Goal: Task Accomplishment & Management: Use online tool/utility

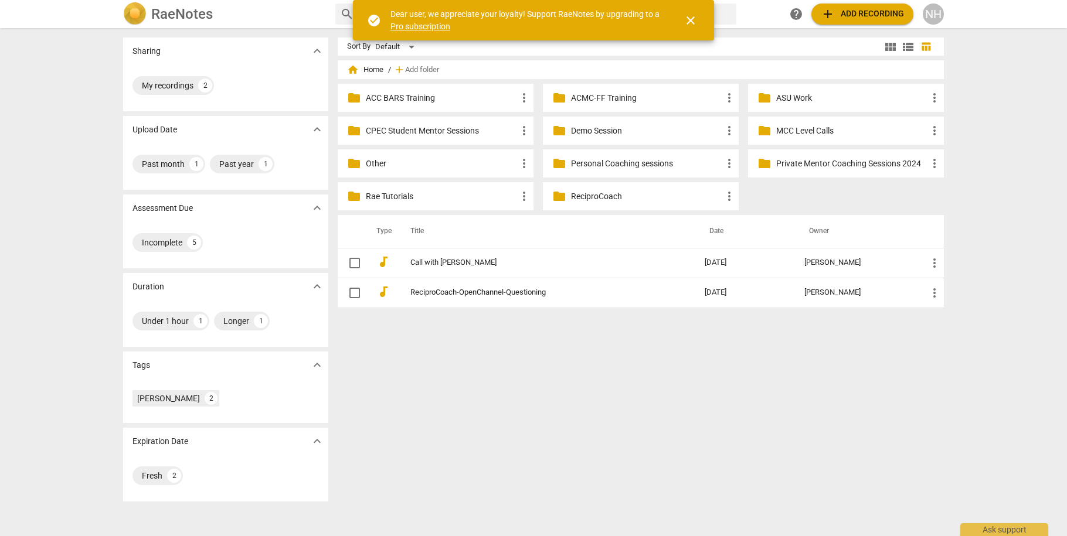
click at [930, 9] on div "NH" at bounding box center [933, 14] width 21 height 21
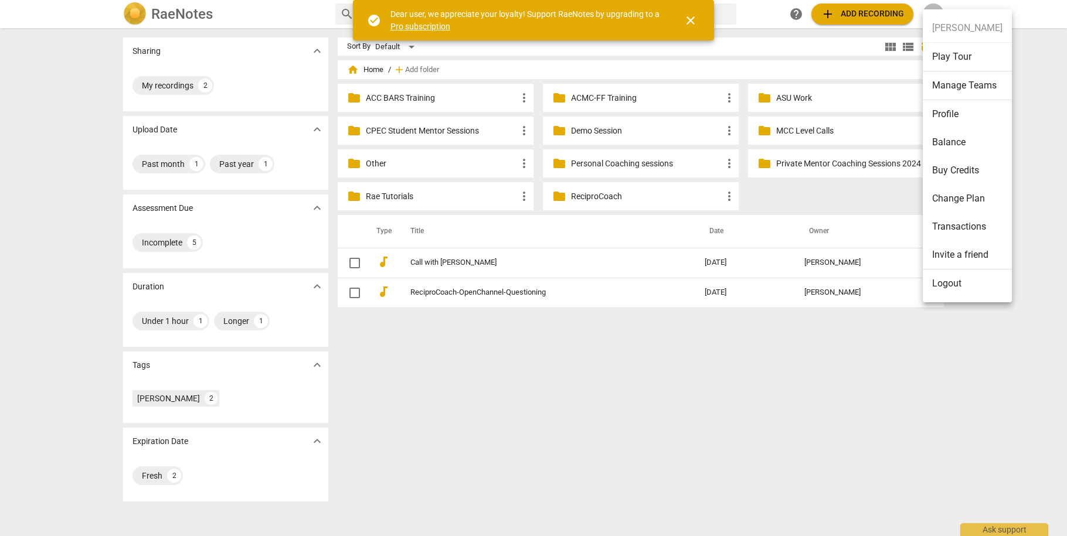
click at [946, 113] on li "Profile" at bounding box center [967, 114] width 89 height 28
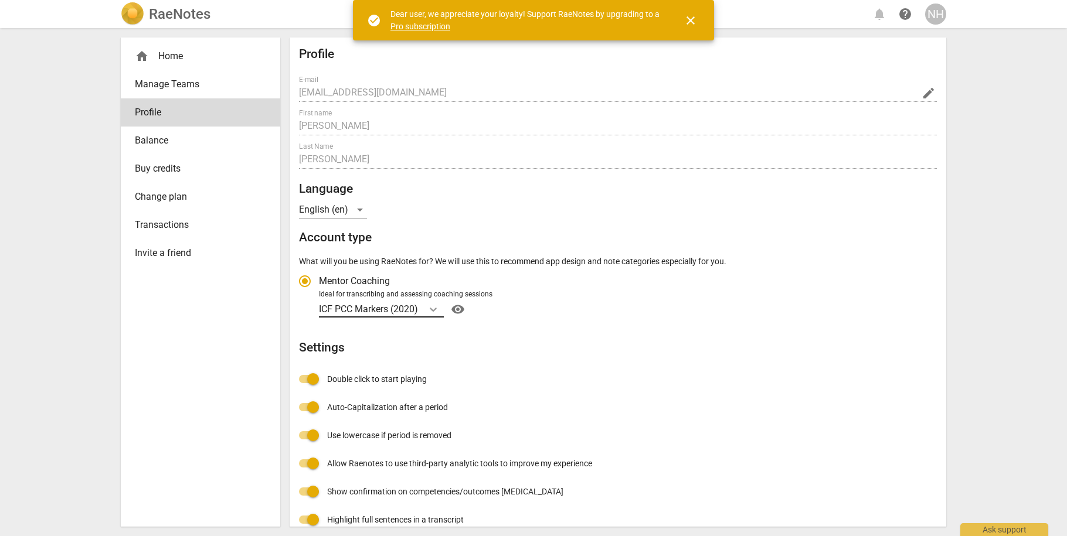
click at [439, 308] on icon "Account type" at bounding box center [433, 310] width 12 height 12
click at [0, 0] on input "Ideal for transcribing and assessing coaching sessions ICF PCC Markers (2020) v…" at bounding box center [0, 0] width 0 height 0
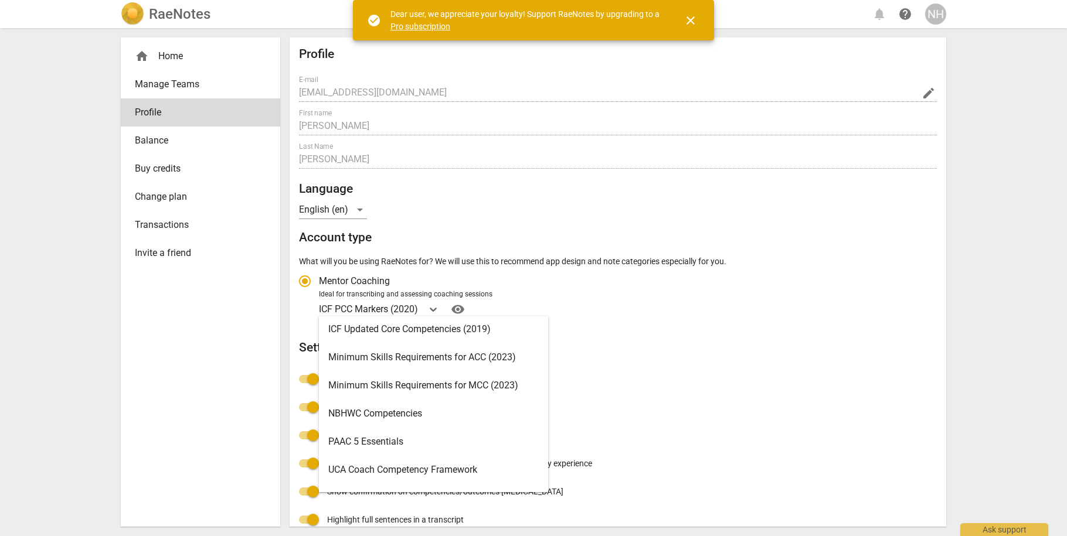
scroll to position [235, 0]
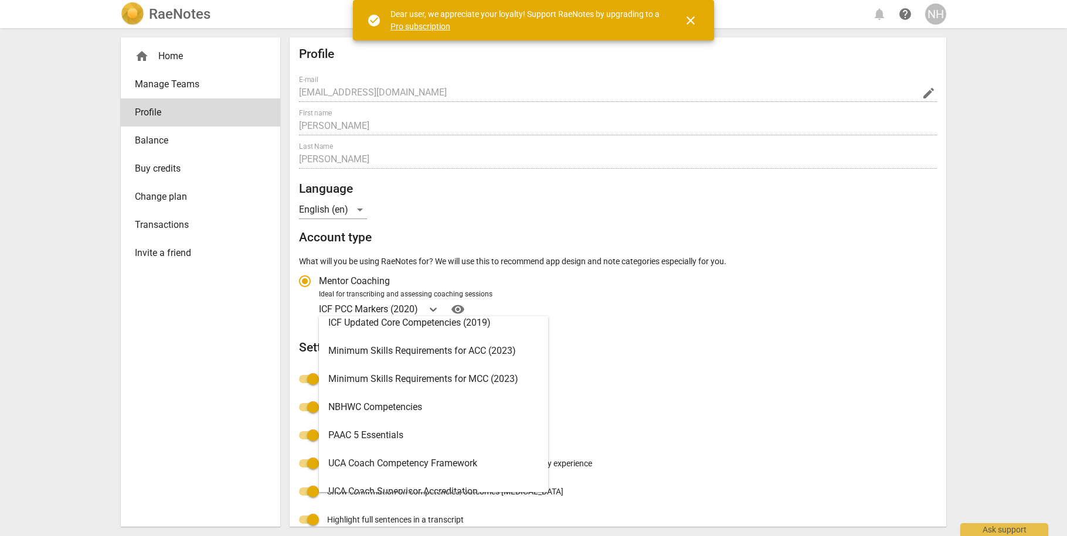
click at [440, 380] on div "Minimum Skills Requirements for MCC (2023)" at bounding box center [433, 379] width 229 height 28
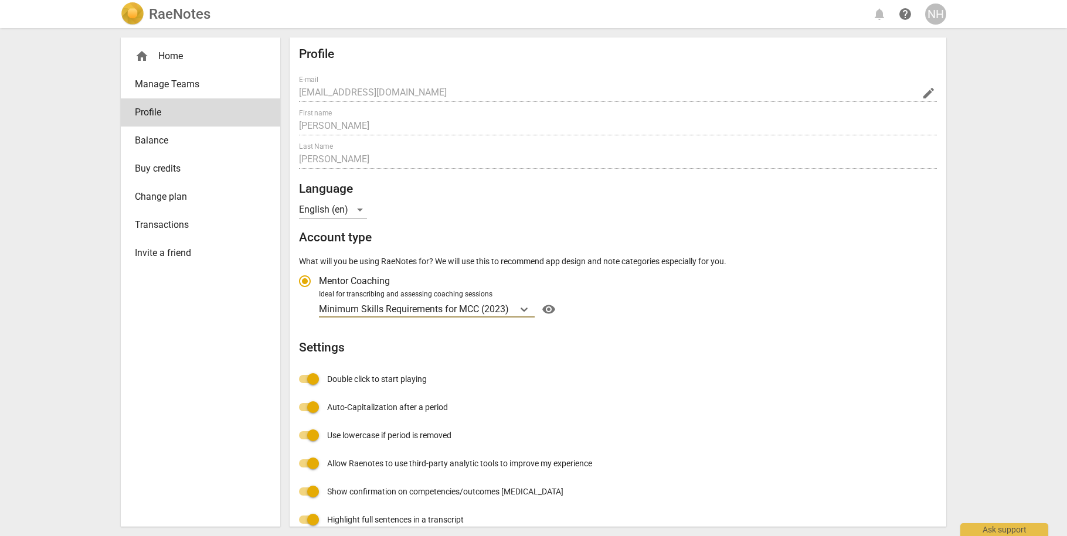
radio input "false"
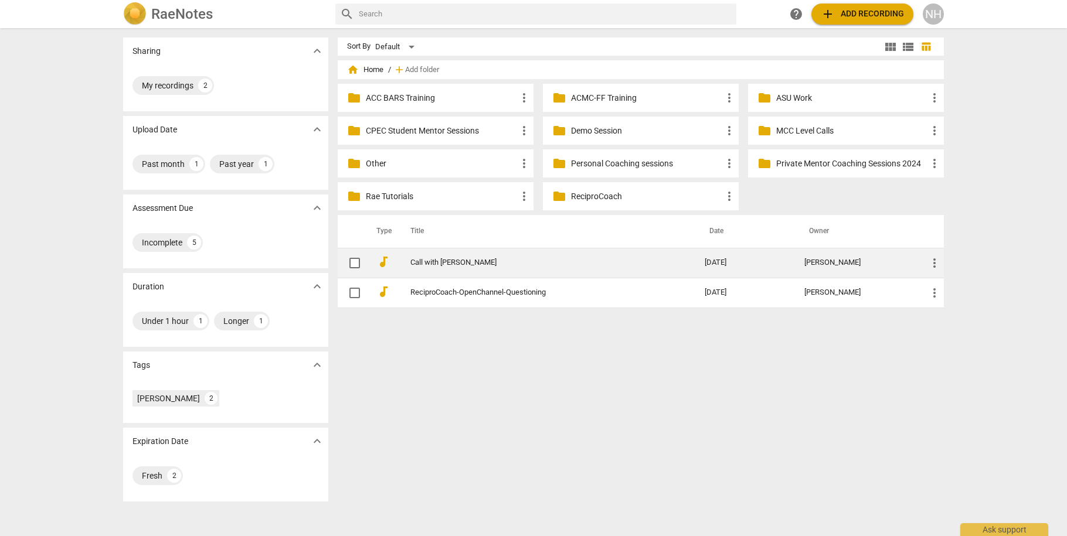
click at [359, 266] on input "checkbox" at bounding box center [354, 263] width 25 height 14
checkbox input "false"
click at [937, 262] on span "more_vert" at bounding box center [934, 263] width 14 height 14
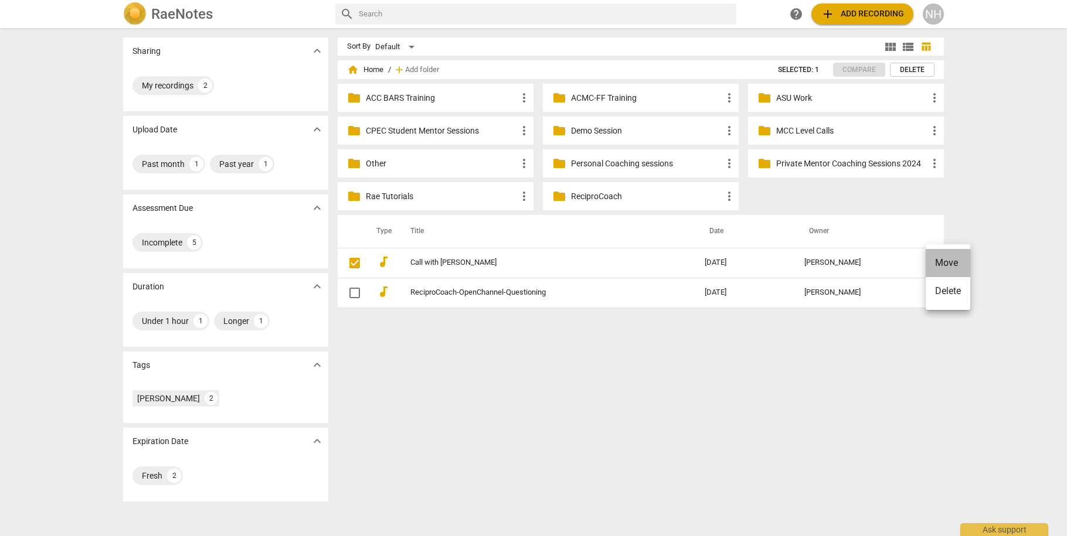
click at [943, 261] on li "Move" at bounding box center [948, 263] width 45 height 28
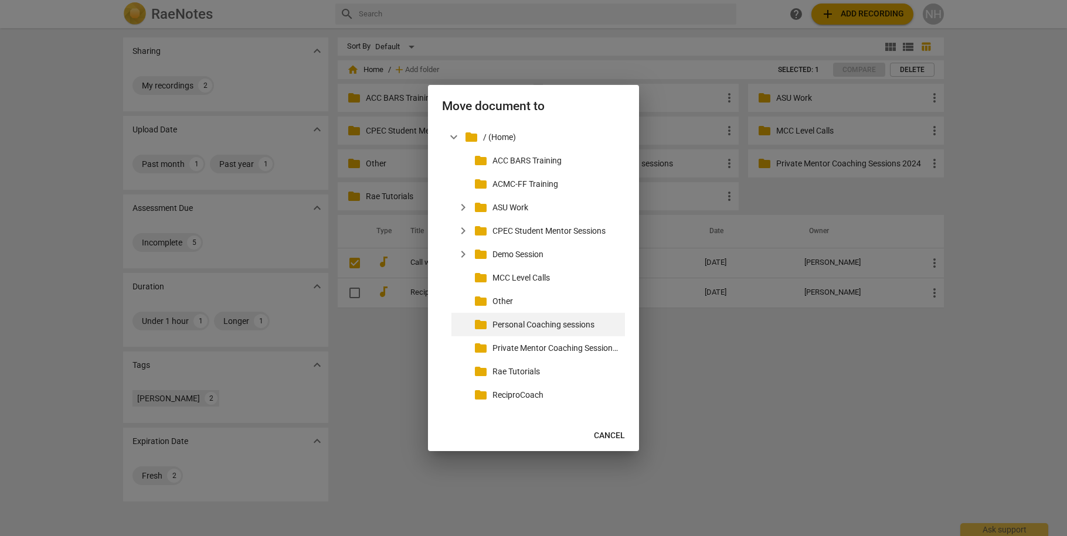
click at [553, 325] on p "Personal Coaching sessions" at bounding box center [556, 325] width 128 height 12
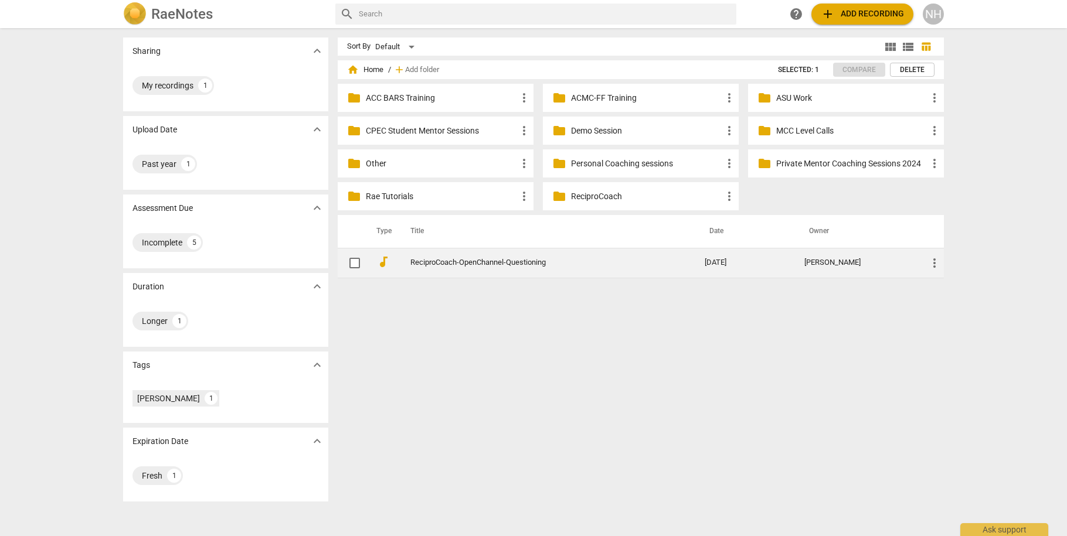
click at [525, 265] on link "ReciproCoach-OpenChannel-Questioning" at bounding box center [536, 263] width 252 height 9
click at [360, 264] on input "checkbox" at bounding box center [354, 263] width 25 height 14
checkbox input "false"
click at [934, 260] on span "more_vert" at bounding box center [934, 263] width 14 height 14
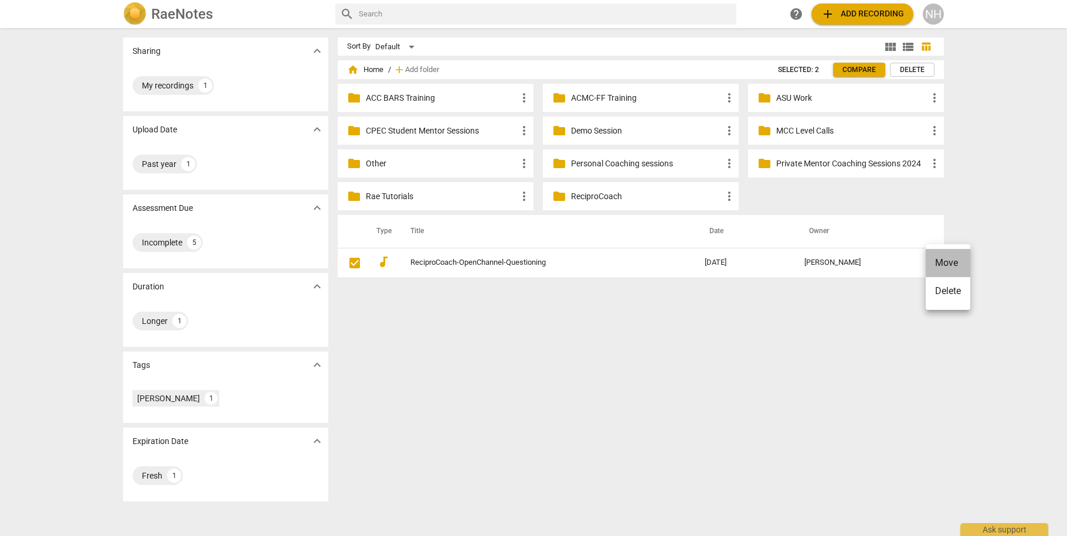
click at [950, 260] on li "Move" at bounding box center [948, 263] width 45 height 28
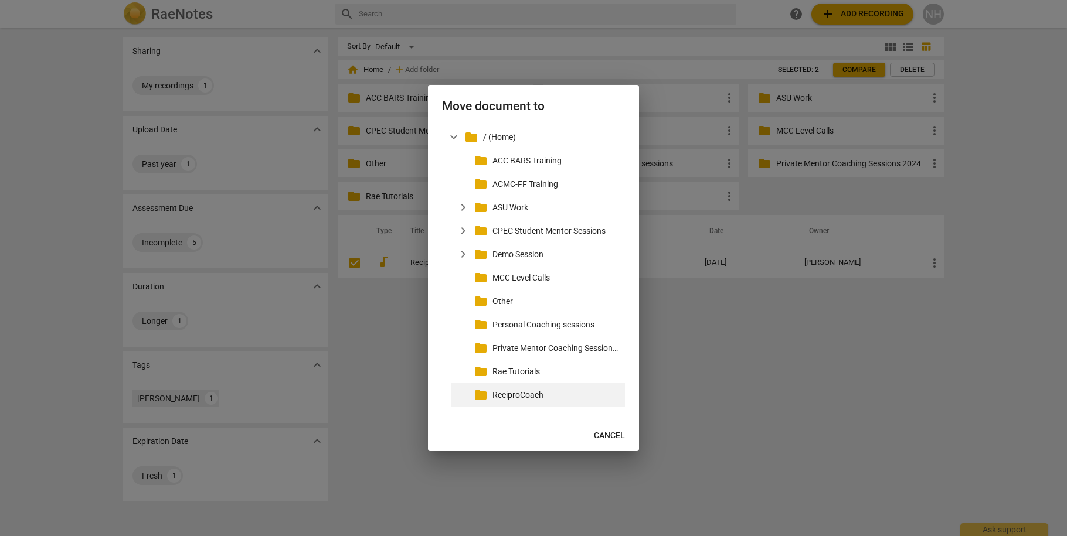
click at [523, 393] on p "ReciproCoach" at bounding box center [556, 395] width 128 height 12
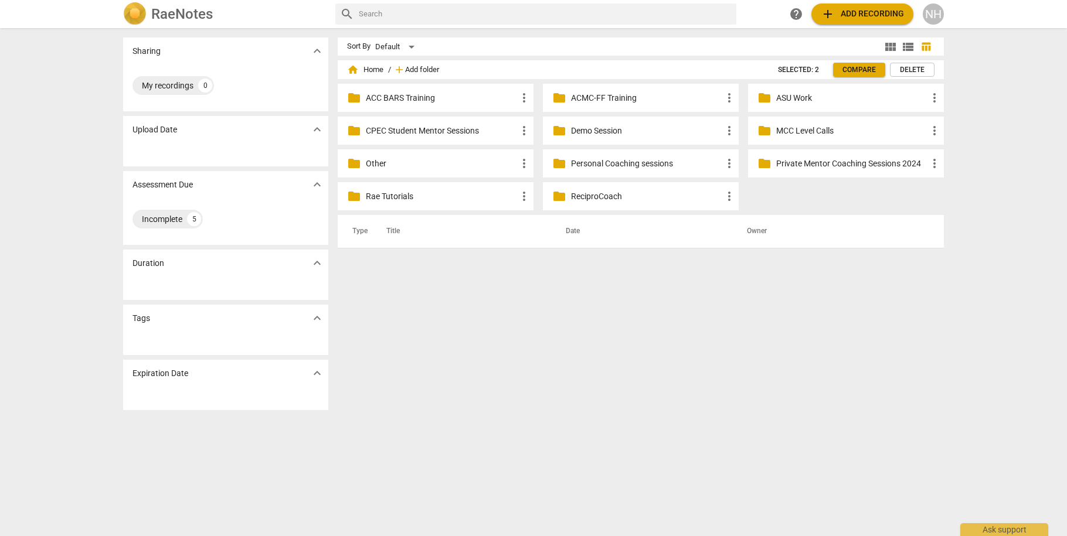
click at [420, 72] on span "Add folder" at bounding box center [422, 70] width 34 height 9
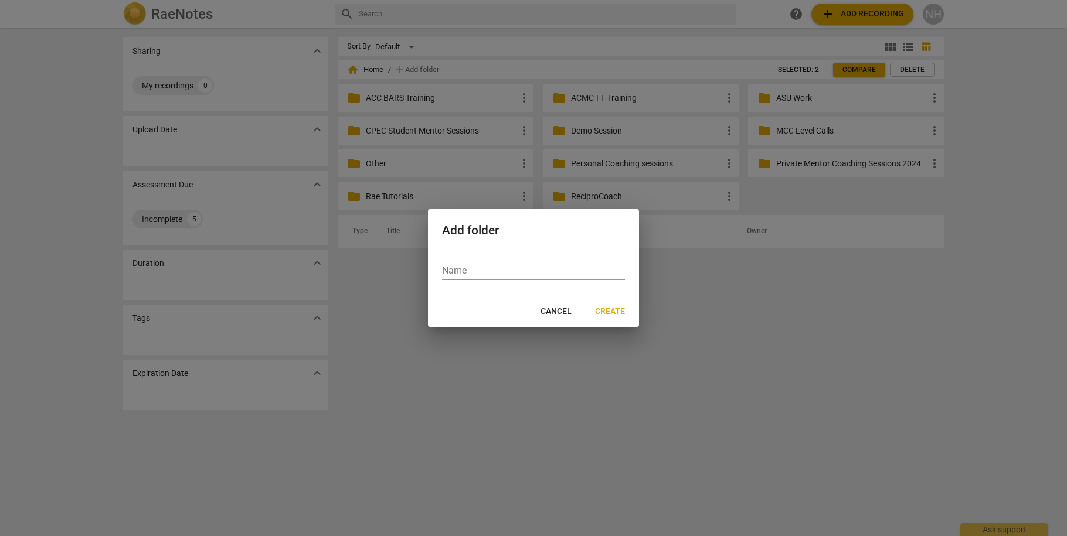
click at [190, 226] on div at bounding box center [533, 268] width 1067 height 536
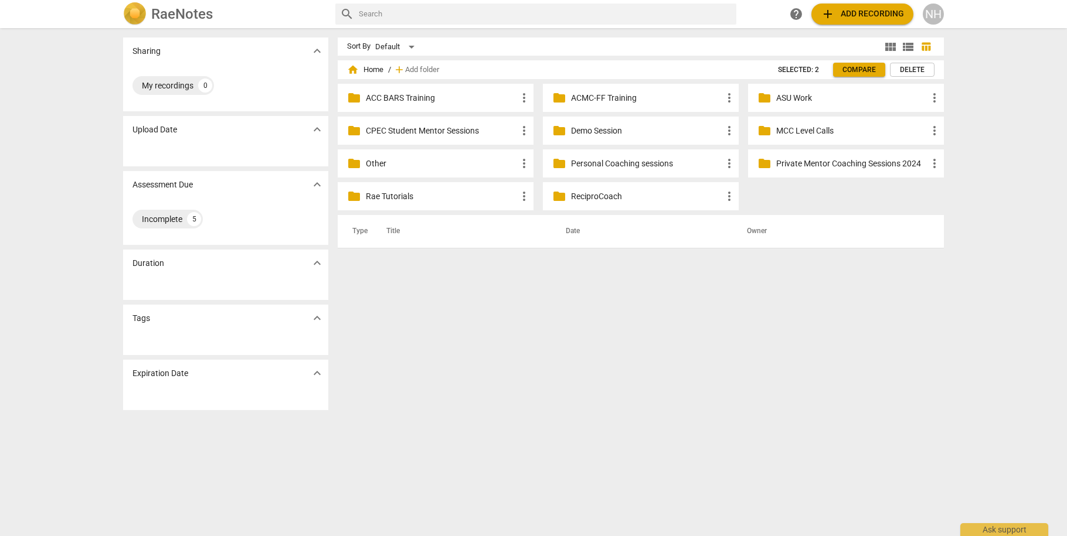
click at [155, 220] on div "Incomplete" at bounding box center [162, 219] width 40 height 12
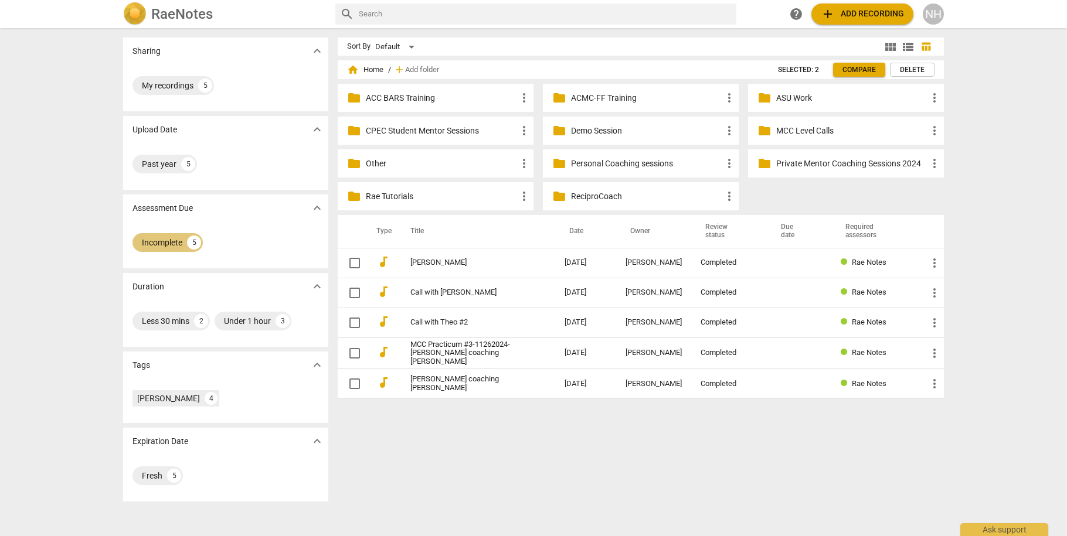
click at [157, 245] on div "Incomplete" at bounding box center [162, 243] width 40 height 12
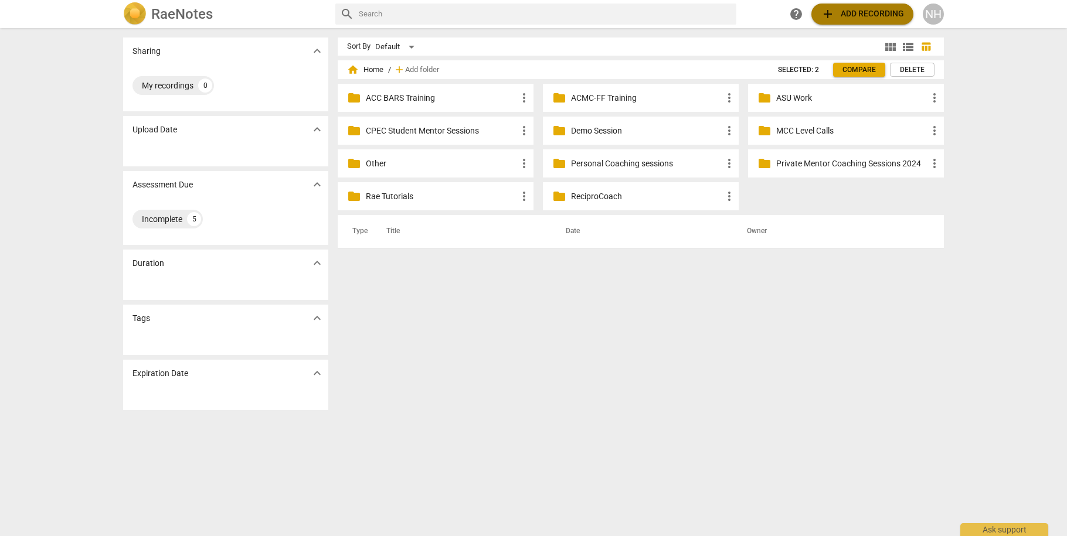
click at [868, 18] on span "add Add recording" at bounding box center [862, 14] width 83 height 14
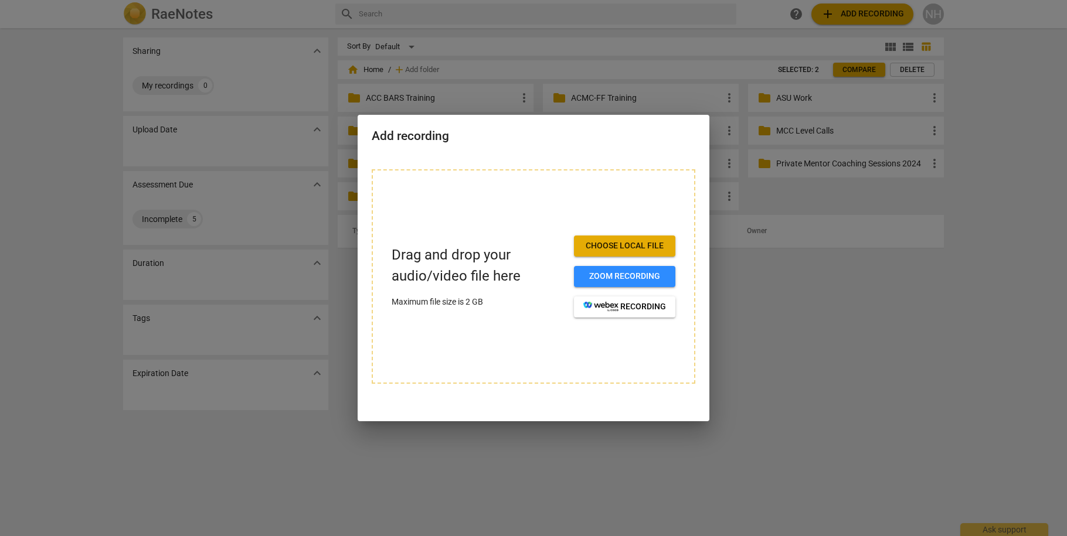
click at [882, 121] on div at bounding box center [533, 268] width 1067 height 536
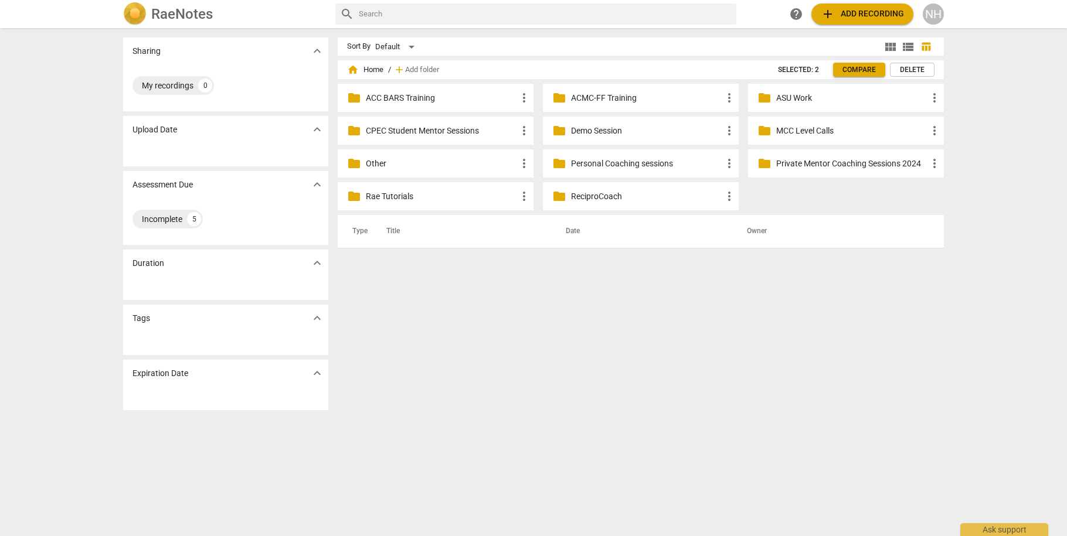
click at [886, 131] on p "MCC Level Calls" at bounding box center [851, 131] width 151 height 12
click at [932, 130] on span "more_vert" at bounding box center [934, 131] width 14 height 14
click at [945, 132] on li "Rename" at bounding box center [952, 131] width 53 height 28
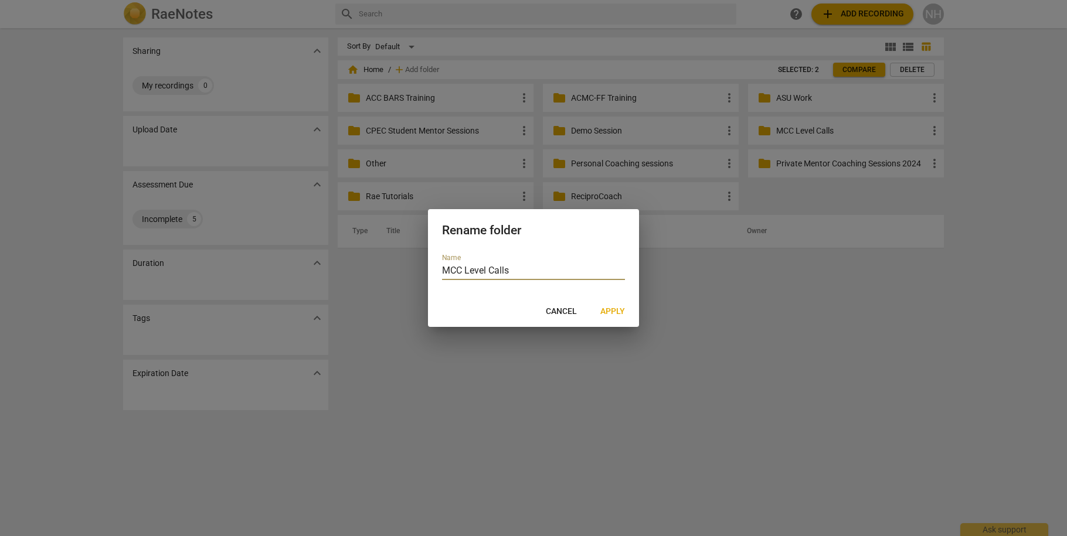
drag, startPoint x: 514, startPoint y: 271, endPoint x: 491, endPoint y: 267, distance: 23.8
click at [481, 267] on input "MCC Level Calls" at bounding box center [533, 271] width 183 height 17
click at [491, 267] on input "MCC Level Calls" at bounding box center [533, 271] width 183 height 17
click at [487, 269] on input "MCC Level Calls" at bounding box center [533, 271] width 183 height 17
type input "MCC Practicum & L3 Calls"
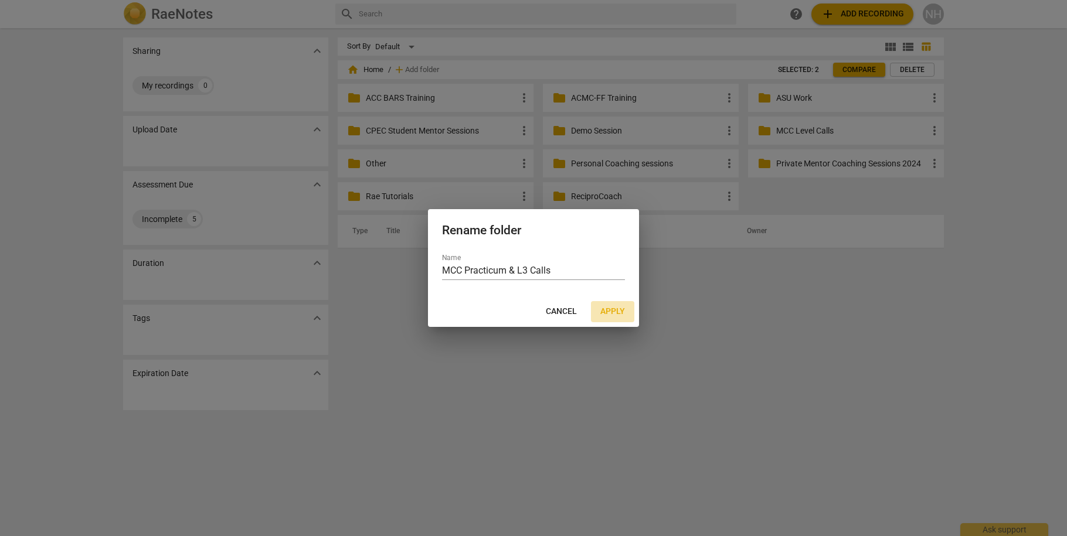
click at [616, 310] on span "Apply" at bounding box center [612, 312] width 25 height 12
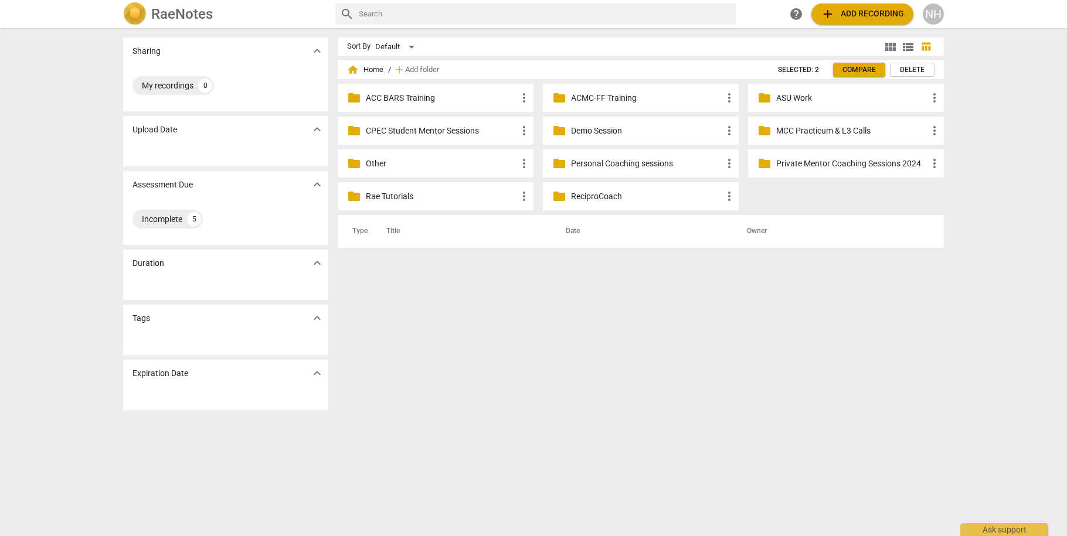
click at [846, 99] on p "ASU Work" at bounding box center [851, 98] width 151 height 12
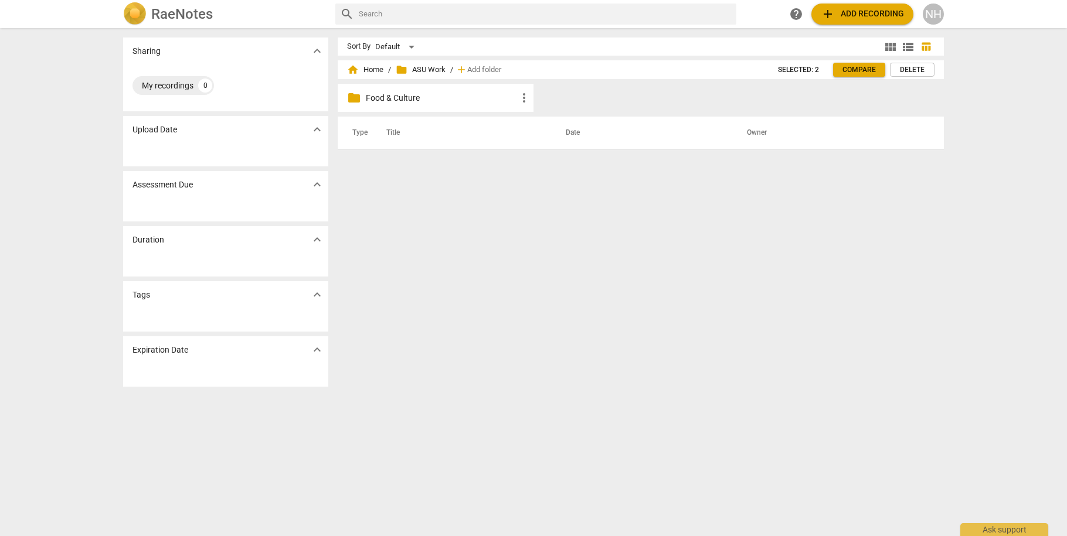
click at [457, 97] on p "Food & Culture" at bounding box center [441, 98] width 151 height 12
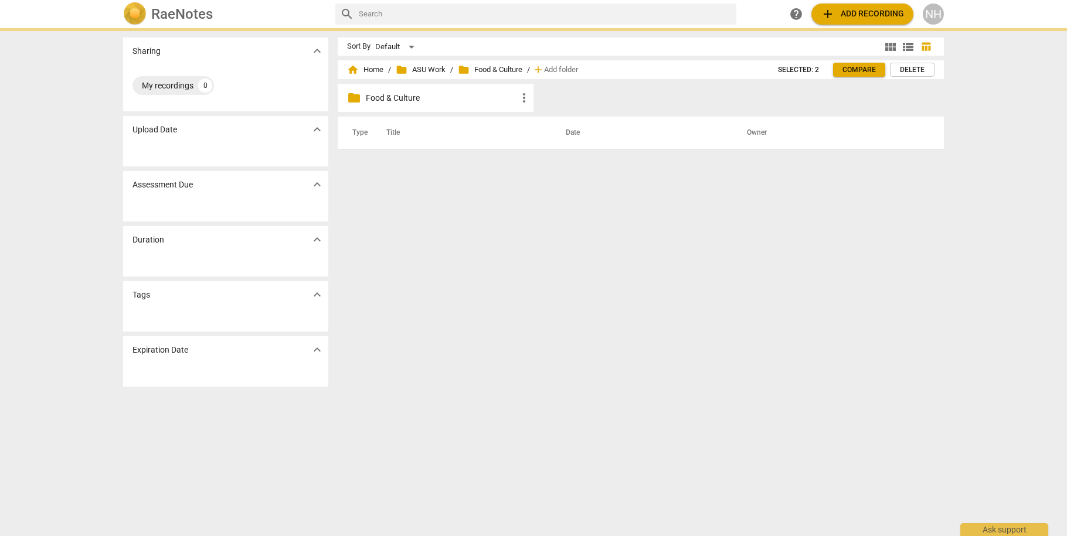
click at [457, 97] on p "Food & Culture" at bounding box center [441, 98] width 151 height 12
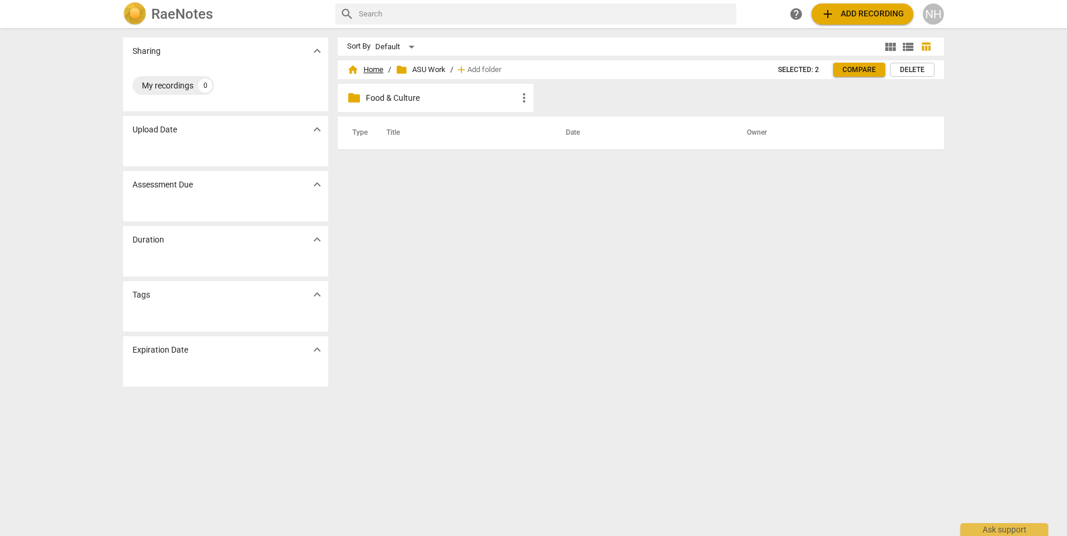
click at [358, 70] on span "home Home" at bounding box center [365, 70] width 36 height 12
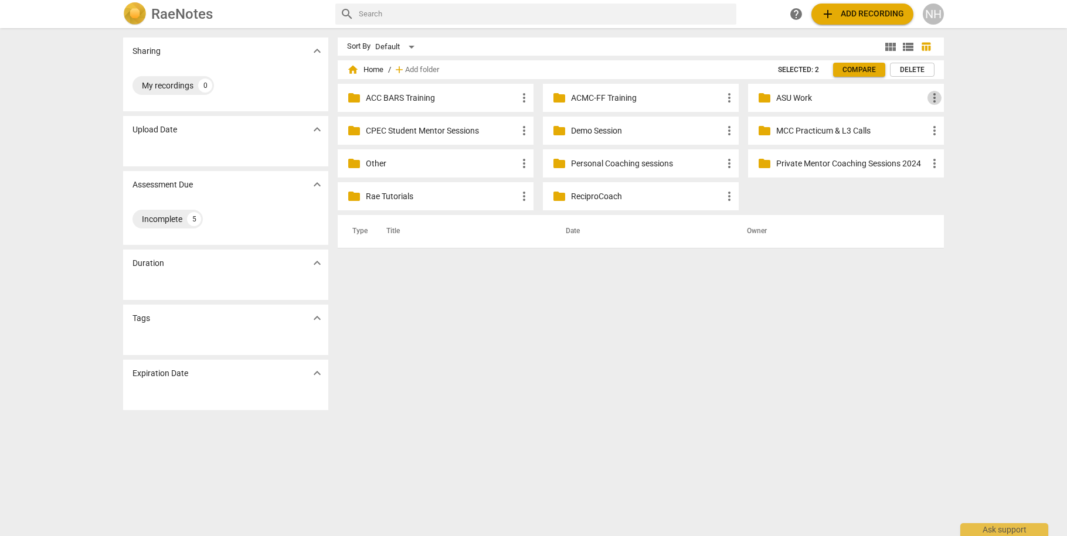
click at [932, 97] on span "more_vert" at bounding box center [934, 98] width 14 height 14
click at [944, 128] on li "Delete" at bounding box center [952, 126] width 53 height 28
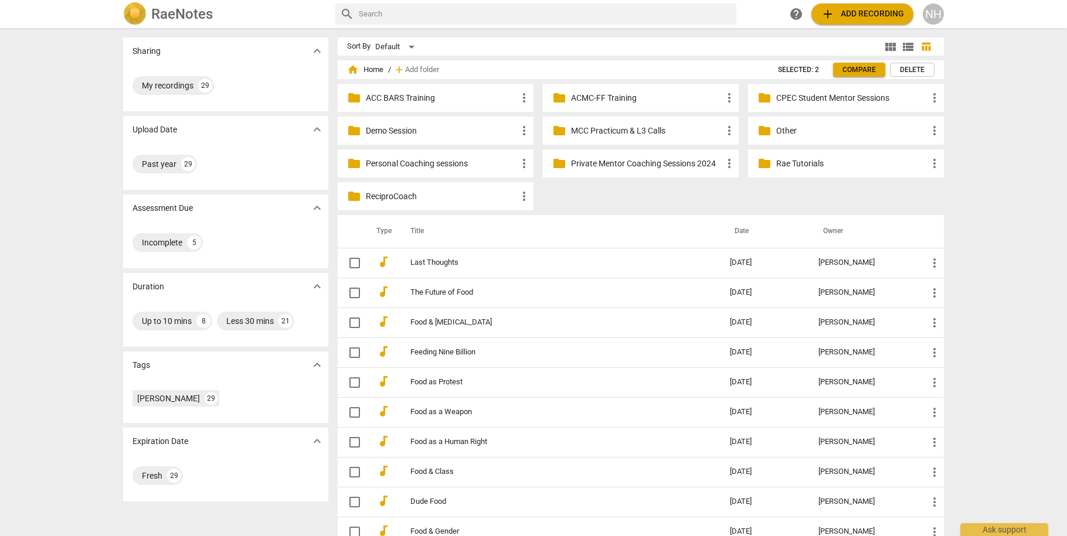
click at [945, 203] on div "folder ACC BARS Training more_vert folder ACMC-FF Training more_vert folder CPE…" at bounding box center [646, 149] width 616 height 131
click at [362, 71] on span "home Home" at bounding box center [365, 70] width 36 height 12
click at [351, 67] on span "home" at bounding box center [353, 70] width 12 height 12
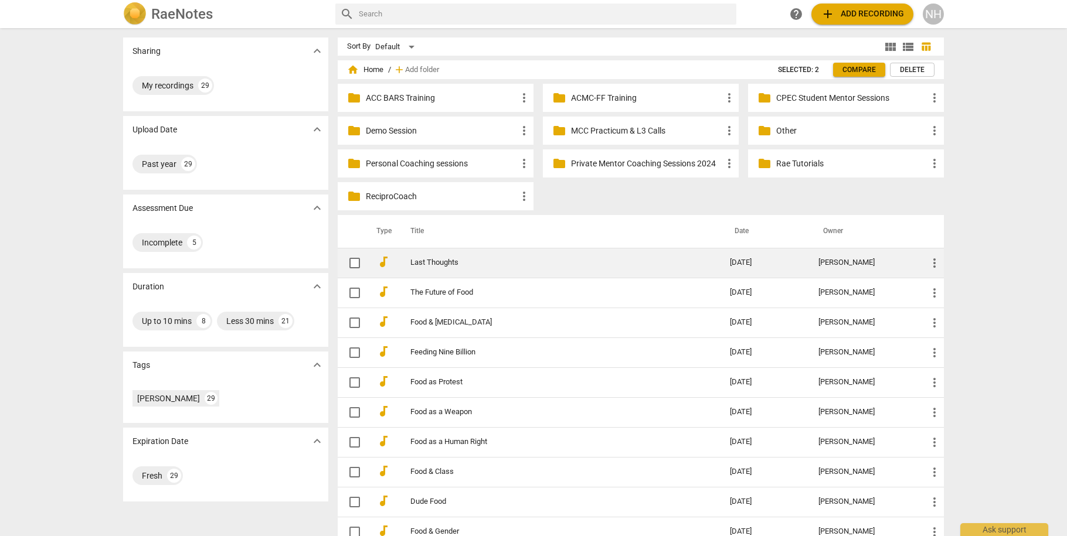
click at [350, 267] on input "checkbox" at bounding box center [354, 263] width 25 height 14
checkbox input "false"
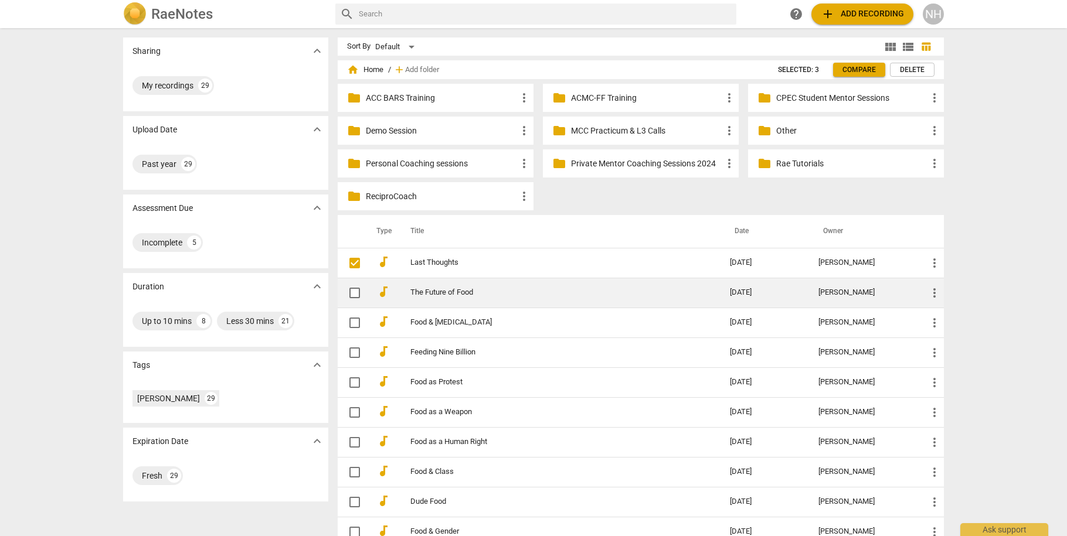
drag, startPoint x: 351, startPoint y: 289, endPoint x: 353, endPoint y: 307, distance: 17.7
click at [351, 290] on input "checkbox" at bounding box center [354, 293] width 25 height 14
checkbox input "false"
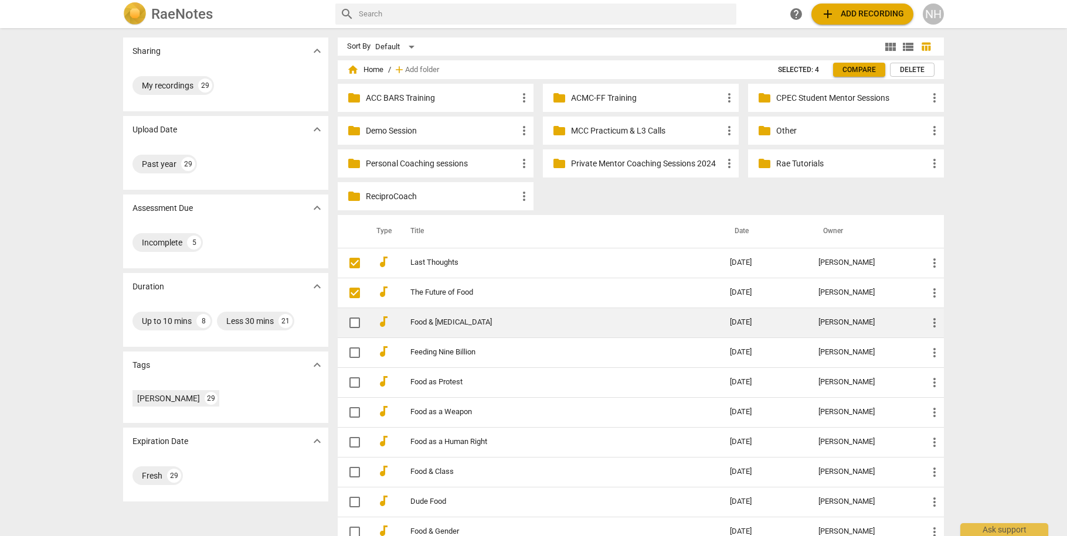
click at [354, 323] on input "checkbox" at bounding box center [354, 323] width 25 height 14
checkbox input "false"
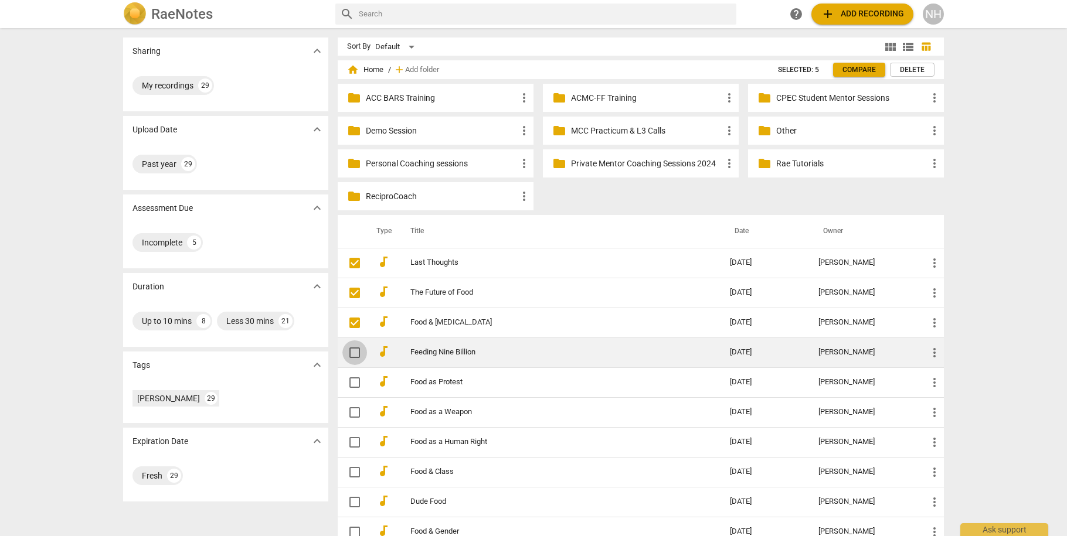
click at [353, 361] on span at bounding box center [354, 353] width 25 height 25
checkbox input "true"
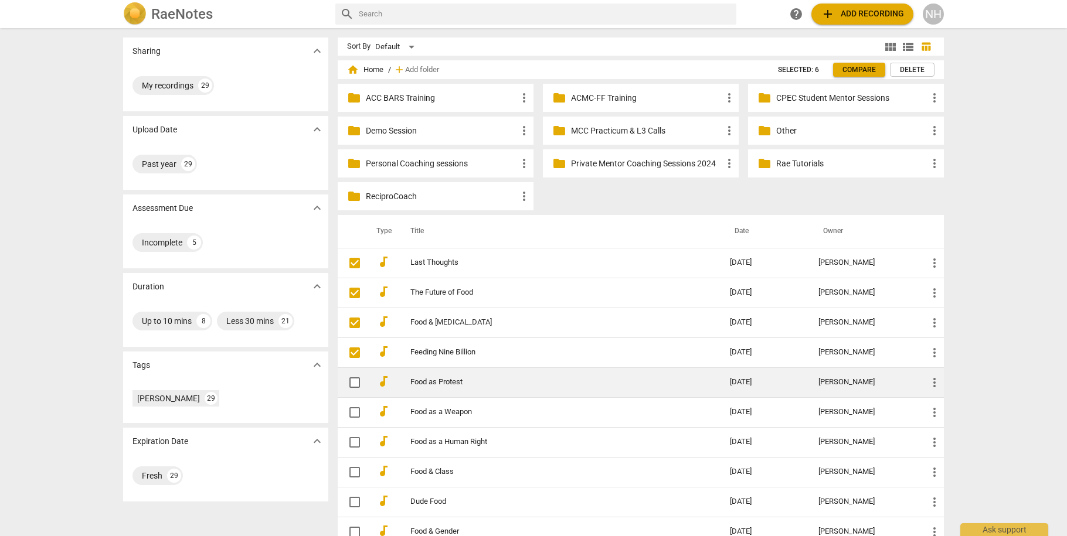
click at [357, 393] on span at bounding box center [354, 382] width 25 height 25
click at [352, 387] on input "checkbox" at bounding box center [354, 383] width 25 height 14
checkbox input "true"
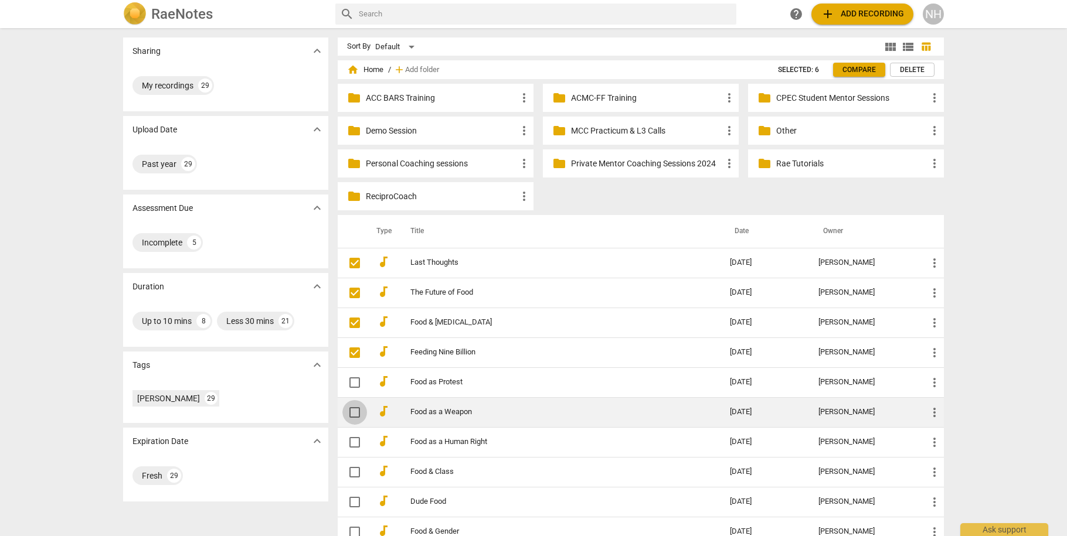
drag, startPoint x: 353, startPoint y: 418, endPoint x: 353, endPoint y: 412, distance: 6.4
click at [353, 418] on input "checkbox" at bounding box center [354, 413] width 25 height 14
checkbox input "false"
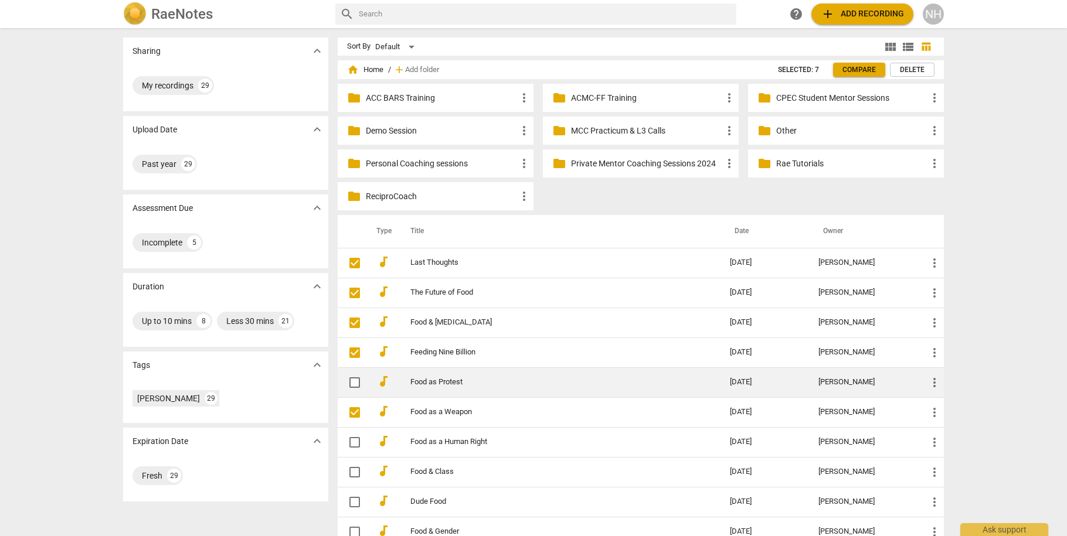
click at [353, 380] on input "checkbox" at bounding box center [354, 383] width 25 height 14
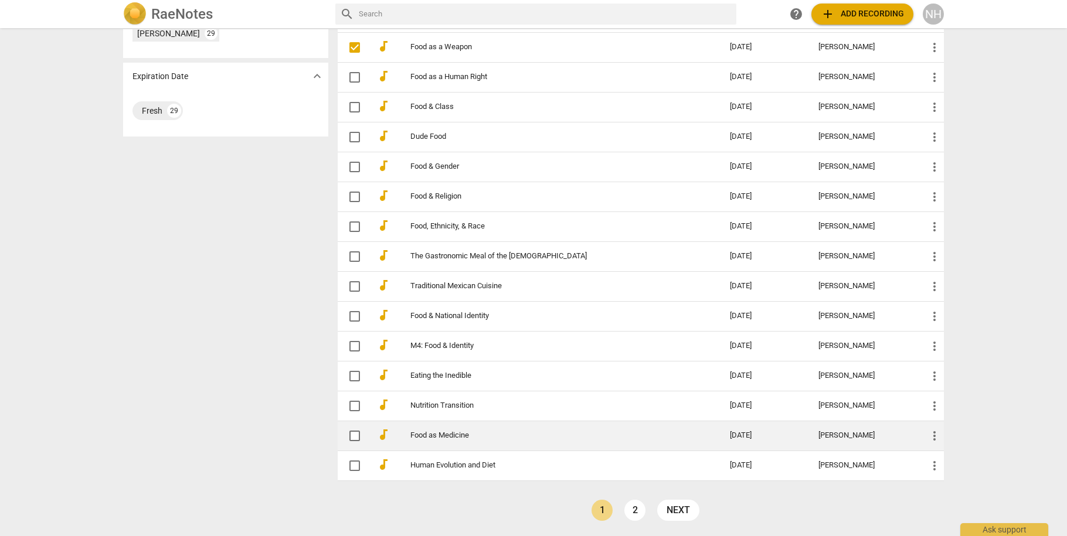
drag, startPoint x: 352, startPoint y: 465, endPoint x: 352, endPoint y: 436, distance: 29.3
click at [352, 457] on span at bounding box center [354, 466] width 25 height 25
checkbox input "true"
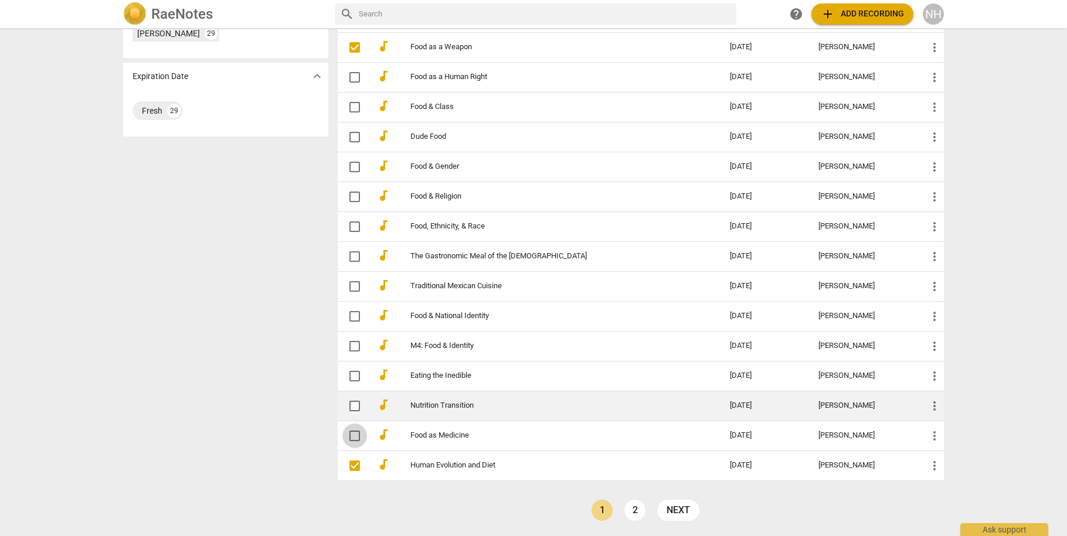
drag, startPoint x: 352, startPoint y: 432, endPoint x: 349, endPoint y: 403, distance: 29.5
click at [353, 429] on input "checkbox" at bounding box center [354, 436] width 25 height 14
checkbox input "false"
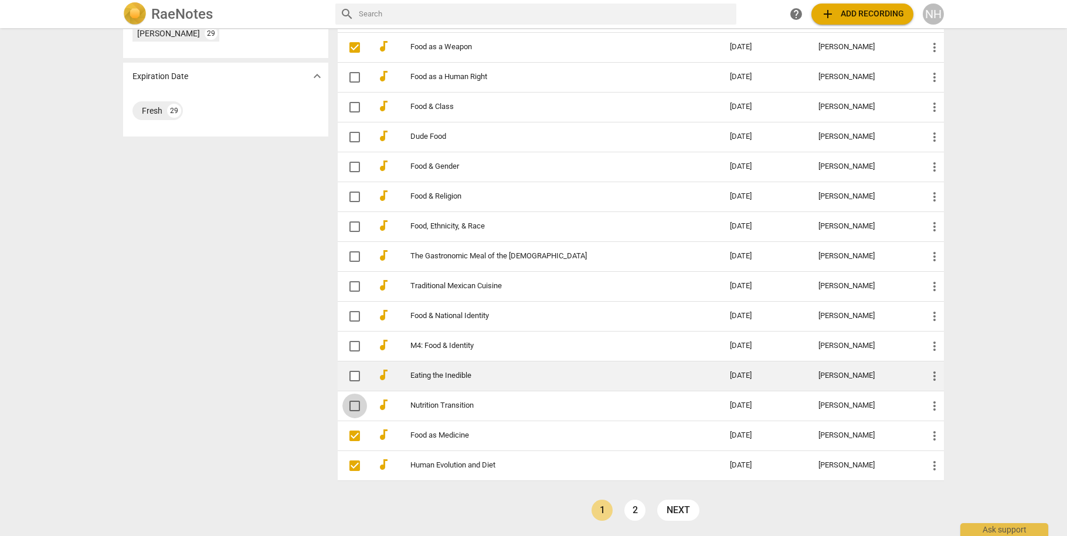
drag, startPoint x: 349, startPoint y: 400, endPoint x: 354, endPoint y: 388, distance: 12.6
click at [349, 400] on input "checkbox" at bounding box center [354, 406] width 25 height 14
checkbox input "false"
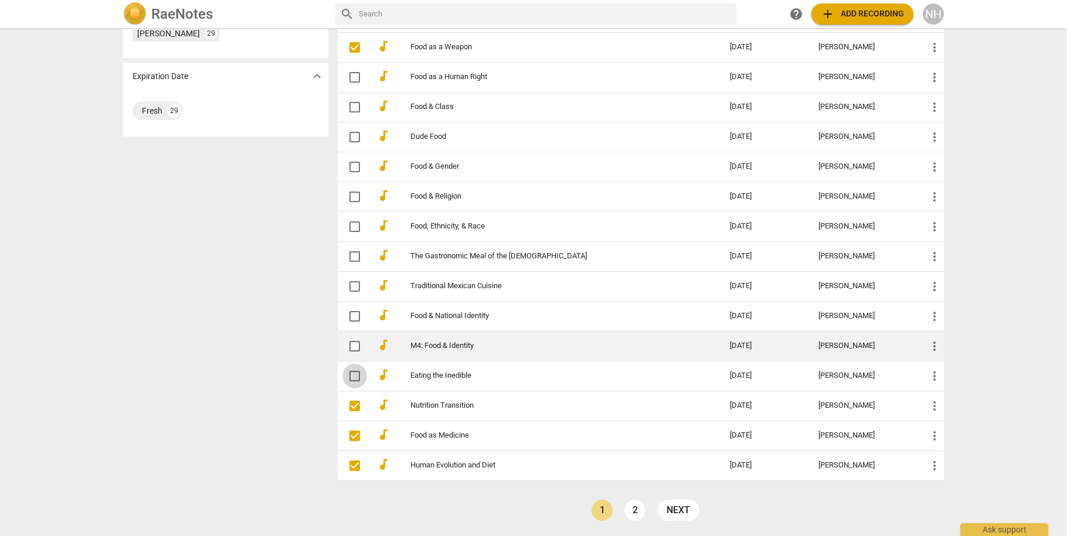
drag, startPoint x: 355, startPoint y: 372, endPoint x: 355, endPoint y: 360, distance: 12.3
click at [355, 372] on input "checkbox" at bounding box center [354, 376] width 25 height 14
checkbox input "false"
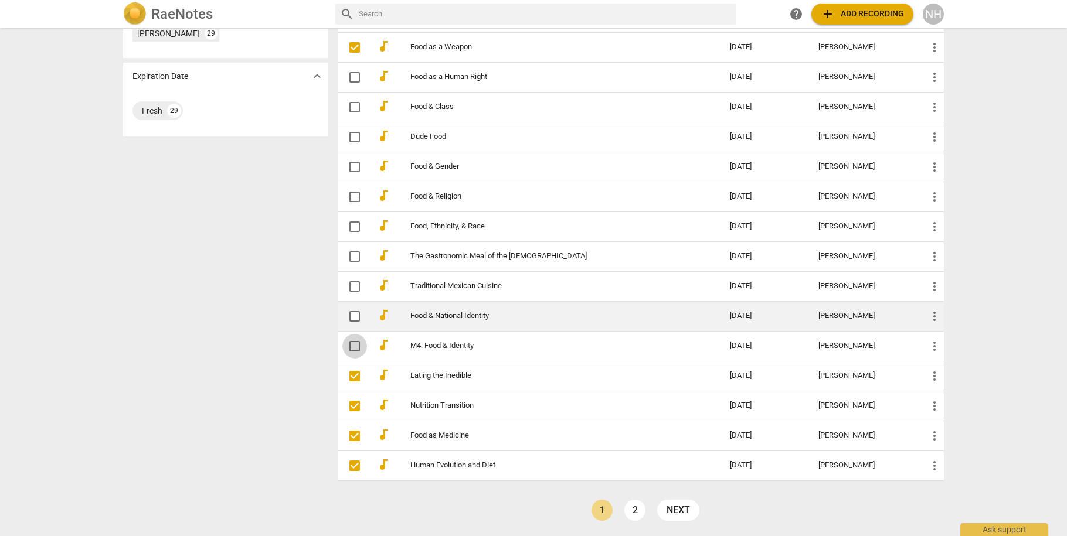
drag, startPoint x: 354, startPoint y: 349, endPoint x: 353, endPoint y: 325, distance: 24.0
click at [354, 345] on input "checkbox" at bounding box center [354, 346] width 25 height 14
checkbox input "false"
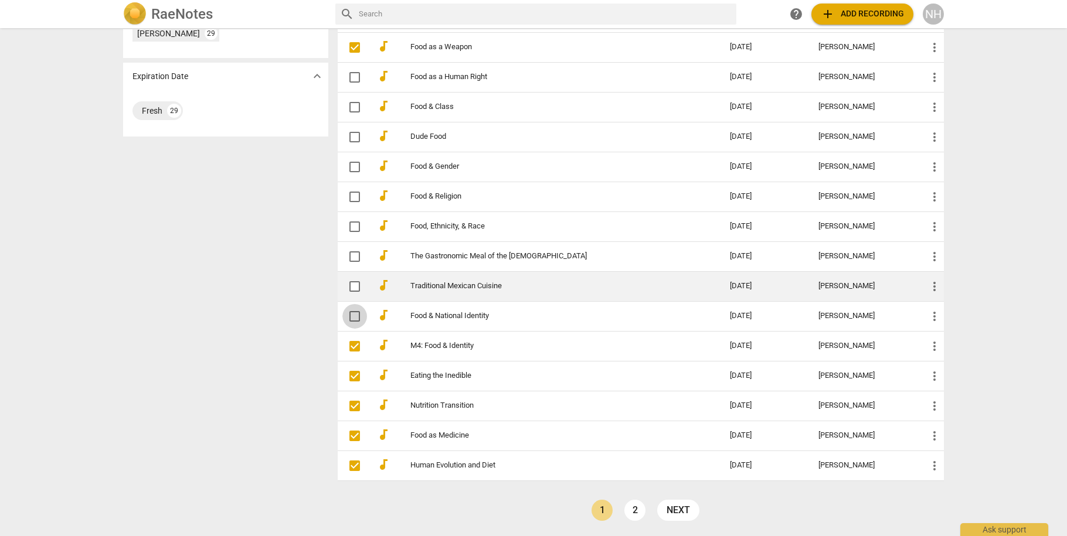
drag, startPoint x: 353, startPoint y: 315, endPoint x: 353, endPoint y: 301, distance: 14.7
click at [353, 315] on input "checkbox" at bounding box center [354, 317] width 25 height 14
checkbox input "false"
click at [353, 288] on input "checkbox" at bounding box center [354, 287] width 25 height 14
checkbox input "false"
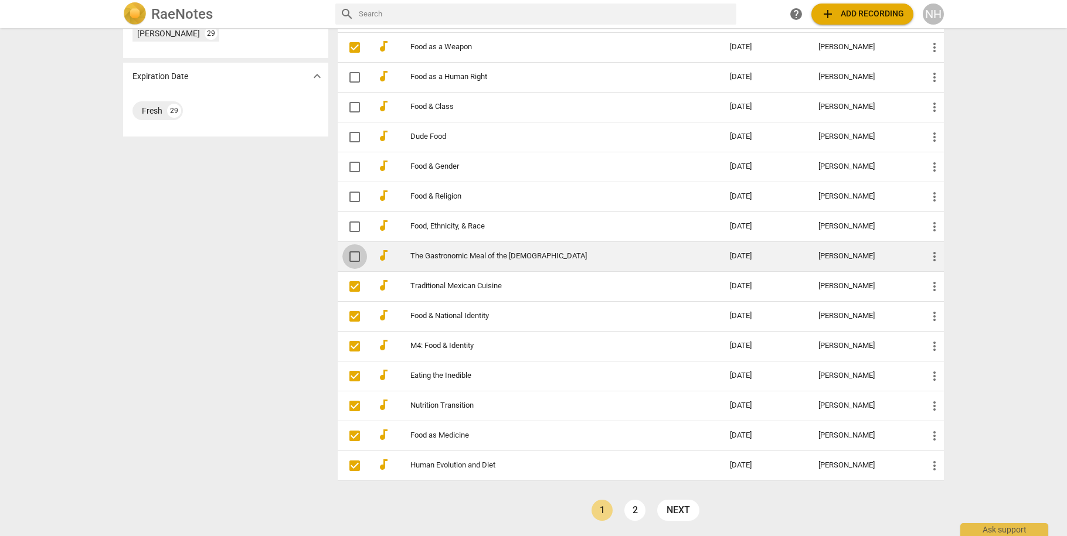
click at [354, 253] on input "checkbox" at bounding box center [354, 257] width 25 height 14
checkbox input "false"
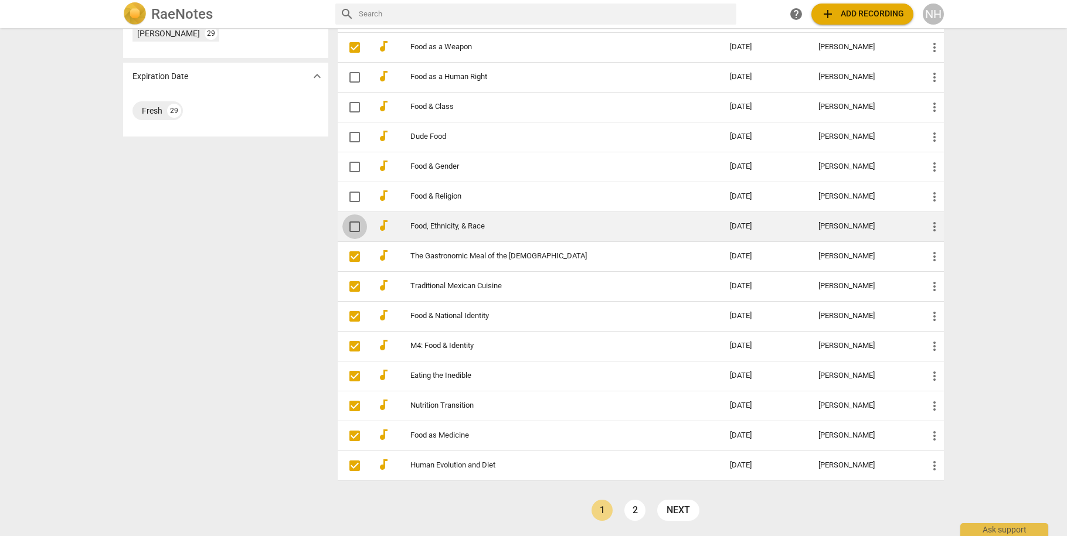
drag, startPoint x: 355, startPoint y: 226, endPoint x: 355, endPoint y: 216, distance: 10.0
click at [355, 225] on input "checkbox" at bounding box center [354, 227] width 25 height 14
checkbox input "false"
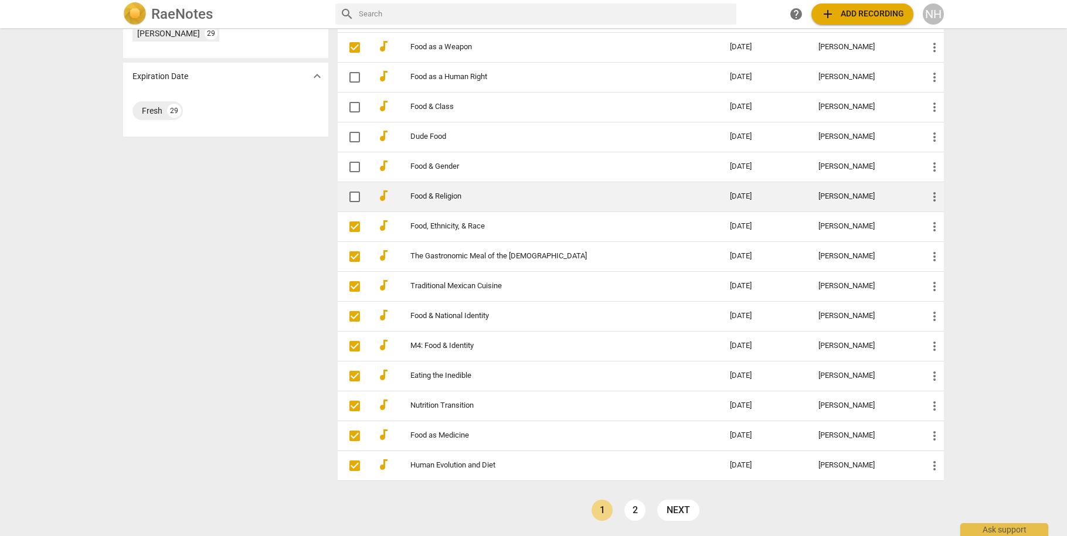
click at [354, 195] on input "checkbox" at bounding box center [354, 197] width 25 height 14
checkbox input "false"
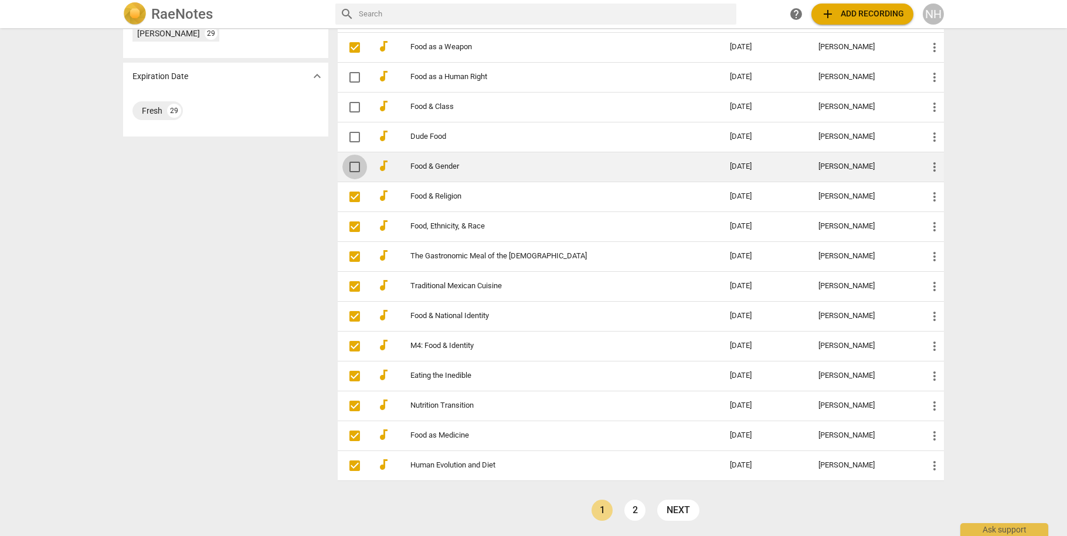
click at [355, 170] on input "checkbox" at bounding box center [354, 167] width 25 height 14
checkbox input "false"
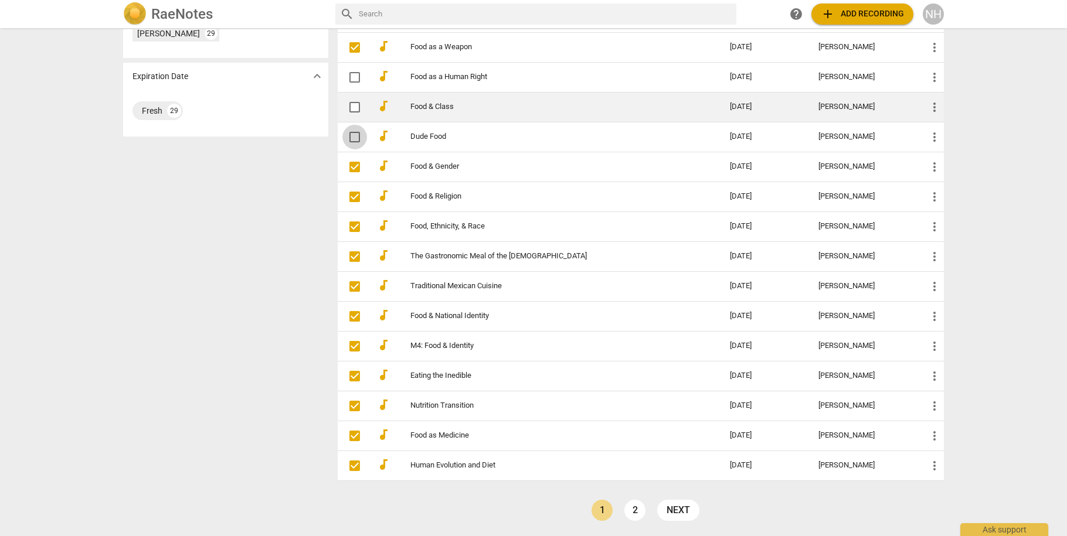
drag, startPoint x: 349, startPoint y: 138, endPoint x: 351, endPoint y: 108, distance: 30.5
click at [351, 135] on input "checkbox" at bounding box center [354, 137] width 25 height 14
checkbox input "false"
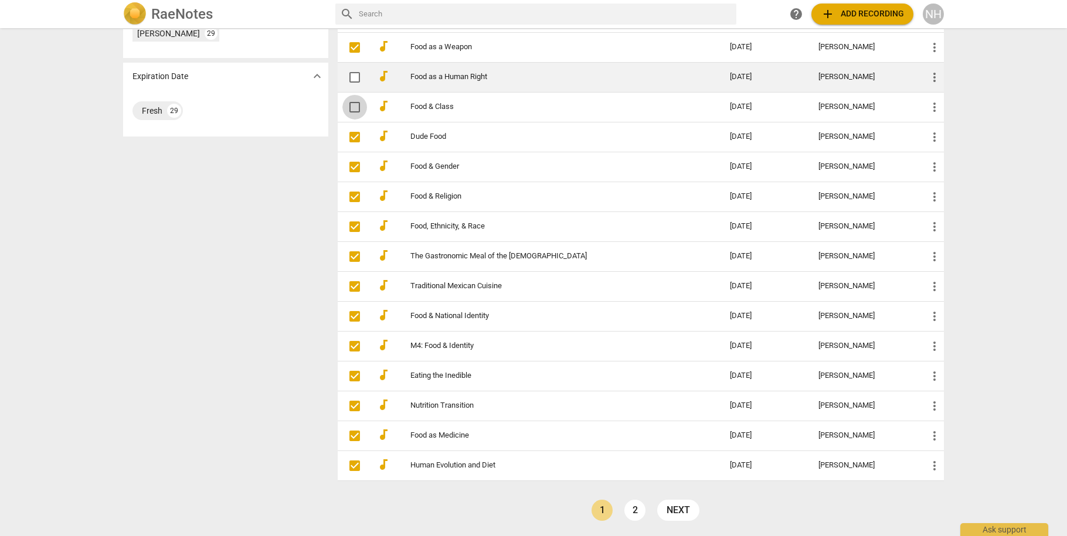
drag, startPoint x: 350, startPoint y: 105, endPoint x: 365, endPoint y: 75, distance: 33.3
click at [352, 102] on input "checkbox" at bounding box center [354, 107] width 25 height 14
checkbox input "false"
click at [357, 76] on input "checkbox" at bounding box center [354, 77] width 25 height 14
checkbox input "false"
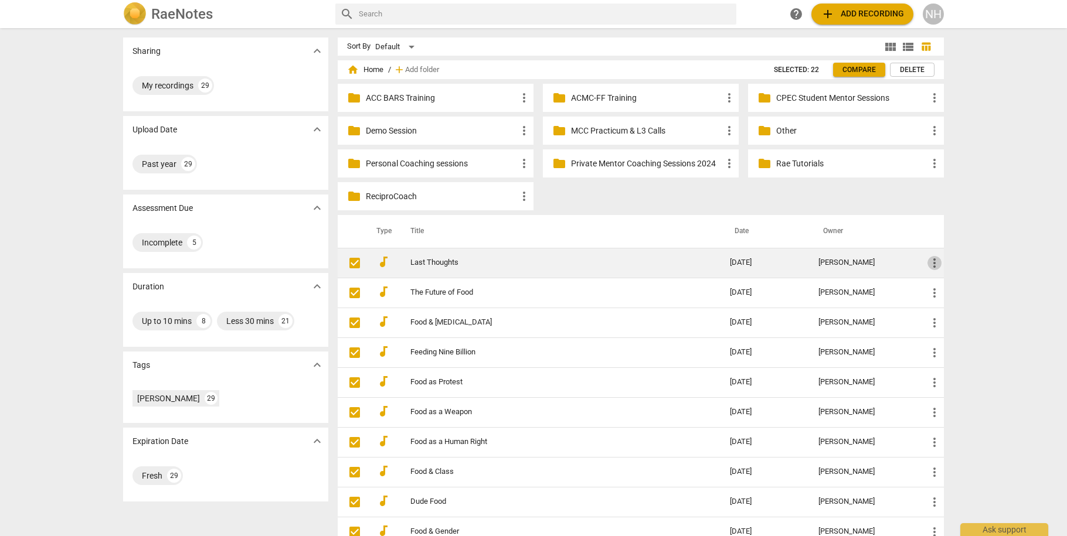
click at [935, 265] on span "more_vert" at bounding box center [934, 263] width 14 height 14
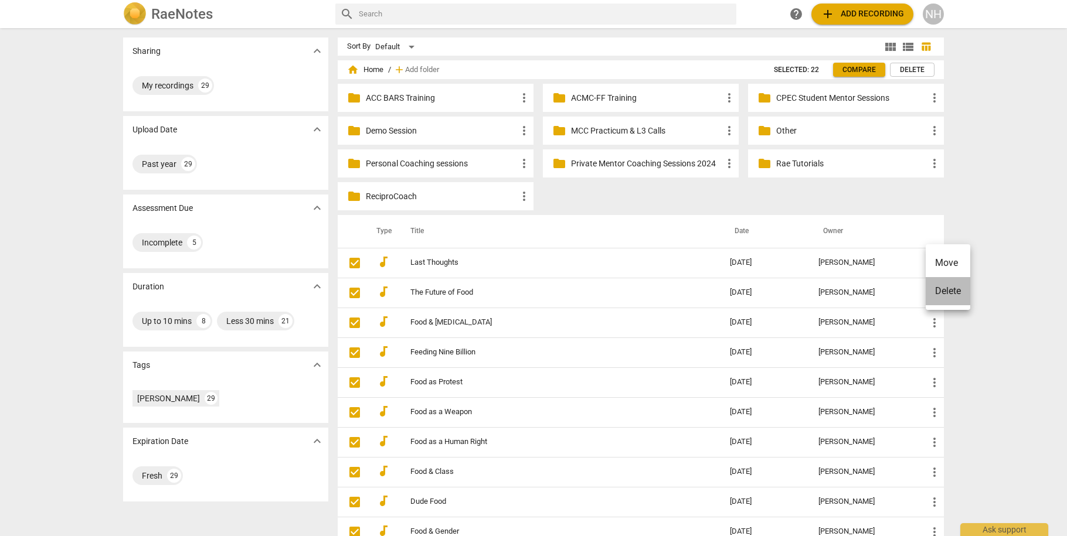
click at [951, 295] on li "Delete" at bounding box center [948, 291] width 45 height 28
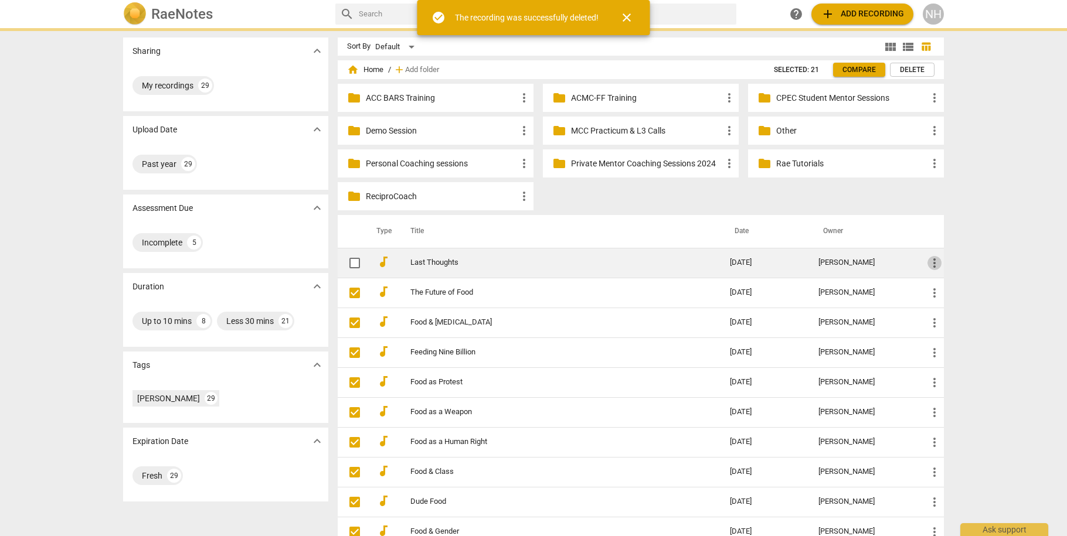
click at [931, 265] on span "more_vert" at bounding box center [934, 263] width 14 height 14
checkbox input "true"
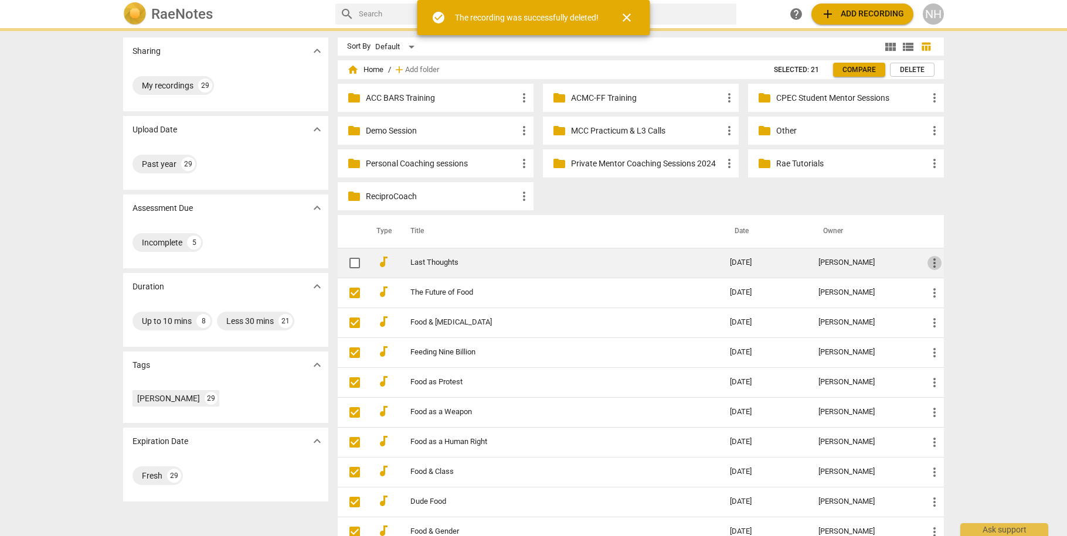
checkbox input "true"
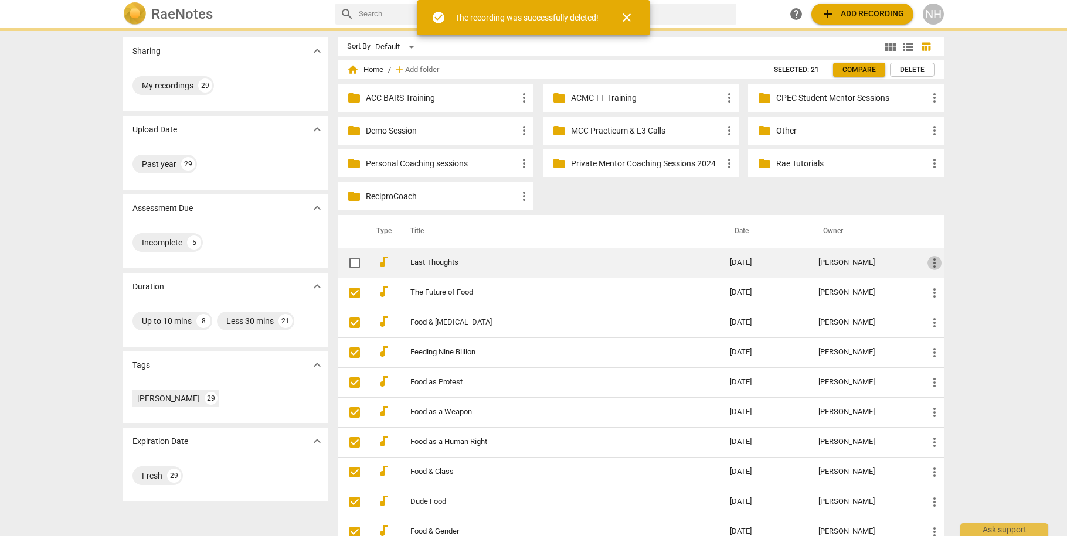
checkbox input "true"
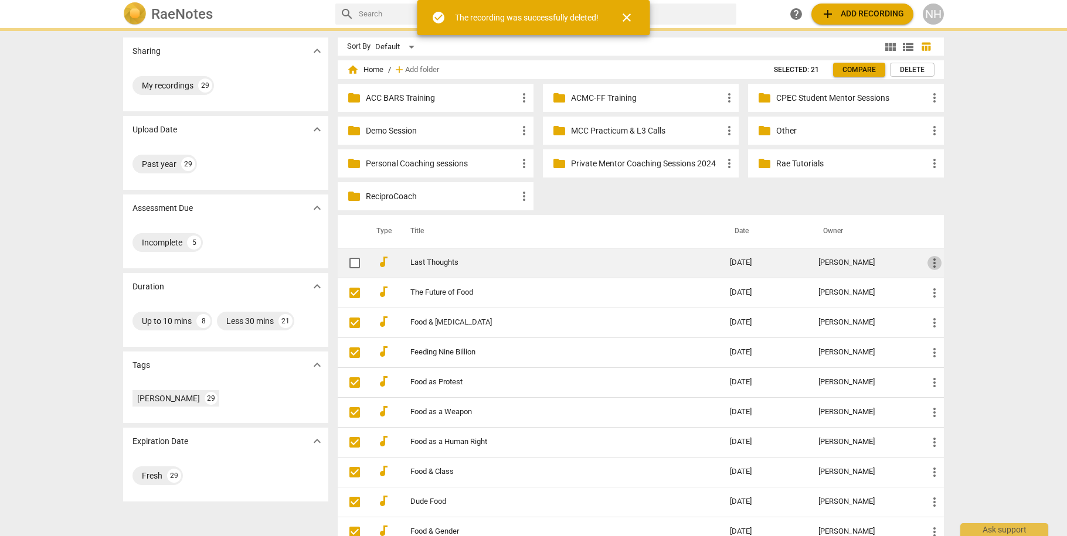
checkbox input "true"
checkbox input "false"
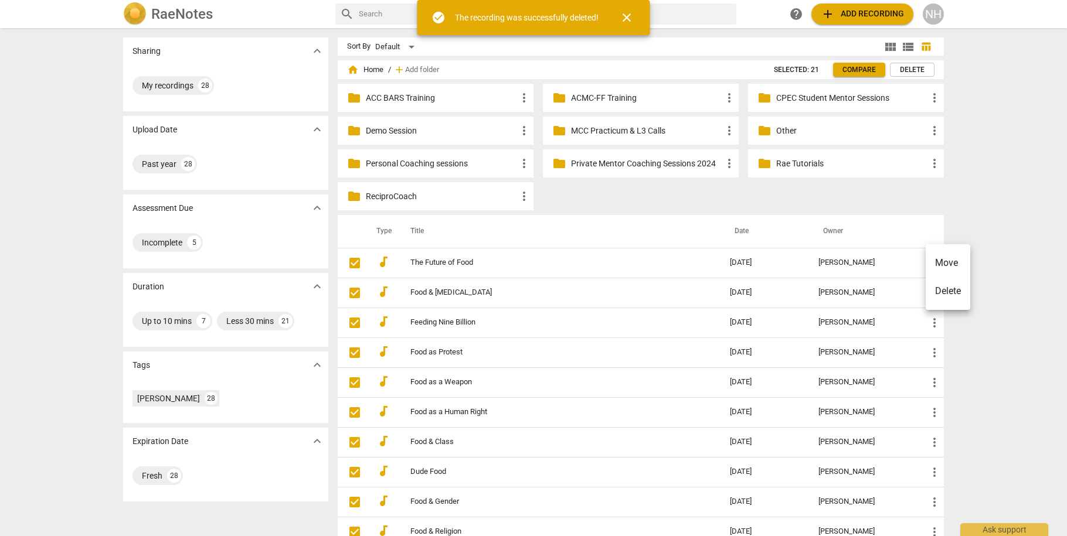
click at [943, 295] on li "Delete" at bounding box center [948, 291] width 45 height 28
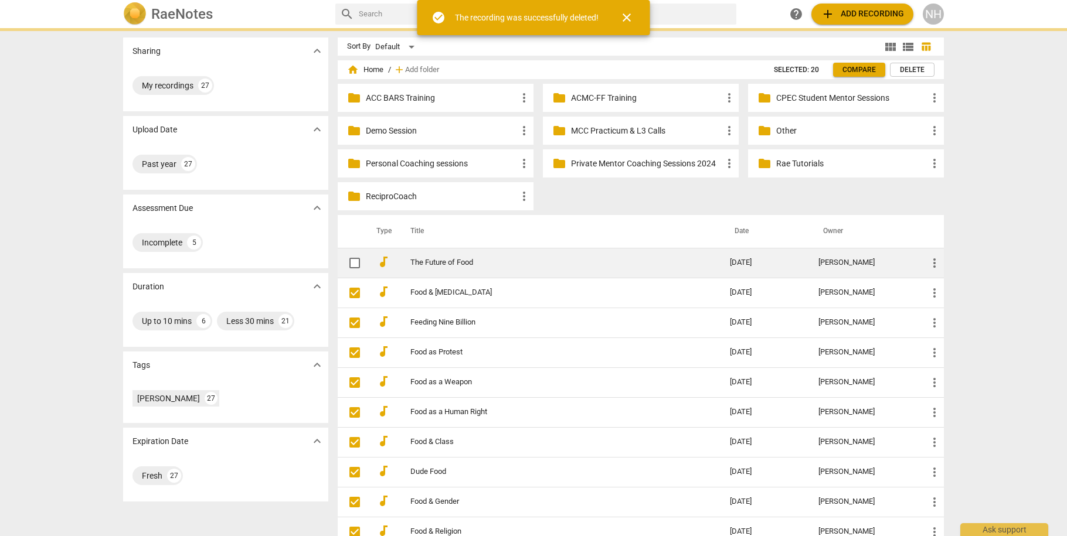
checkbox input "true"
checkbox input "false"
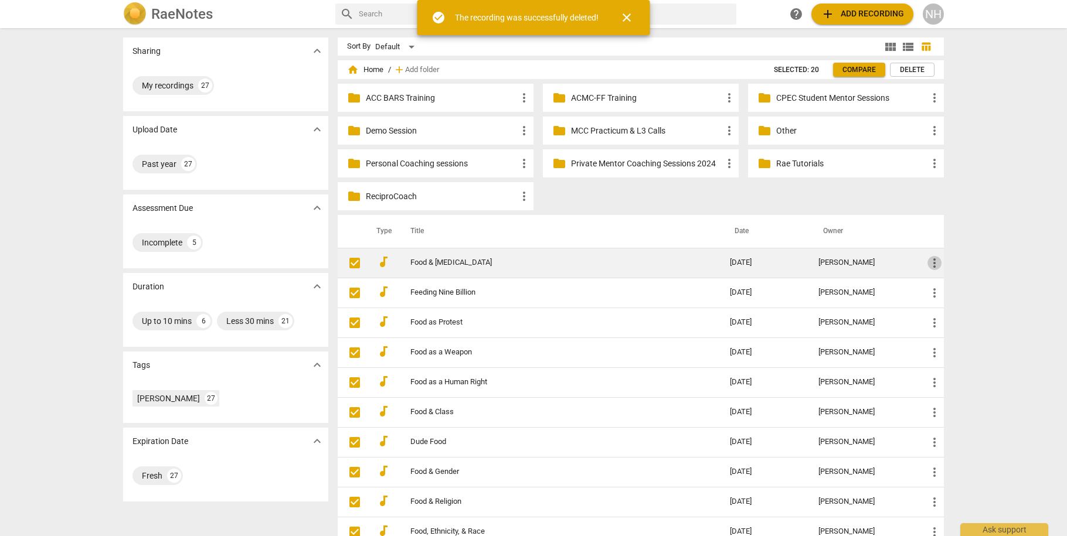
click at [929, 261] on span "more_vert" at bounding box center [934, 263] width 14 height 14
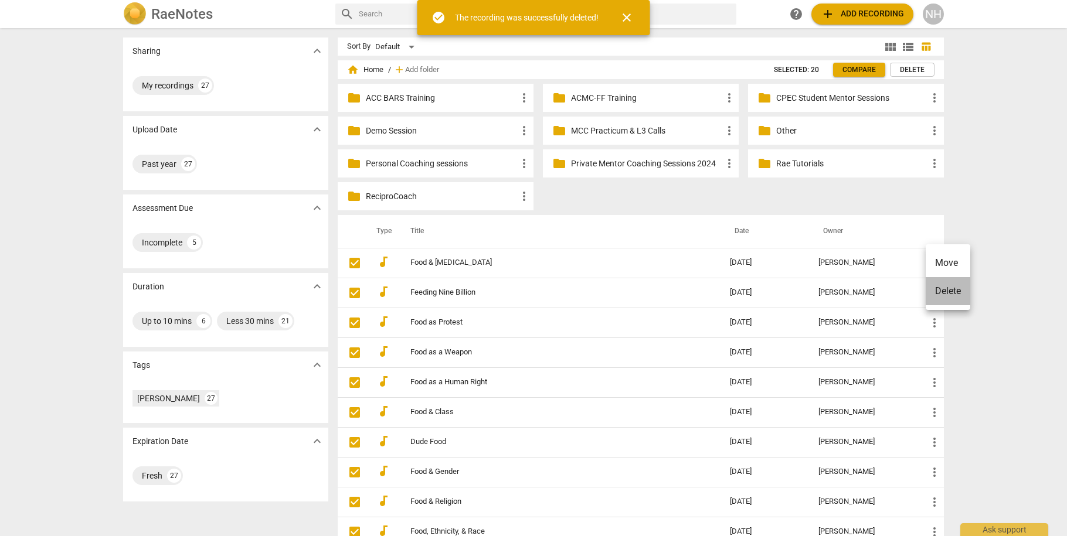
click at [943, 299] on li "Delete" at bounding box center [948, 291] width 45 height 28
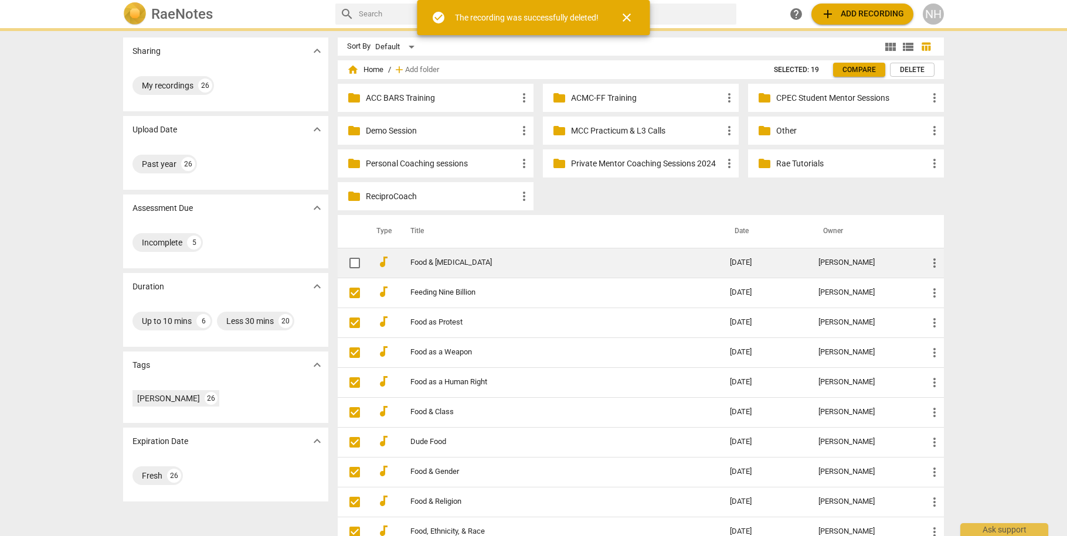
checkbox input "true"
checkbox input "false"
click at [937, 262] on span "more_vert" at bounding box center [934, 263] width 14 height 14
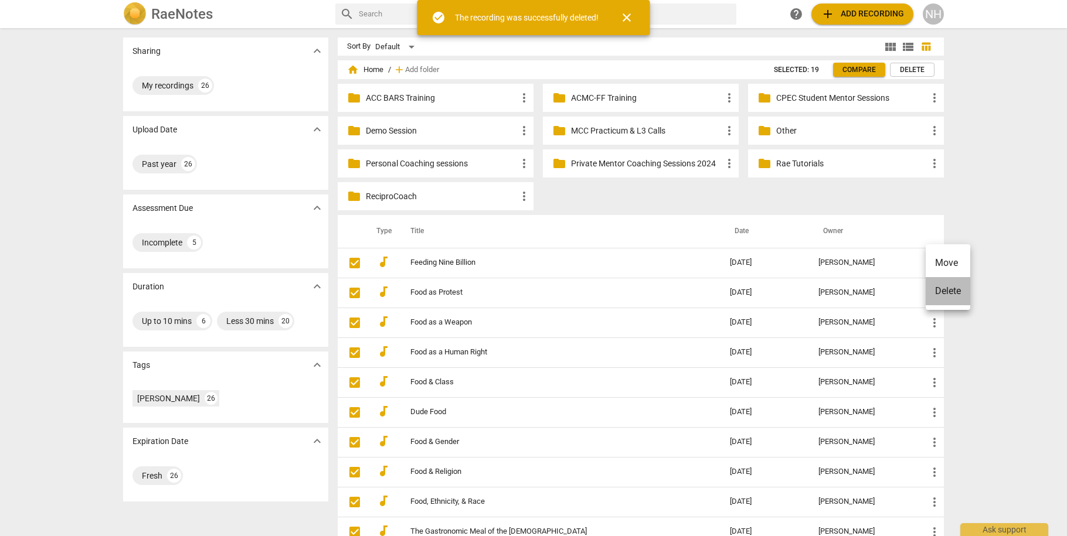
click at [941, 293] on li "Delete" at bounding box center [948, 291] width 45 height 28
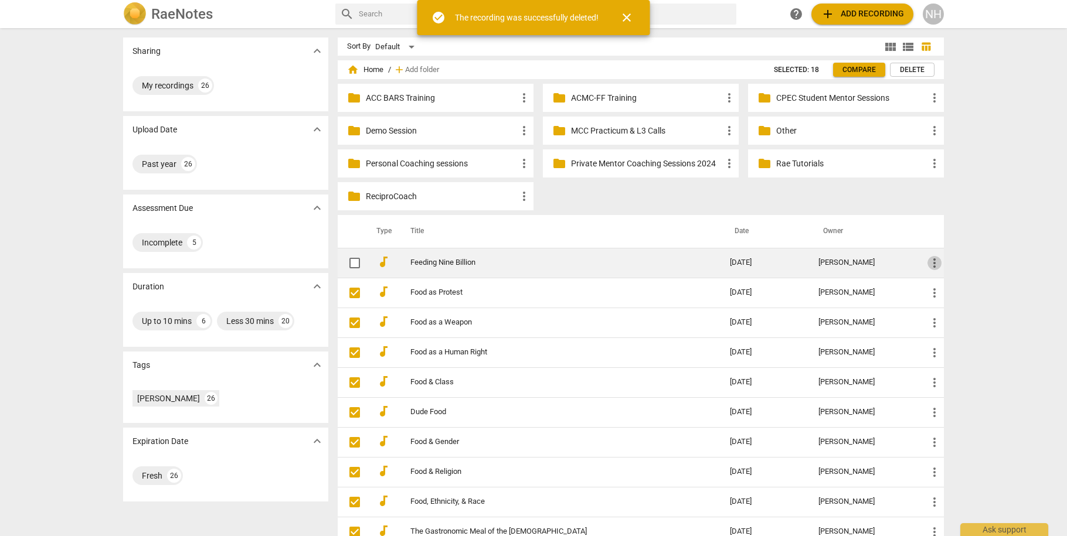
click at [931, 263] on span "more_vert" at bounding box center [934, 263] width 14 height 14
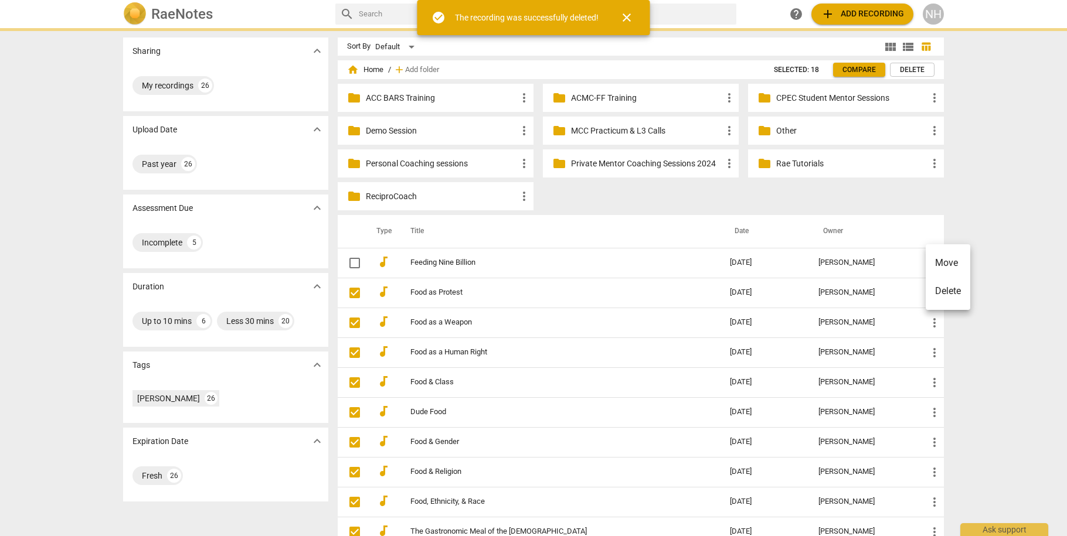
checkbox input "true"
checkbox input "false"
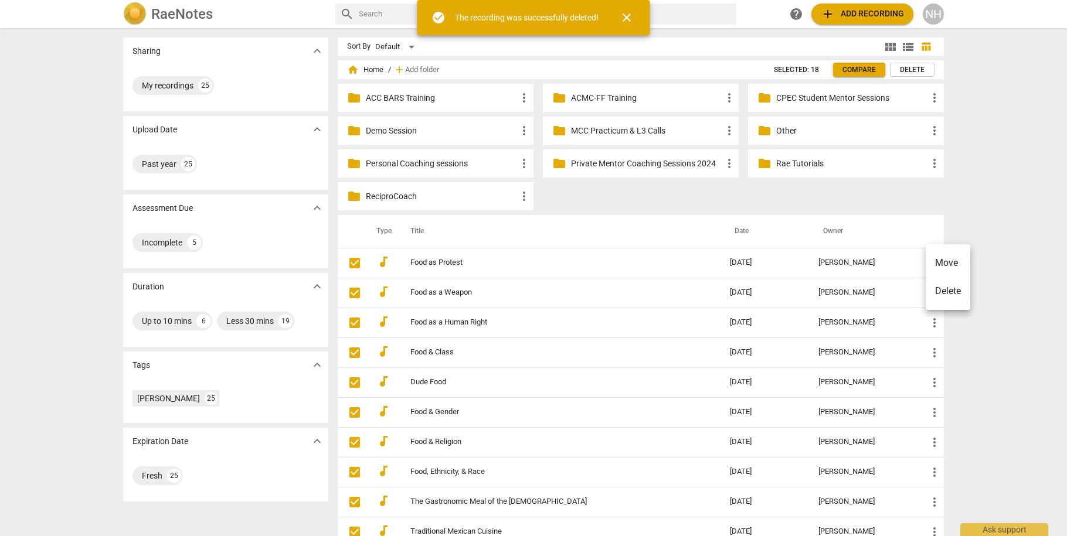
click at [938, 291] on li "Delete" at bounding box center [948, 291] width 45 height 28
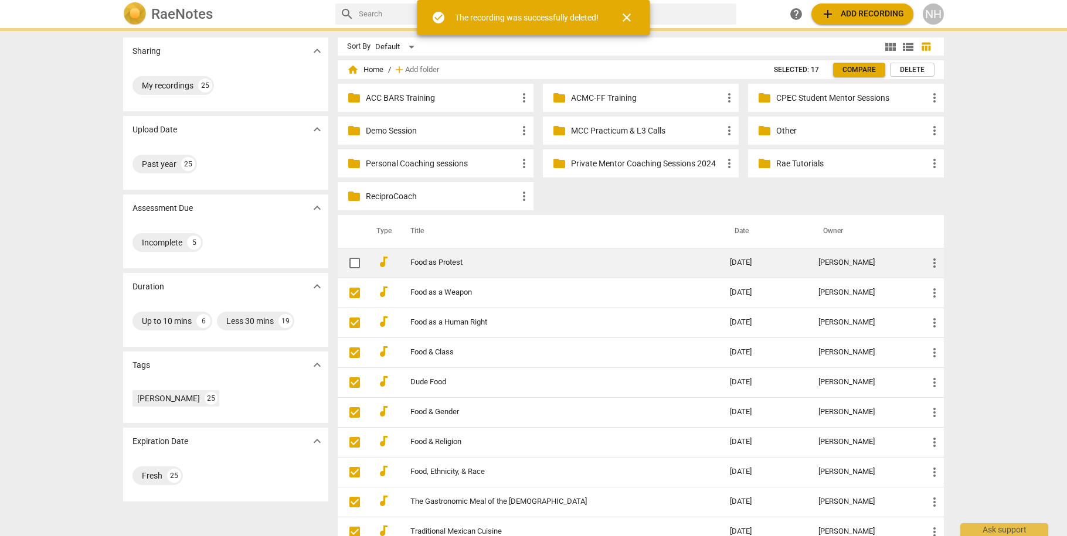
checkbox input "true"
checkbox input "false"
click at [933, 263] on span "more_vert" at bounding box center [934, 263] width 14 height 14
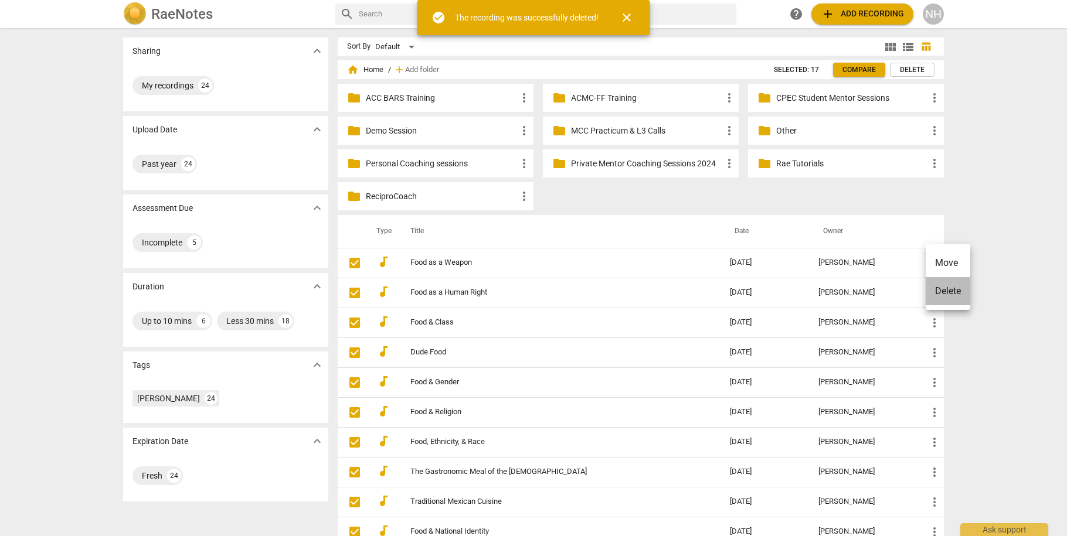
click at [941, 291] on li "Delete" at bounding box center [948, 291] width 45 height 28
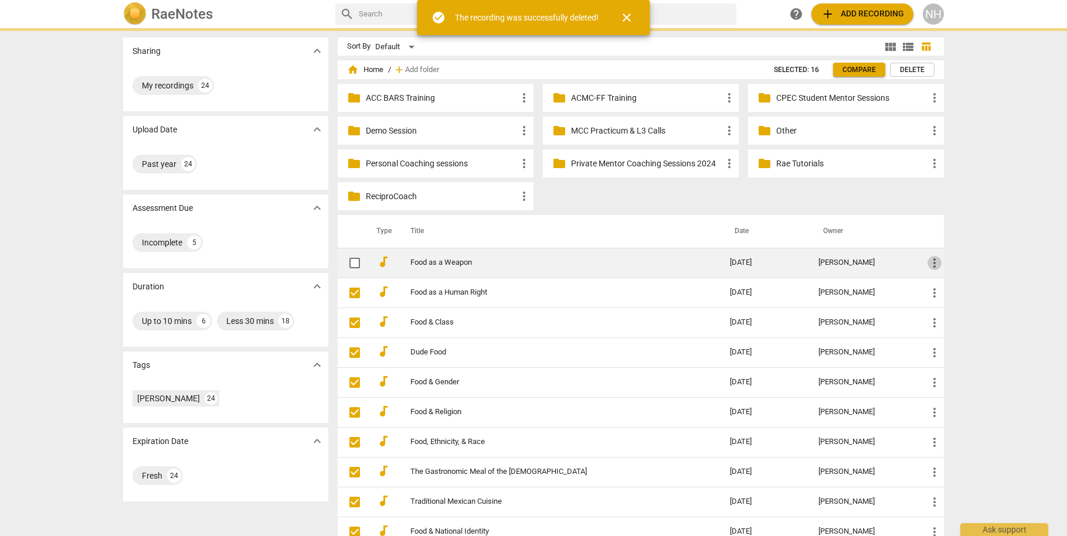
click at [931, 263] on span "more_vert" at bounding box center [934, 263] width 14 height 14
checkbox input "true"
checkbox input "false"
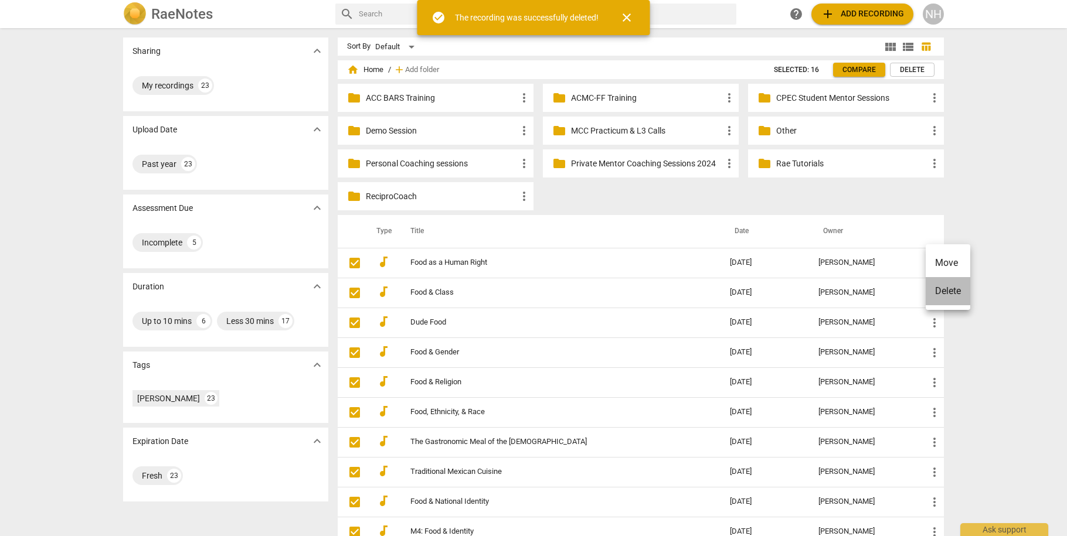
click at [947, 294] on li "Delete" at bounding box center [948, 291] width 45 height 28
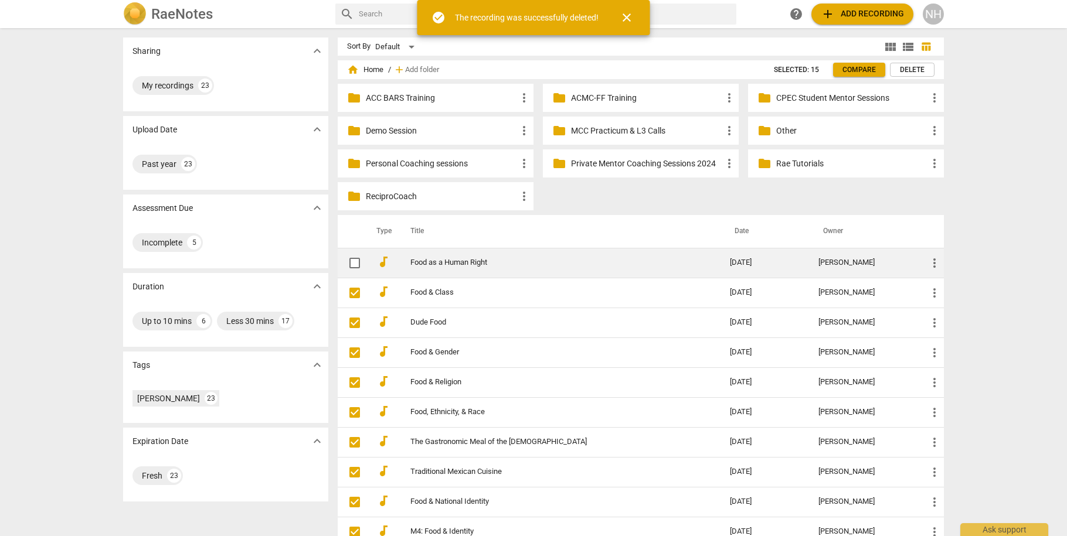
click at [932, 262] on span "more_vert" at bounding box center [934, 263] width 14 height 14
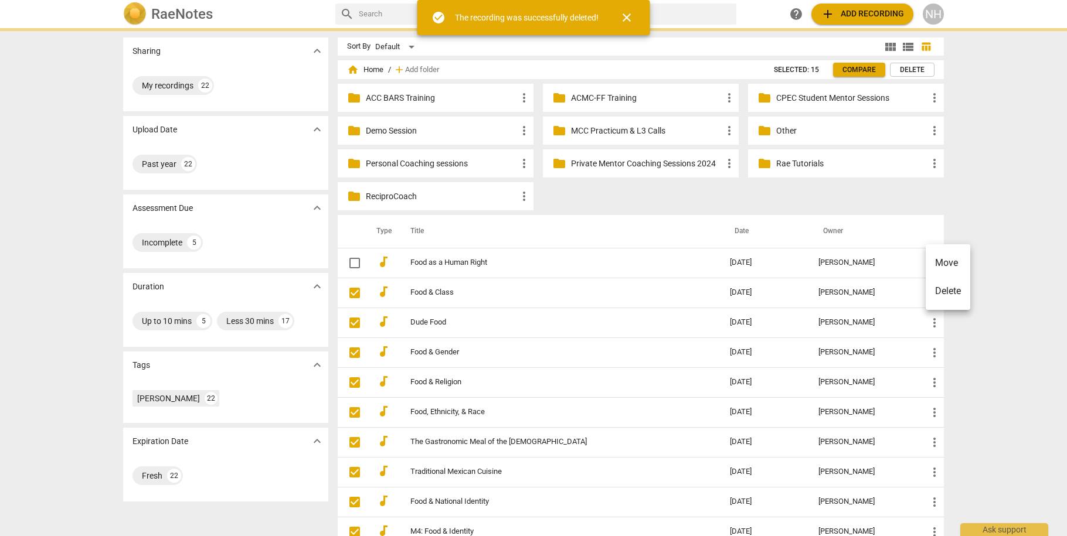
checkbox input "true"
checkbox input "false"
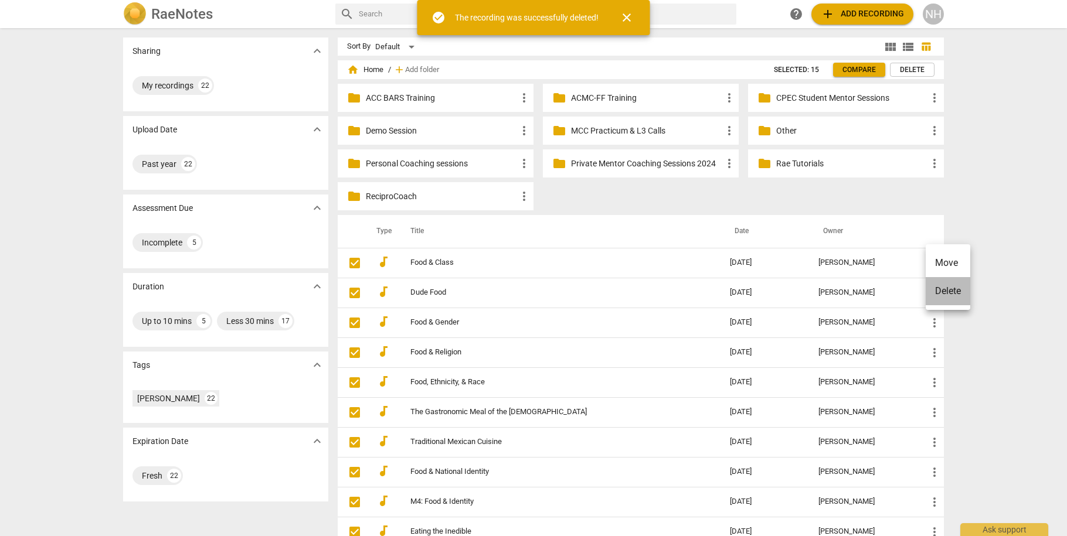
click at [947, 287] on li "Delete" at bounding box center [948, 291] width 45 height 28
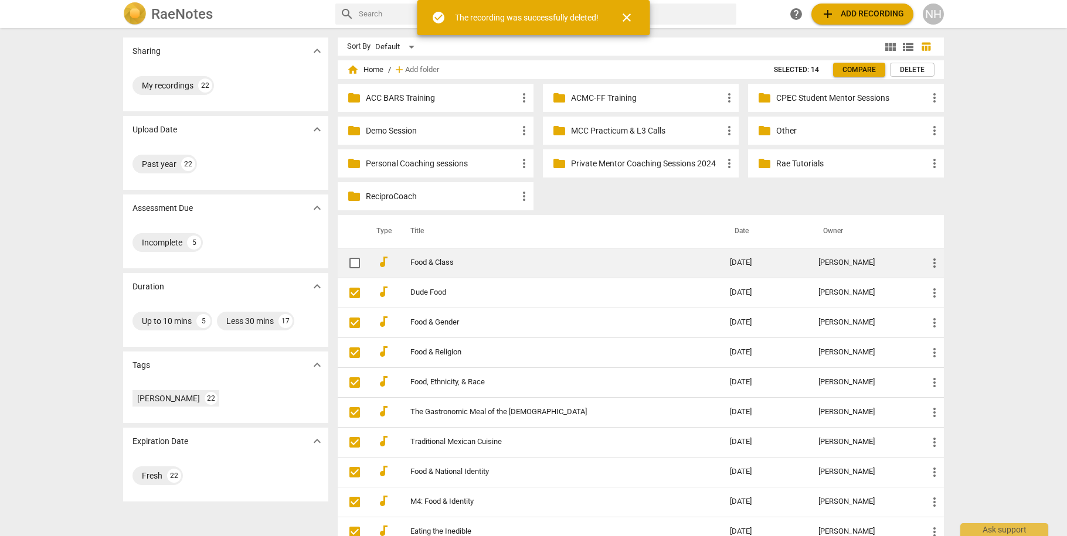
click at [933, 261] on span "more_vert" at bounding box center [934, 263] width 14 height 14
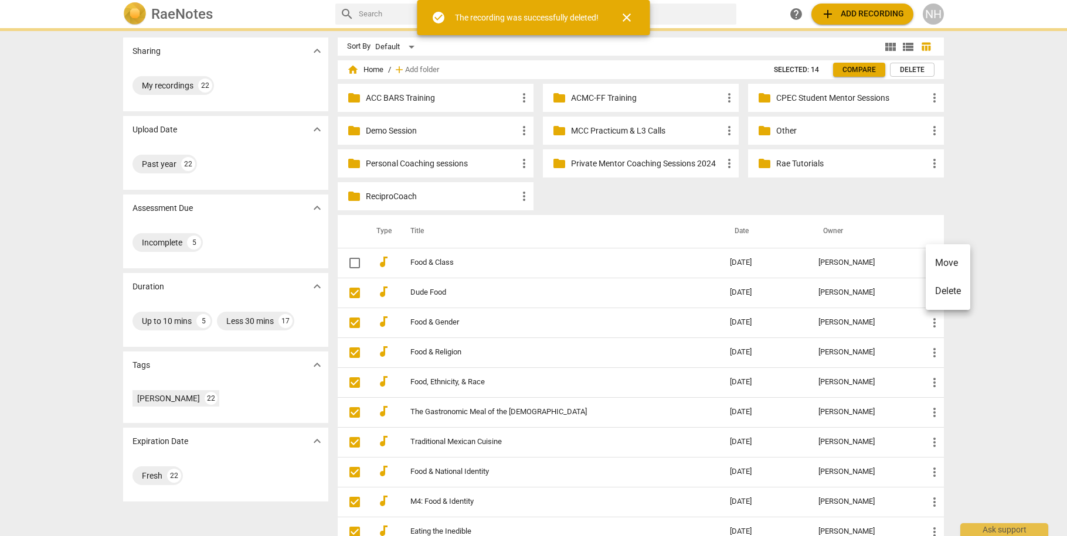
checkbox input "true"
checkbox input "false"
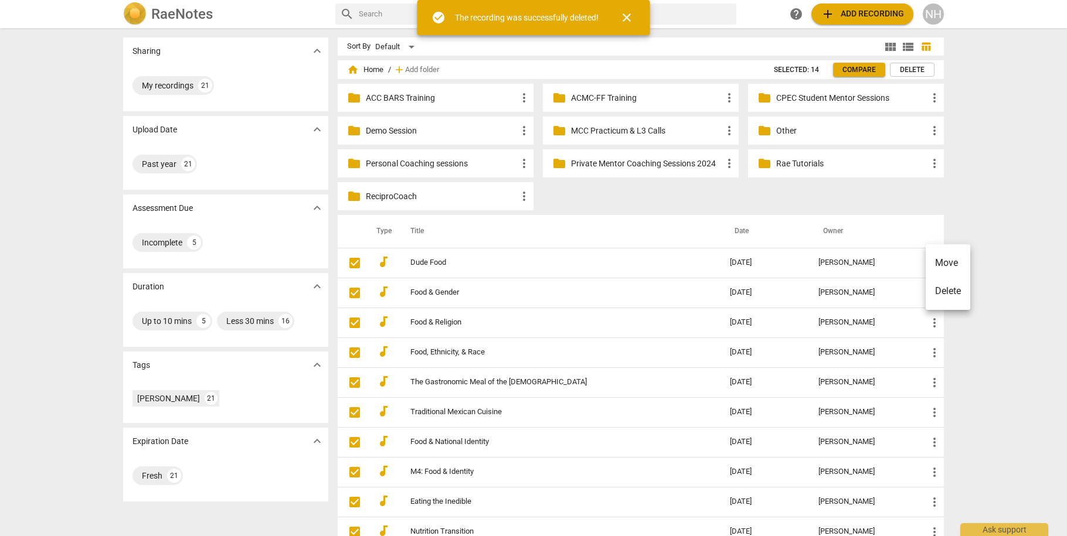
click at [946, 289] on li "Delete" at bounding box center [948, 291] width 45 height 28
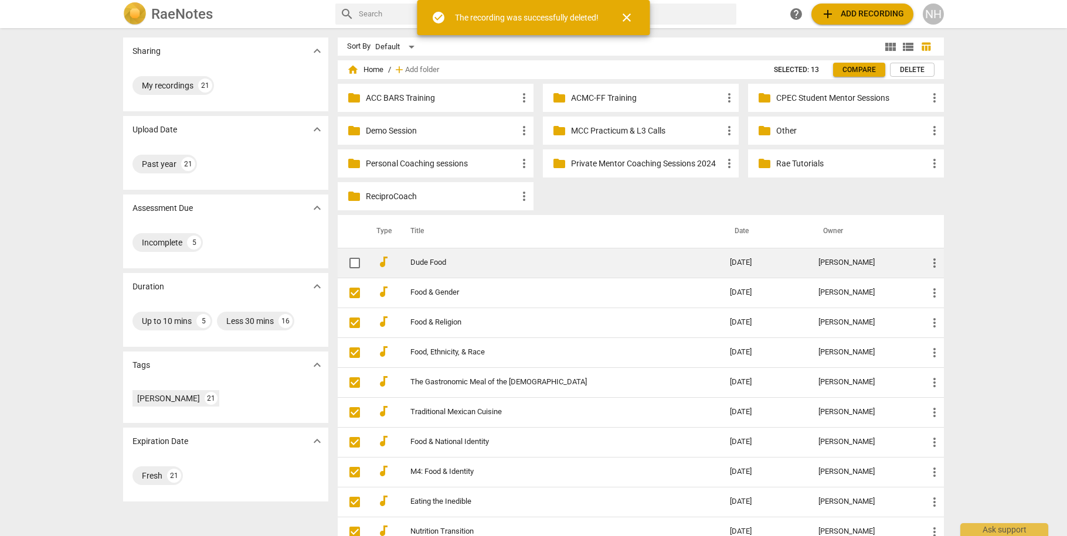
click at [933, 264] on span "more_vert" at bounding box center [934, 263] width 14 height 14
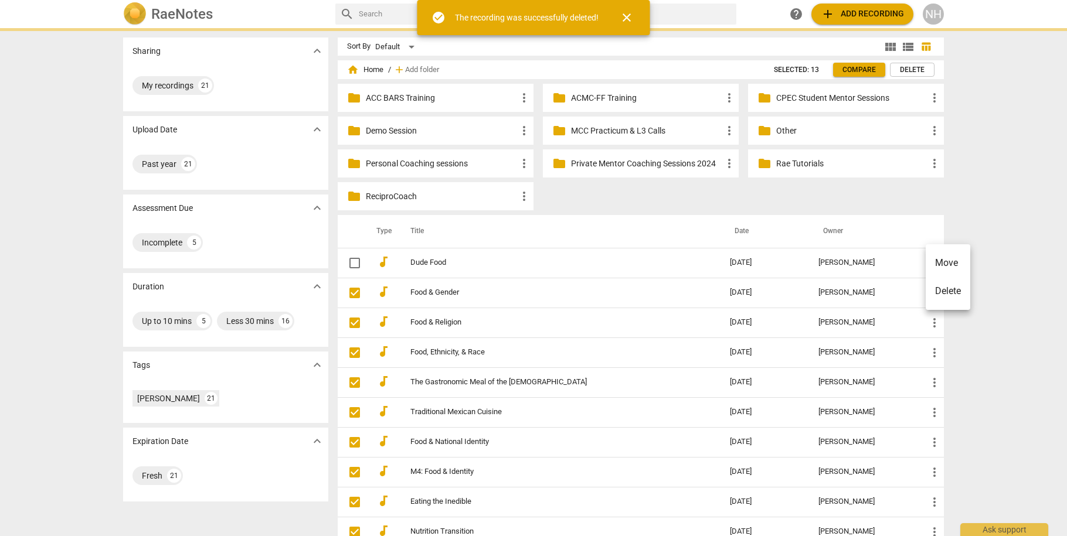
checkbox input "true"
checkbox input "false"
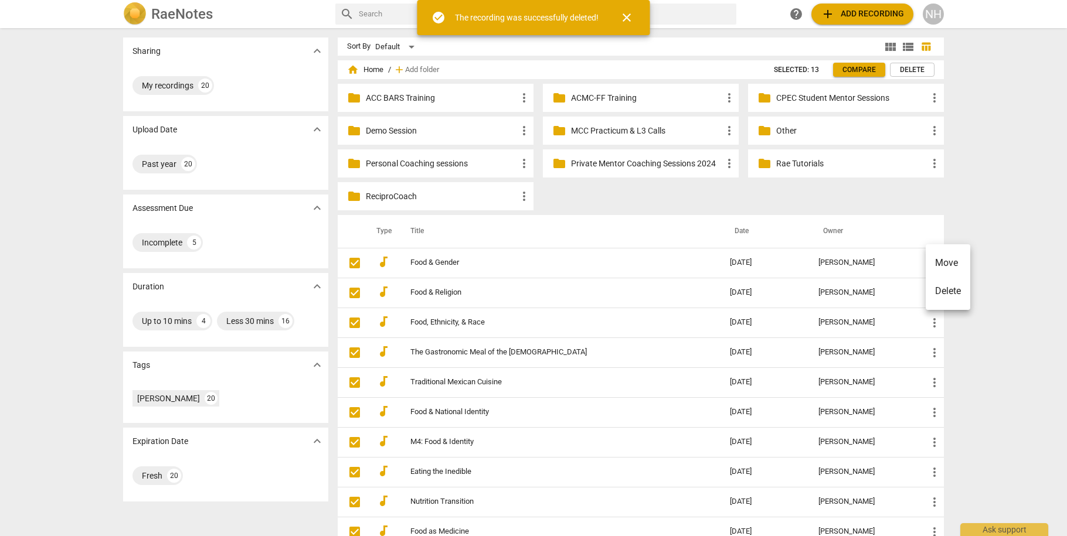
click at [947, 295] on li "Delete" at bounding box center [948, 291] width 45 height 28
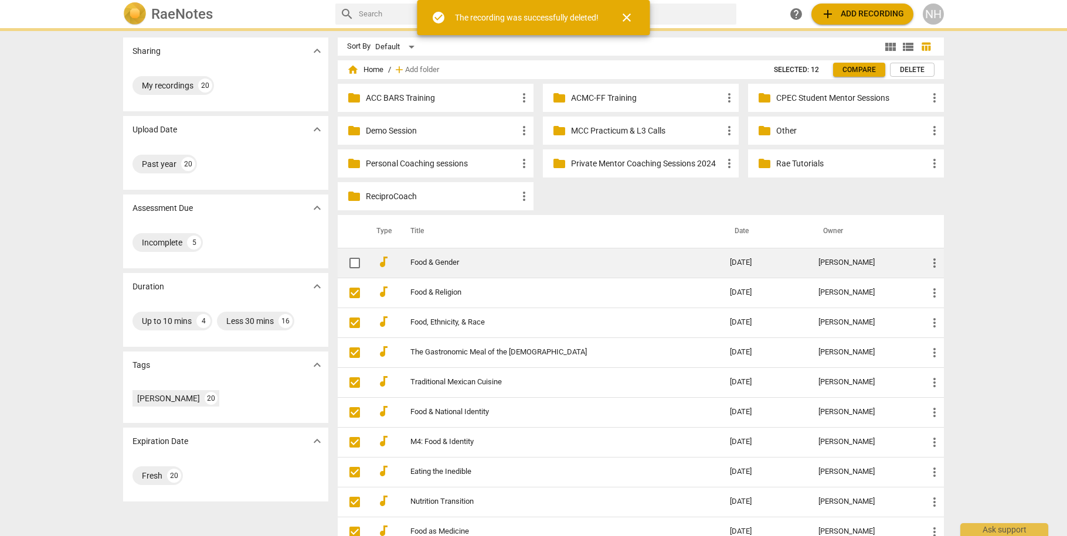
checkbox input "true"
checkbox input "false"
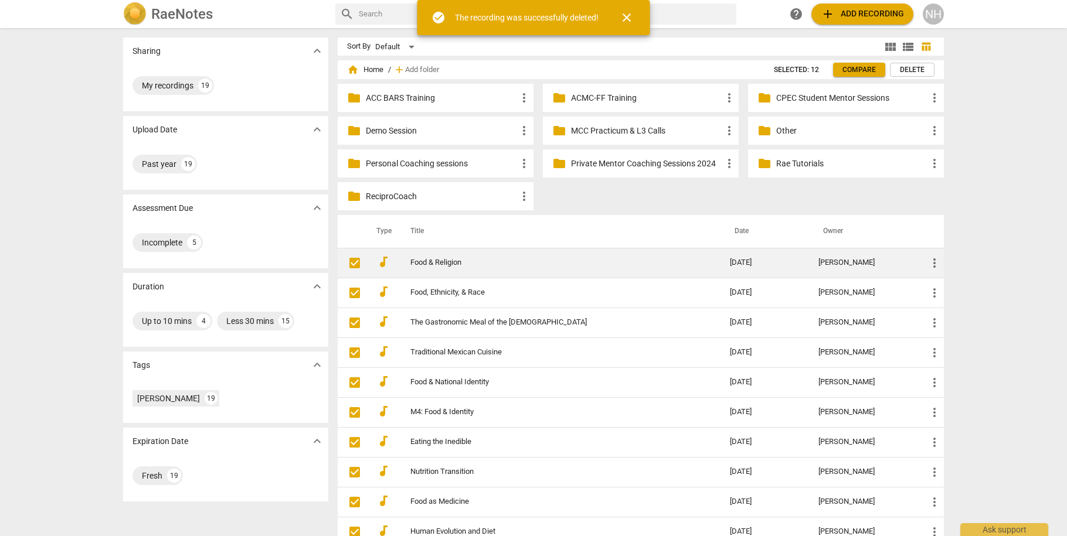
click at [933, 263] on span "more_vert" at bounding box center [934, 263] width 14 height 14
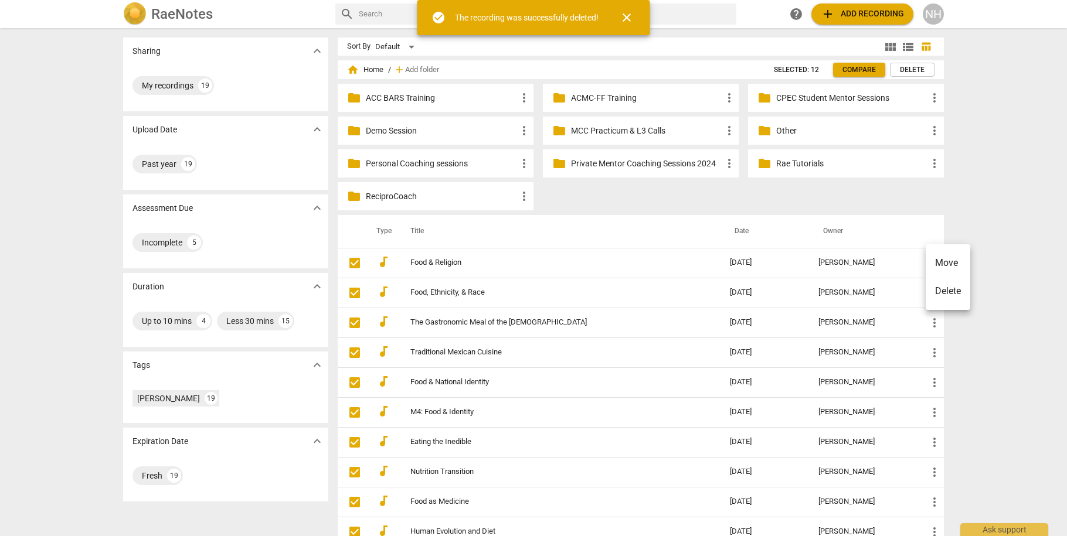
click at [945, 289] on li "Delete" at bounding box center [948, 291] width 45 height 28
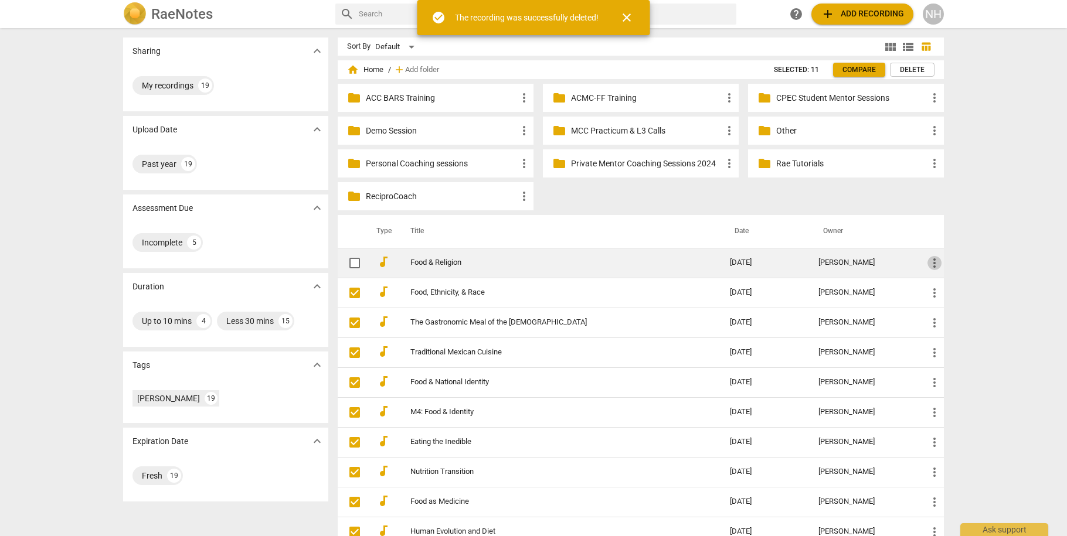
click at [934, 266] on span "more_vert" at bounding box center [934, 263] width 14 height 14
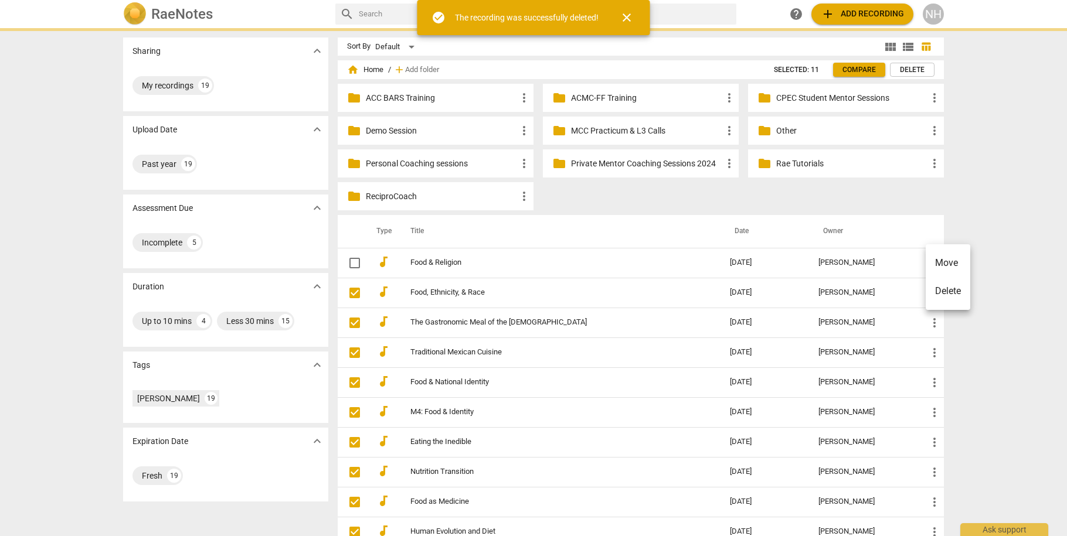
checkbox input "true"
checkbox input "false"
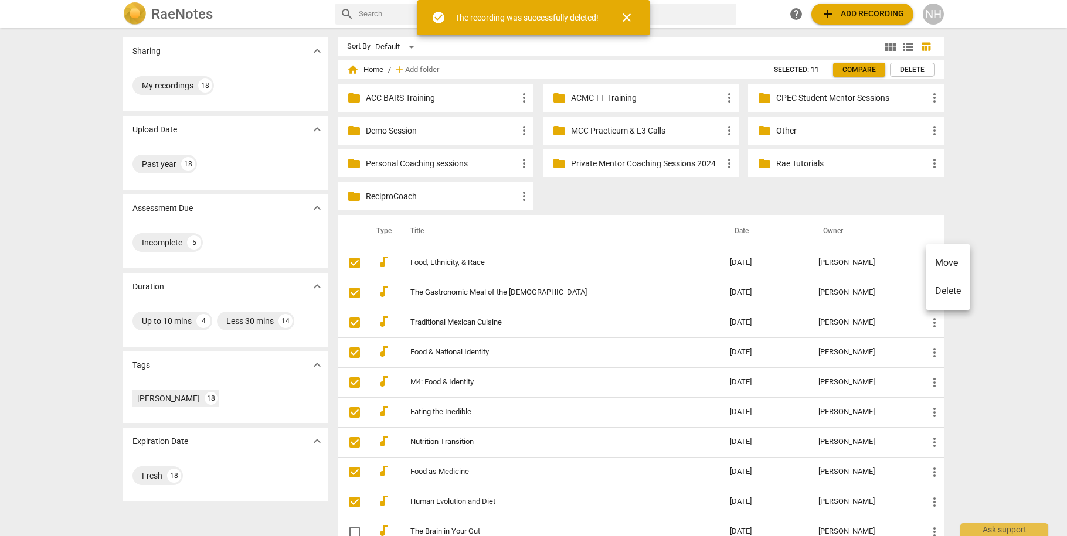
click at [936, 291] on li "Delete" at bounding box center [948, 291] width 45 height 28
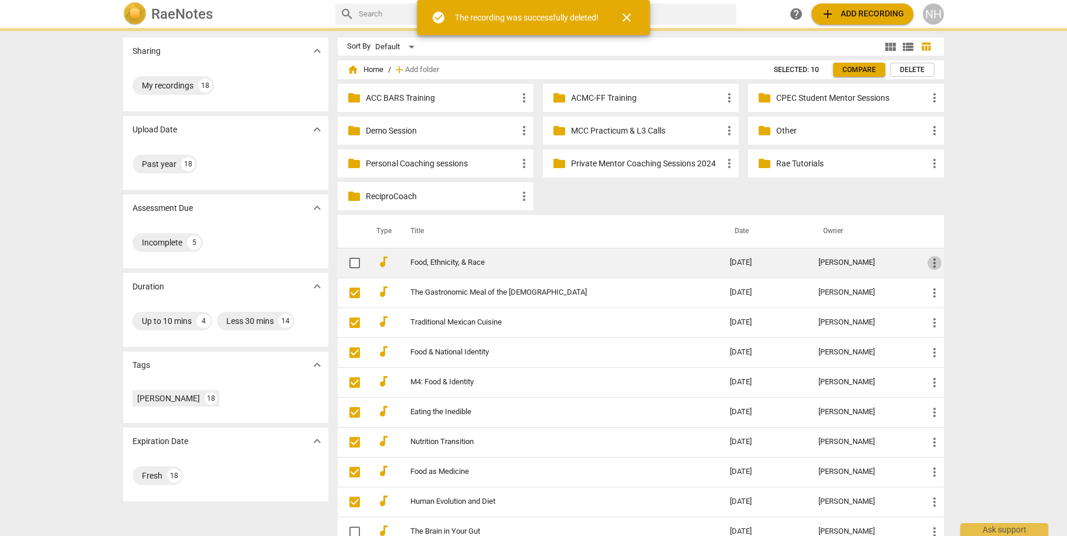
click at [930, 261] on span "more_vert" at bounding box center [934, 263] width 14 height 14
checkbox input "true"
checkbox input "false"
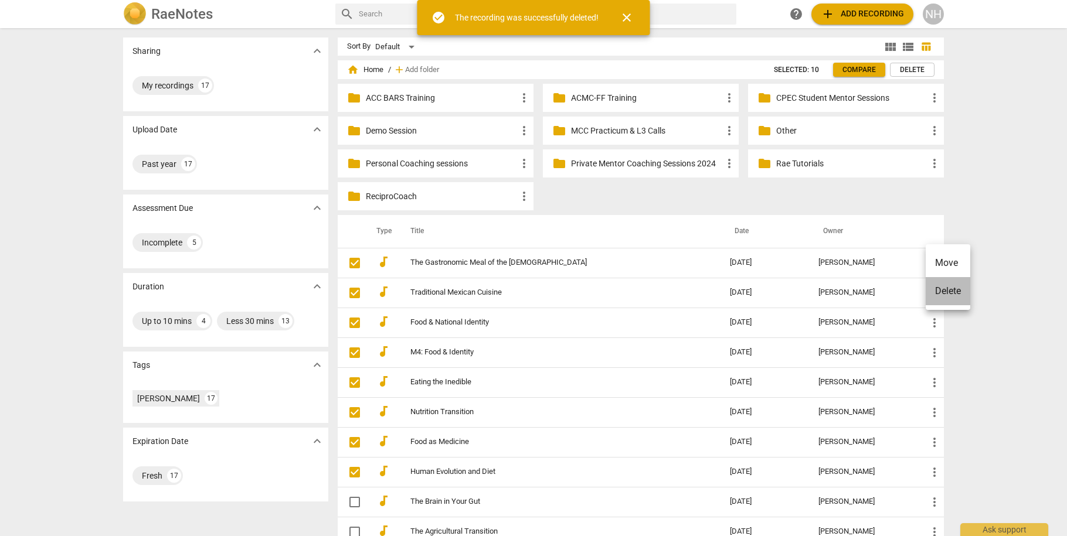
click at [937, 291] on li "Delete" at bounding box center [948, 291] width 45 height 28
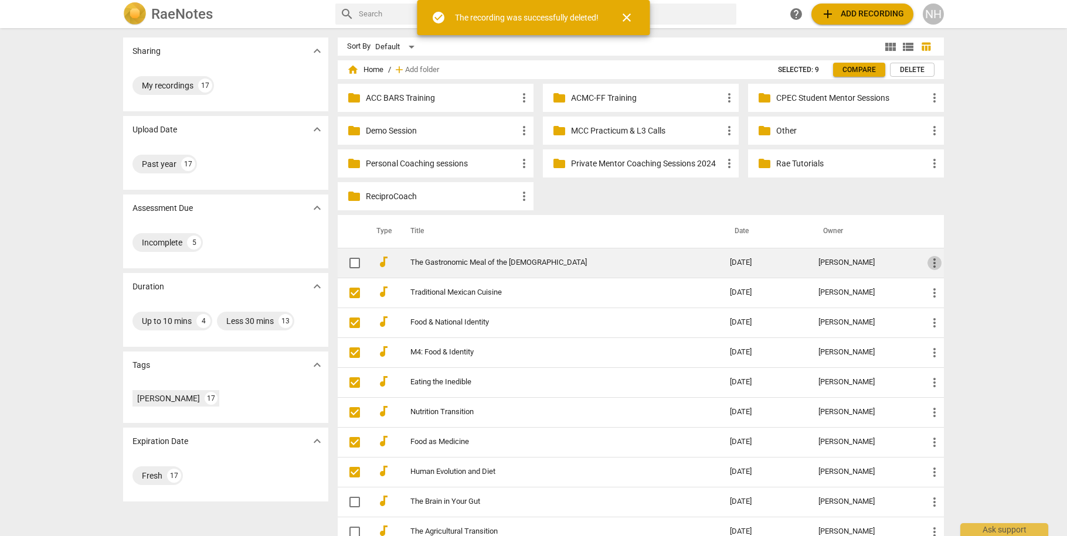
click at [934, 261] on span "more_vert" at bounding box center [934, 263] width 14 height 14
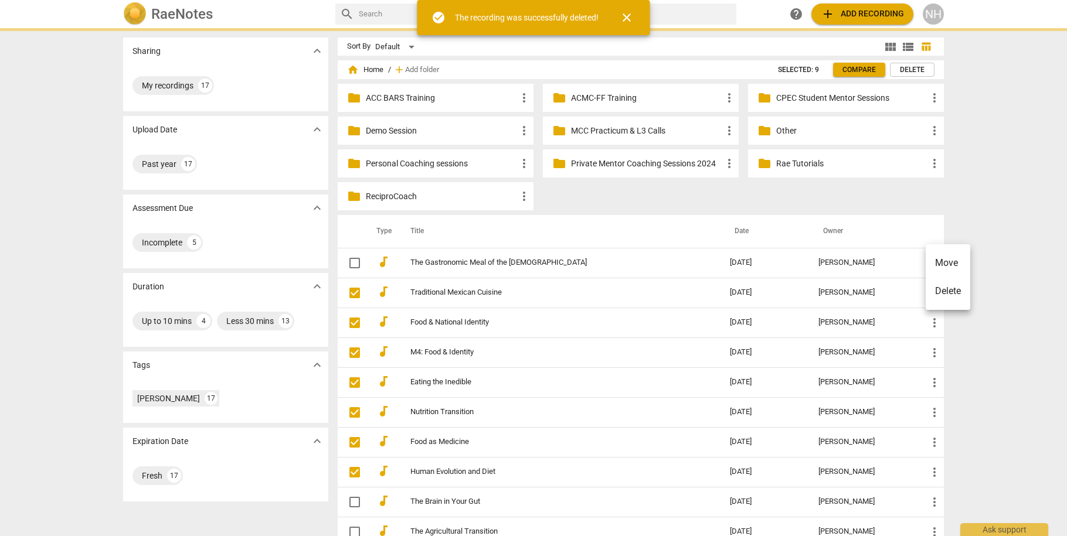
checkbox input "true"
checkbox input "false"
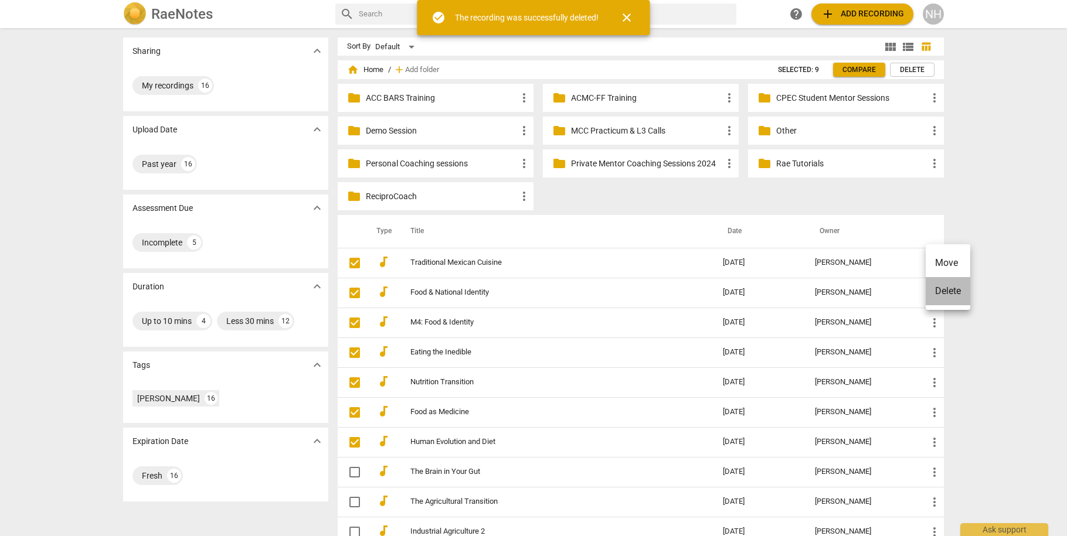
click at [946, 295] on li "Delete" at bounding box center [948, 291] width 45 height 28
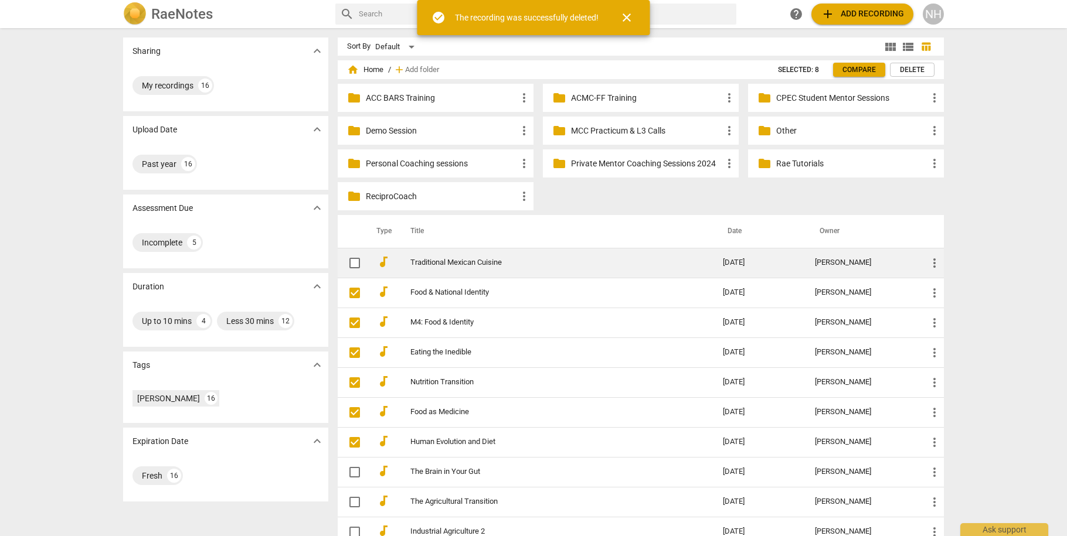
click at [929, 257] on span "more_vert" at bounding box center [934, 263] width 14 height 14
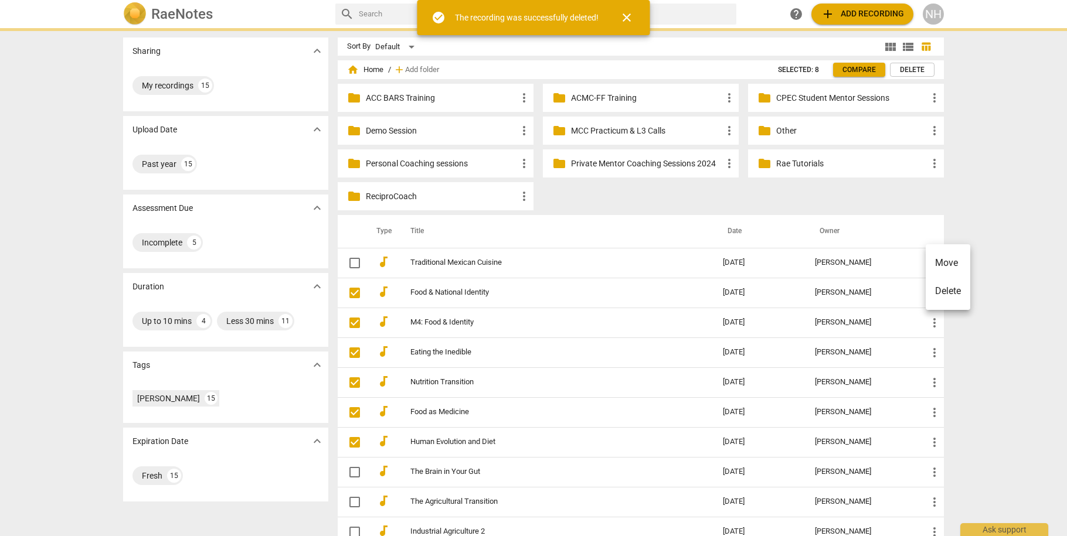
checkbox input "true"
checkbox input "false"
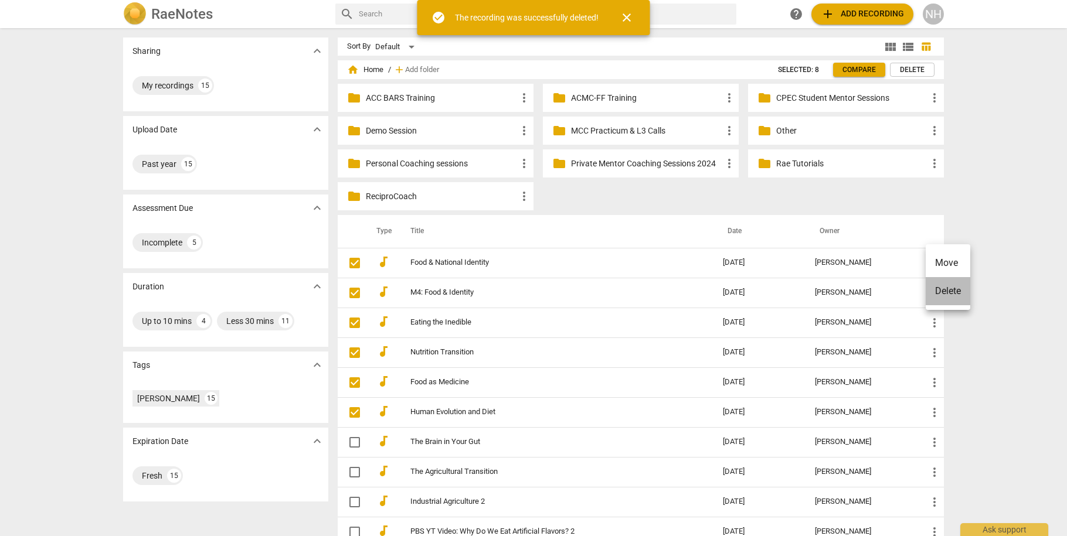
drag, startPoint x: 939, startPoint y: 287, endPoint x: 783, endPoint y: 256, distance: 159.0
click at [938, 287] on li "Delete" at bounding box center [948, 291] width 45 height 28
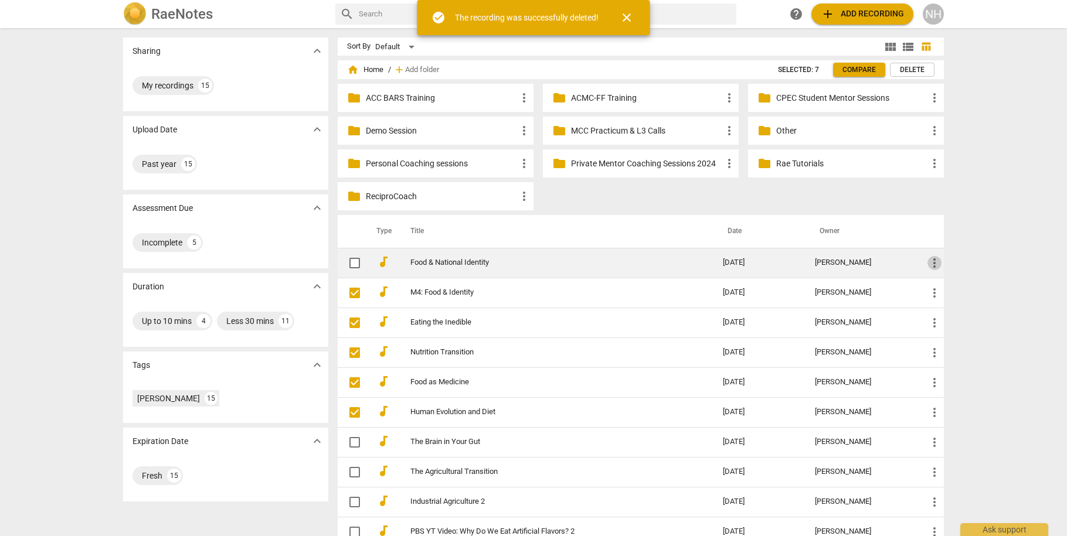
click at [930, 264] on span "more_vert" at bounding box center [934, 263] width 14 height 14
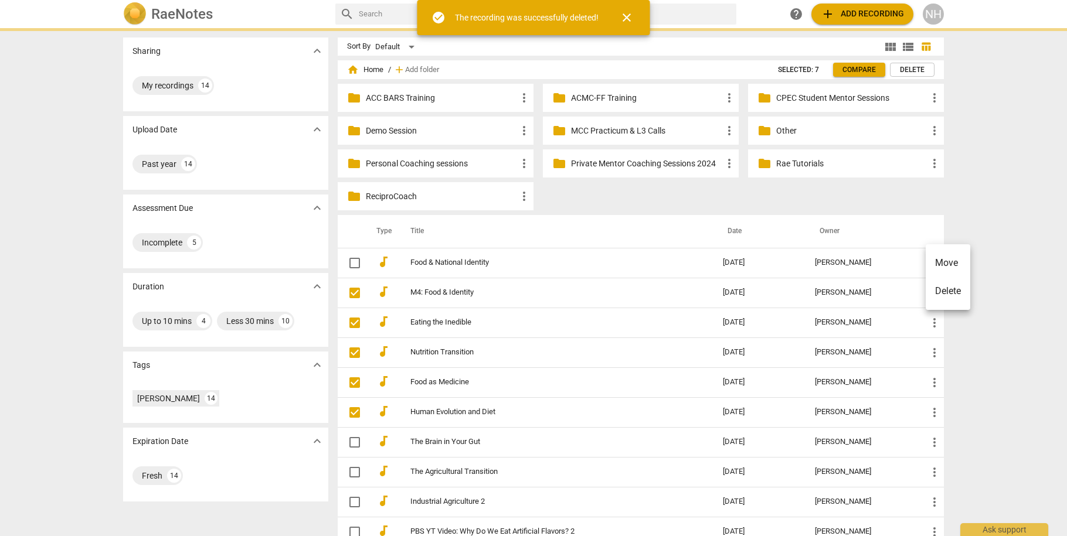
checkbox input "true"
checkbox input "false"
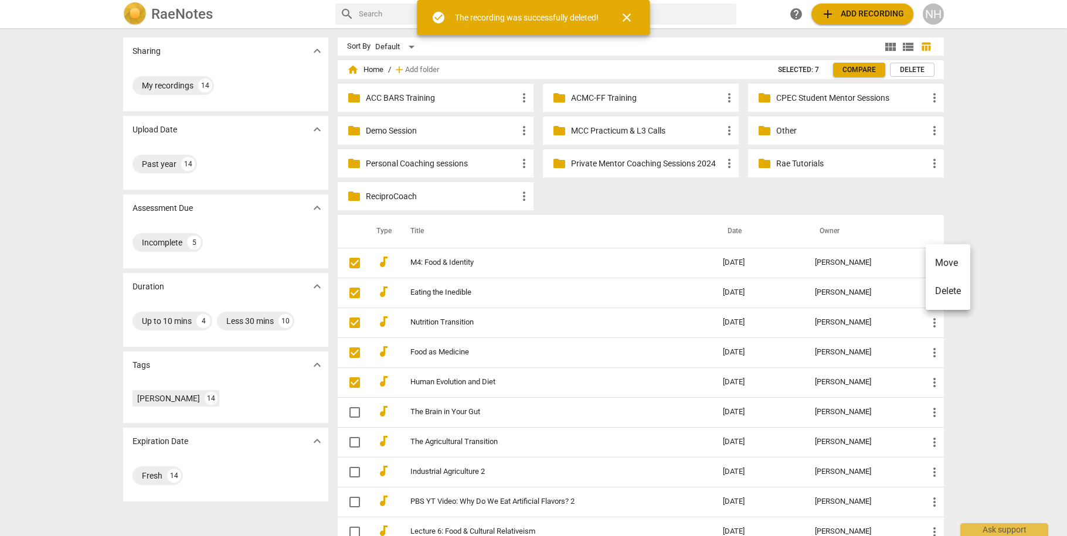
click at [934, 290] on li "Delete" at bounding box center [948, 291] width 45 height 28
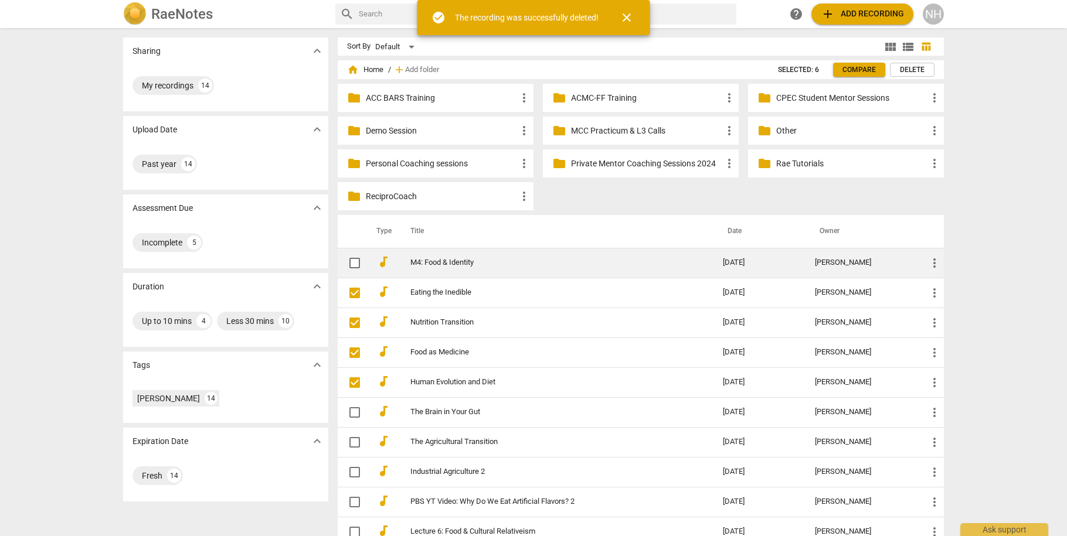
click at [929, 260] on span "more_vert" at bounding box center [934, 263] width 14 height 14
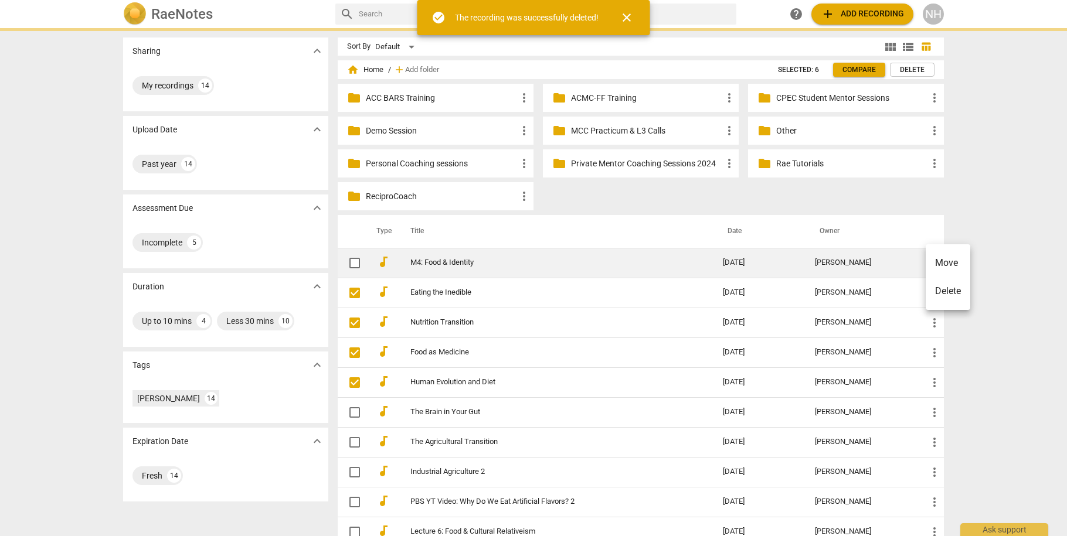
checkbox input "true"
checkbox input "false"
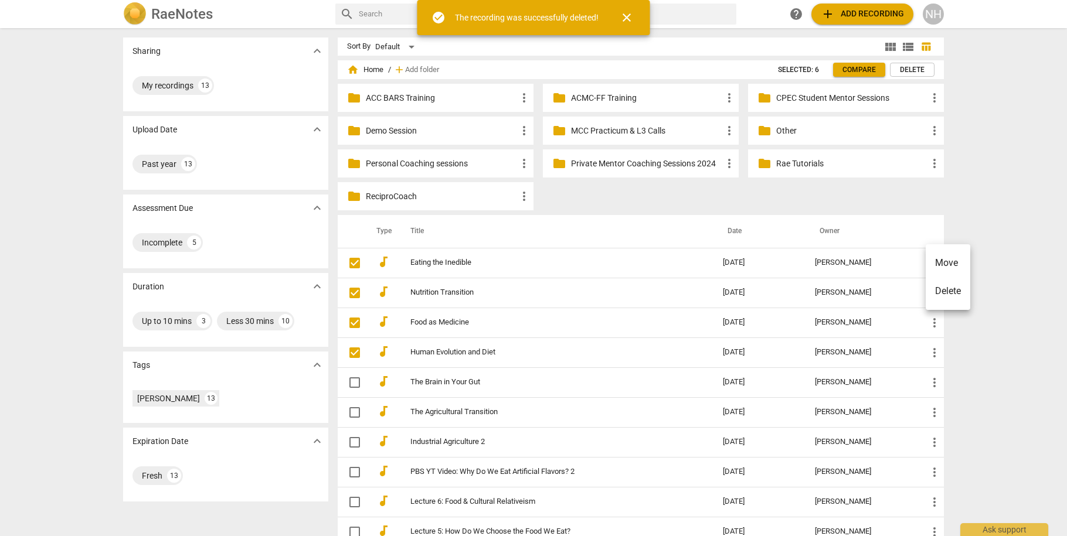
click at [934, 287] on li "Delete" at bounding box center [948, 291] width 45 height 28
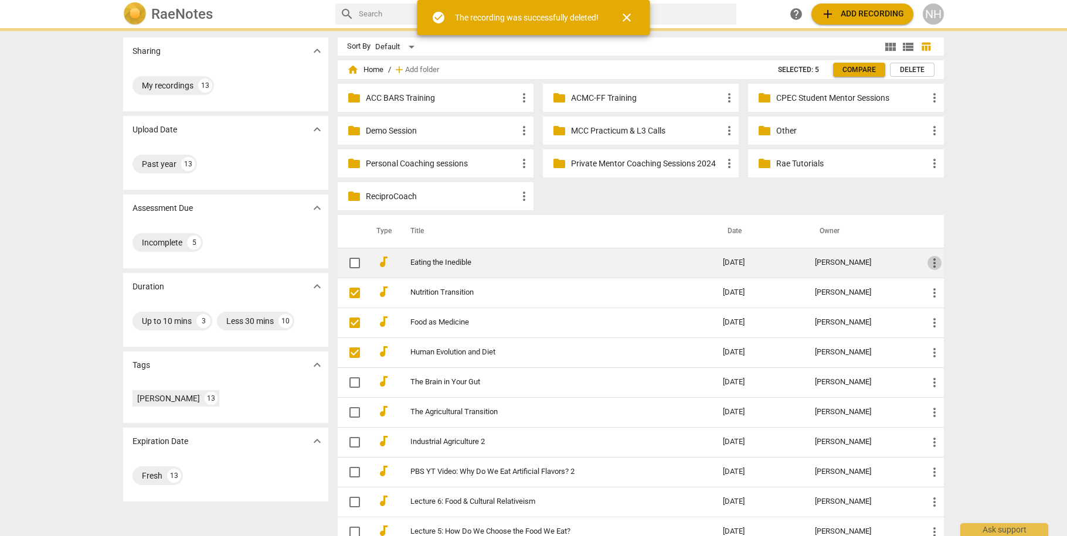
click at [930, 260] on span "more_vert" at bounding box center [934, 263] width 14 height 14
checkbox input "true"
checkbox input "false"
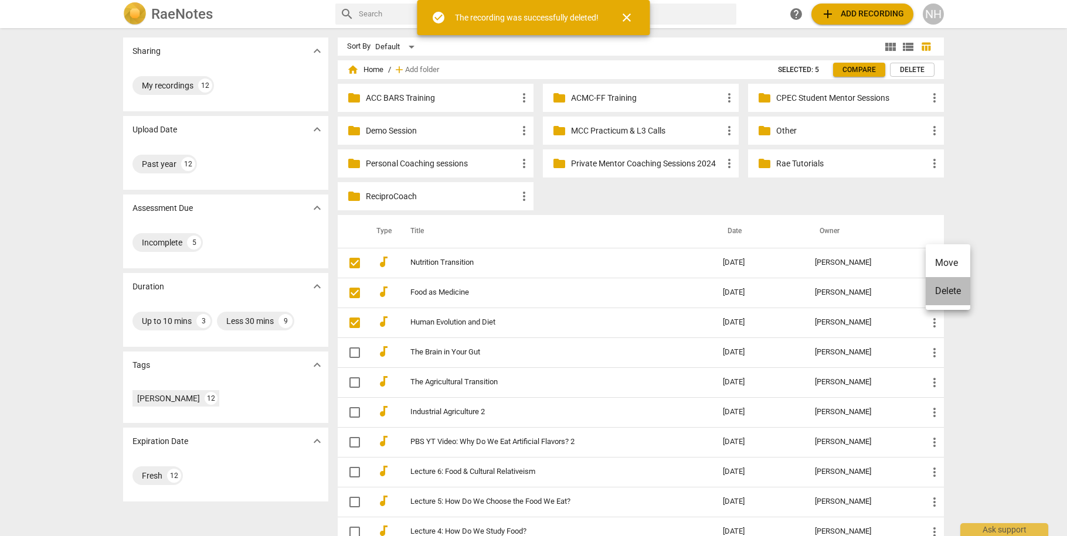
drag, startPoint x: 945, startPoint y: 287, endPoint x: 713, endPoint y: 262, distance: 233.5
click at [945, 287] on li "Delete" at bounding box center [948, 291] width 45 height 28
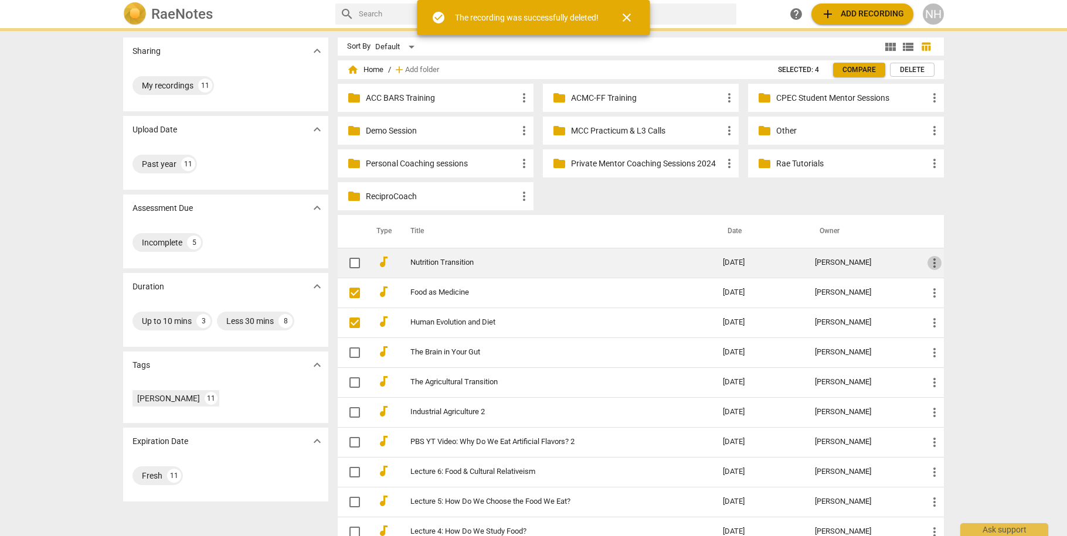
checkbox input "true"
checkbox input "false"
click at [930, 263] on span "more_vert" at bounding box center [934, 263] width 14 height 14
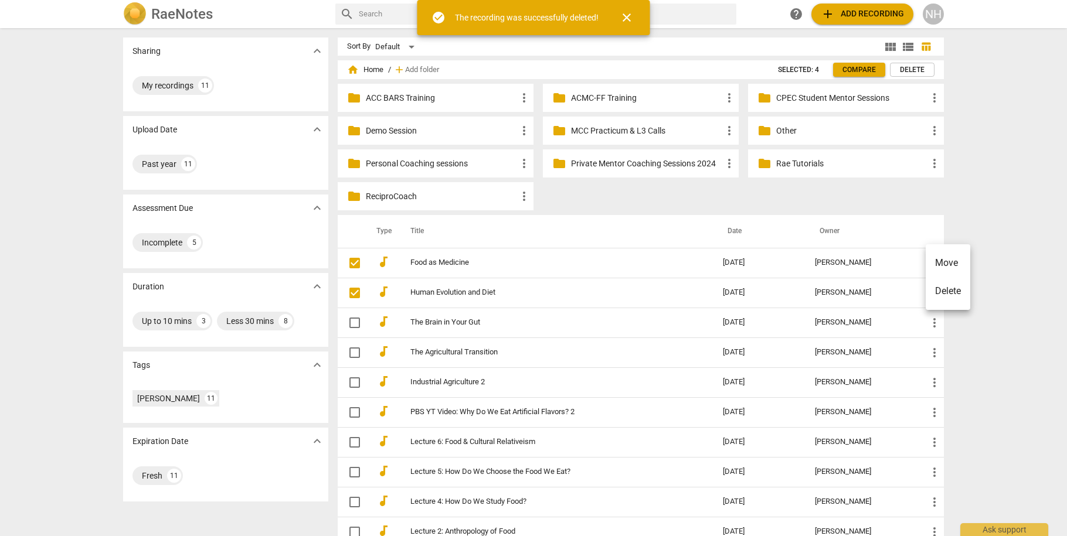
click at [942, 285] on li "Delete" at bounding box center [948, 291] width 45 height 28
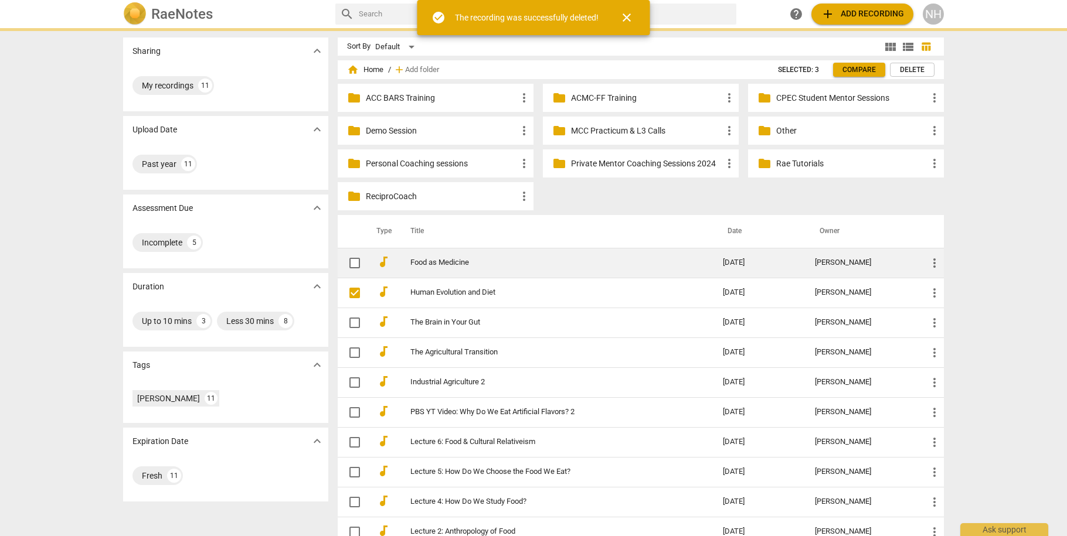
checkbox input "true"
checkbox input "false"
click at [929, 261] on span "more_vert" at bounding box center [934, 263] width 14 height 14
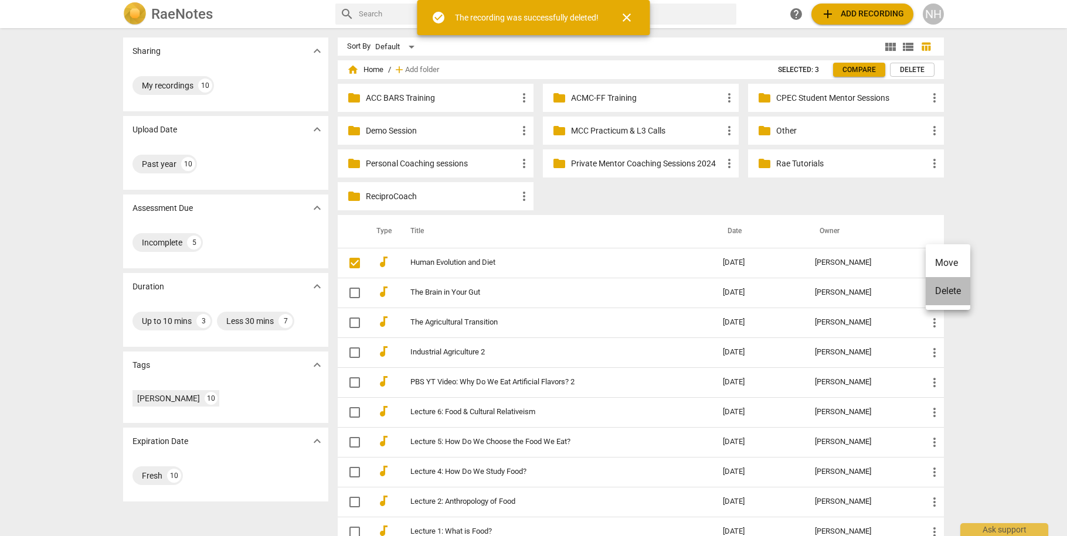
click at [943, 288] on li "Delete" at bounding box center [948, 291] width 45 height 28
checkbox input "false"
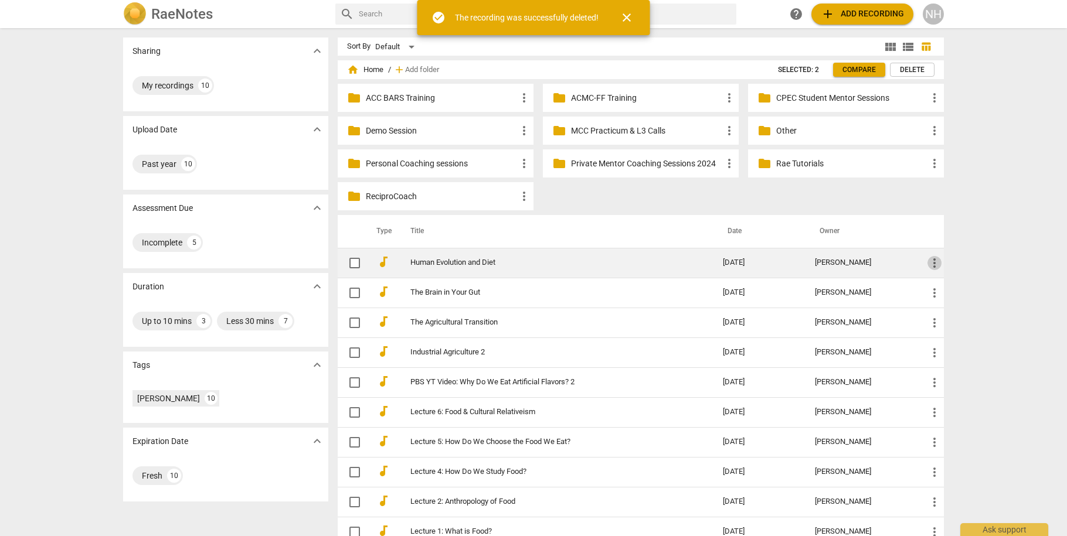
click at [933, 263] on span "more_vert" at bounding box center [934, 263] width 14 height 14
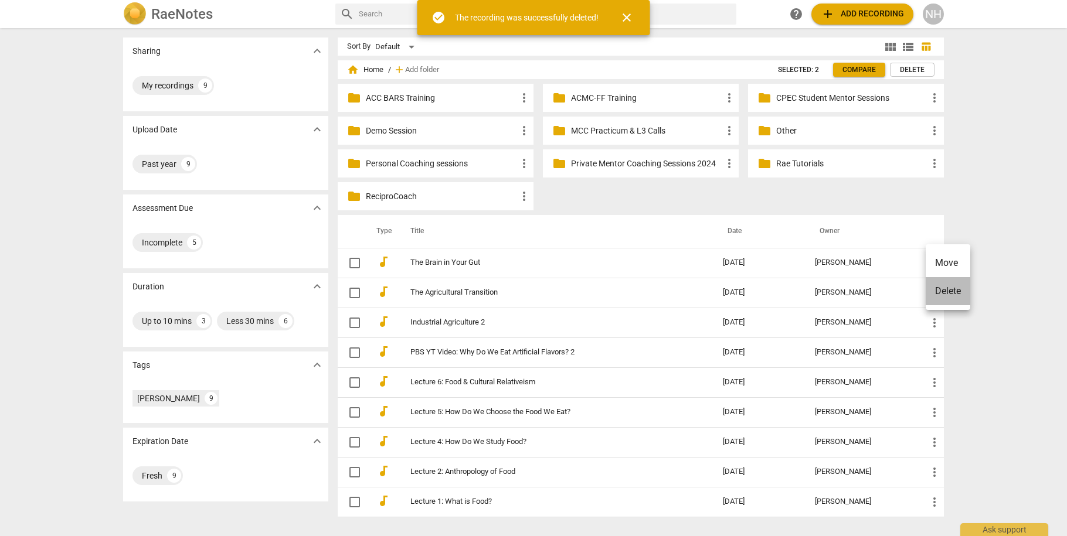
click at [943, 290] on li "Delete" at bounding box center [948, 291] width 45 height 28
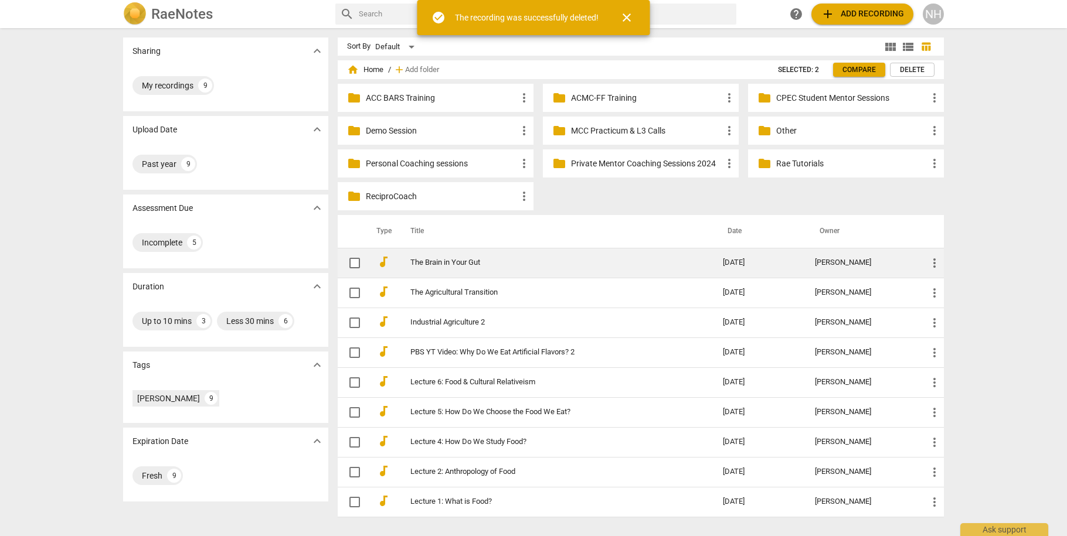
click at [936, 263] on span "more_vert" at bounding box center [934, 263] width 14 height 14
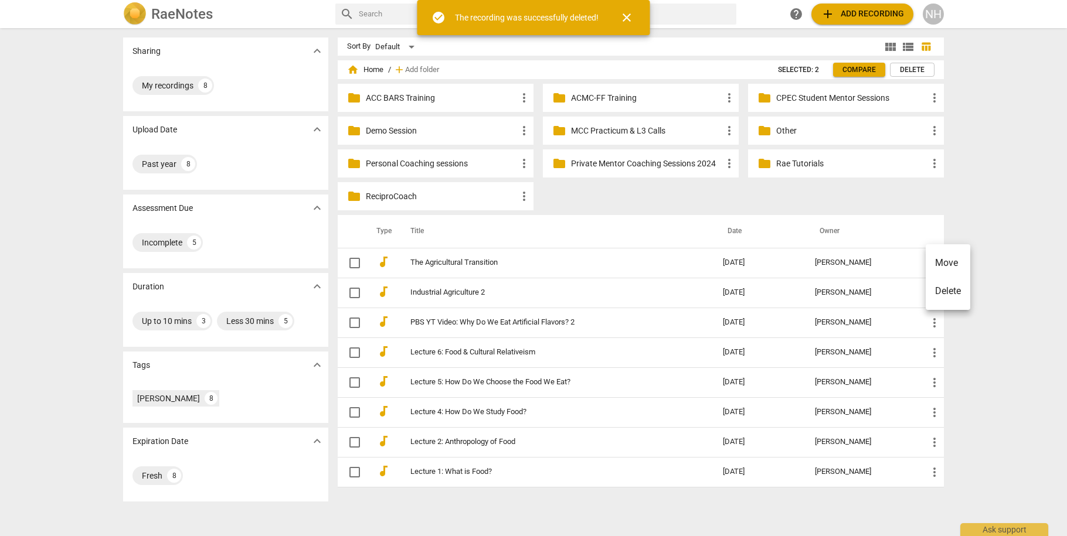
click at [942, 293] on li "Delete" at bounding box center [948, 291] width 45 height 28
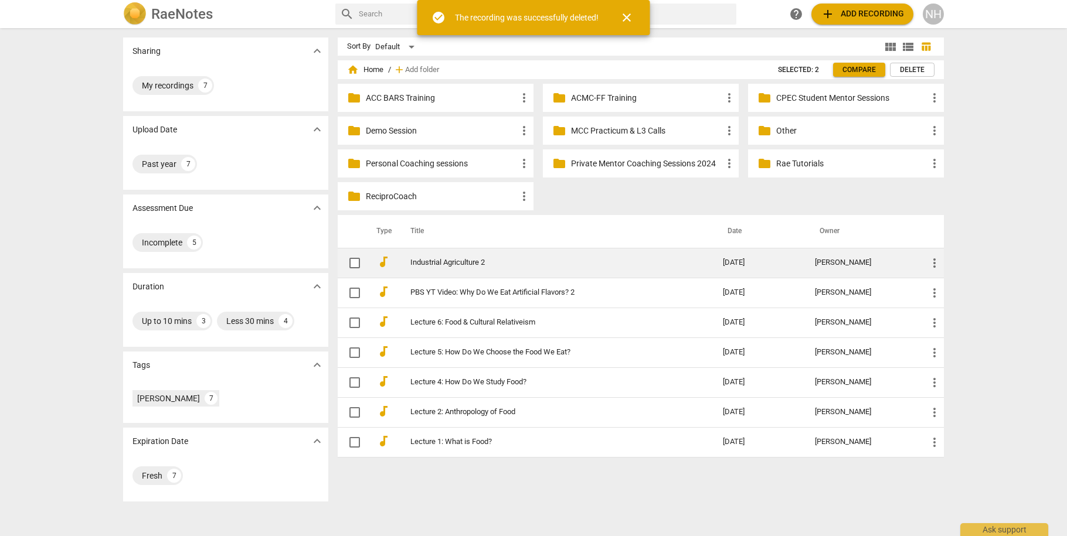
click at [937, 260] on span "more_vert" at bounding box center [934, 263] width 14 height 14
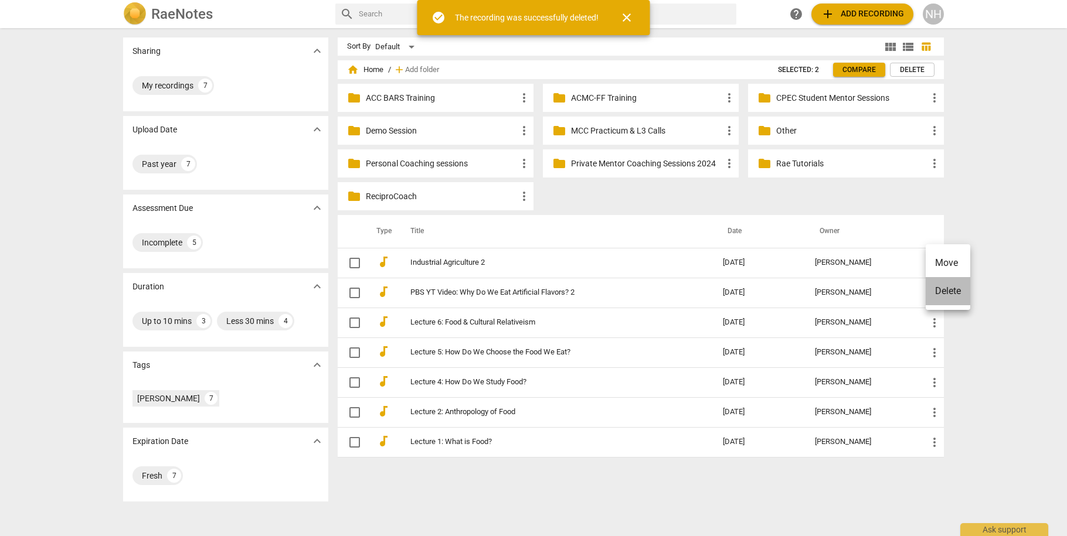
click at [951, 295] on li "Delete" at bounding box center [948, 291] width 45 height 28
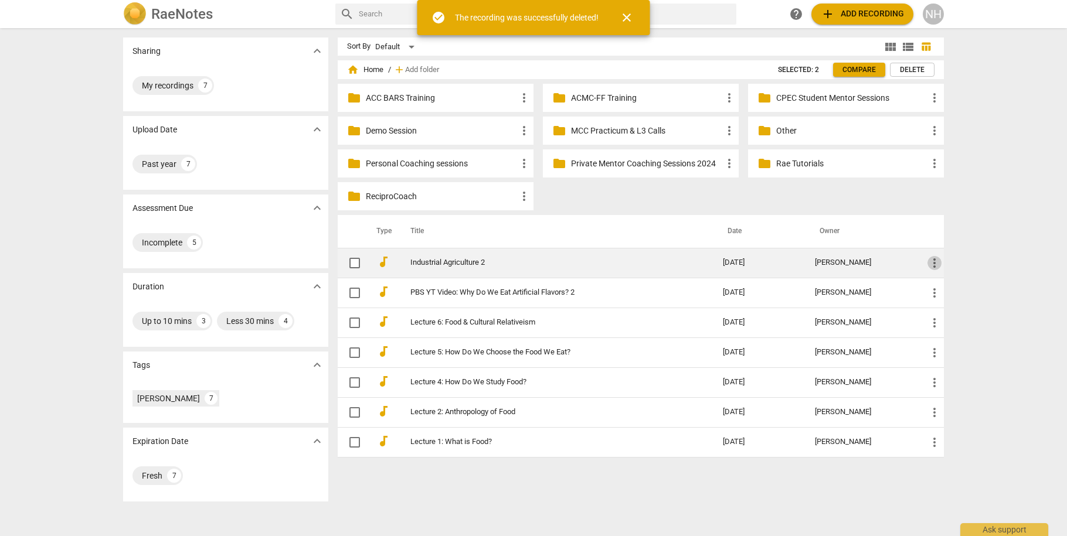
click at [933, 259] on span "more_vert" at bounding box center [934, 263] width 14 height 14
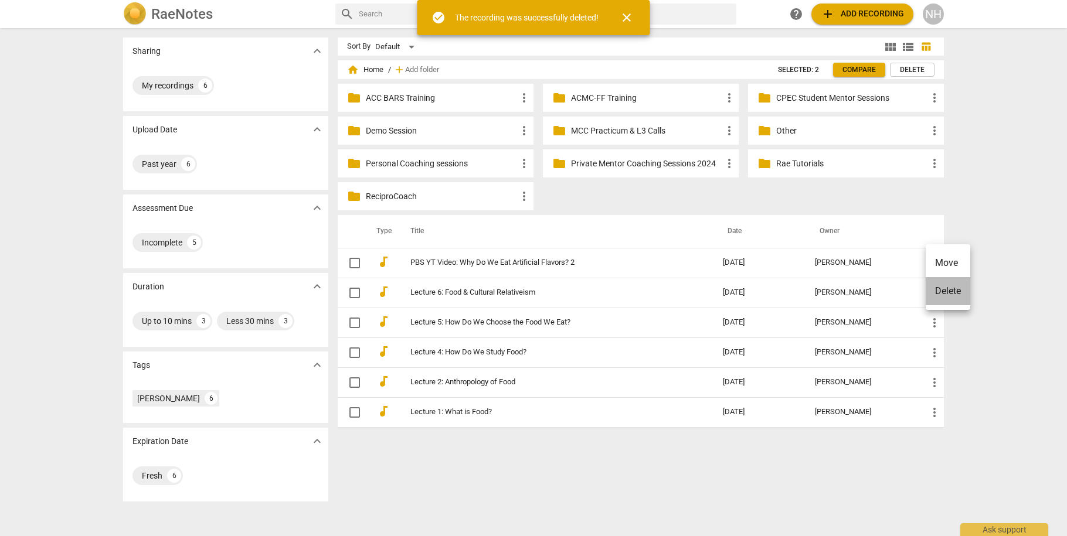
click at [946, 287] on li "Delete" at bounding box center [948, 291] width 45 height 28
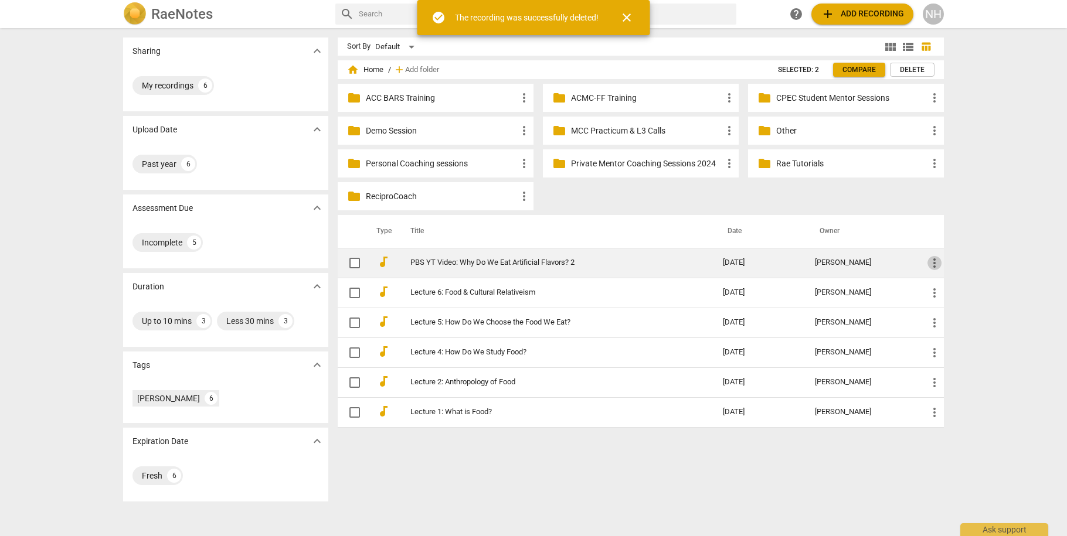
click at [930, 259] on span "more_vert" at bounding box center [934, 263] width 14 height 14
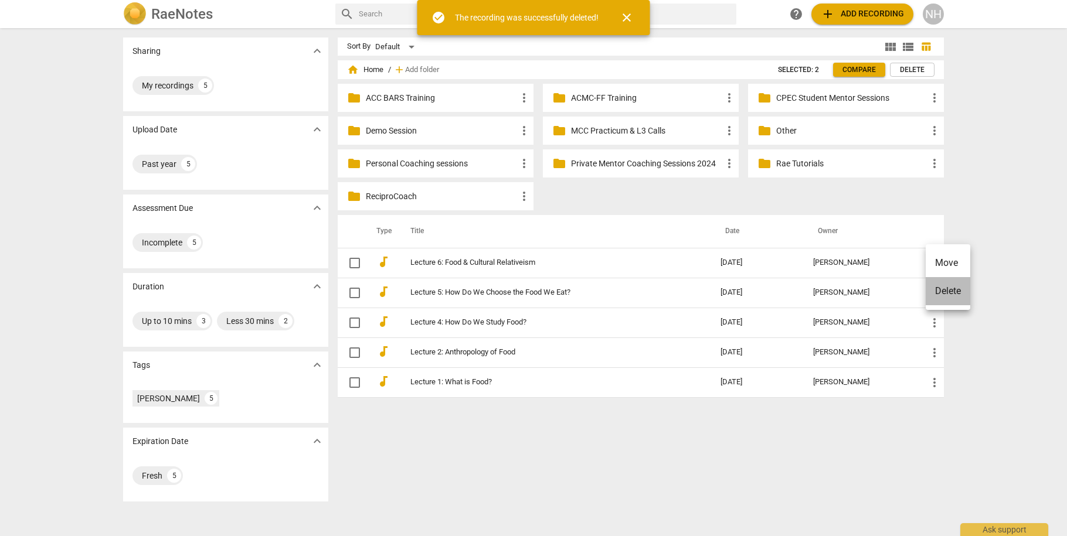
click at [940, 289] on li "Delete" at bounding box center [948, 291] width 45 height 28
click at [943, 261] on div "home Home / add Add folder Selected: 2 Compare Delete folder ACC BARS Training …" at bounding box center [646, 236] width 616 height 342
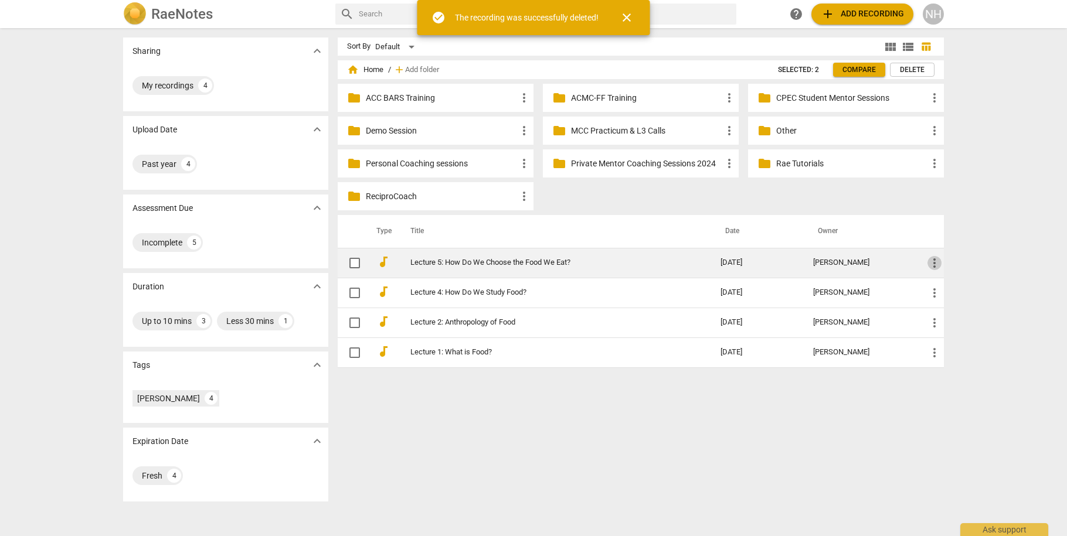
click at [931, 264] on span "more_vert" at bounding box center [934, 263] width 14 height 14
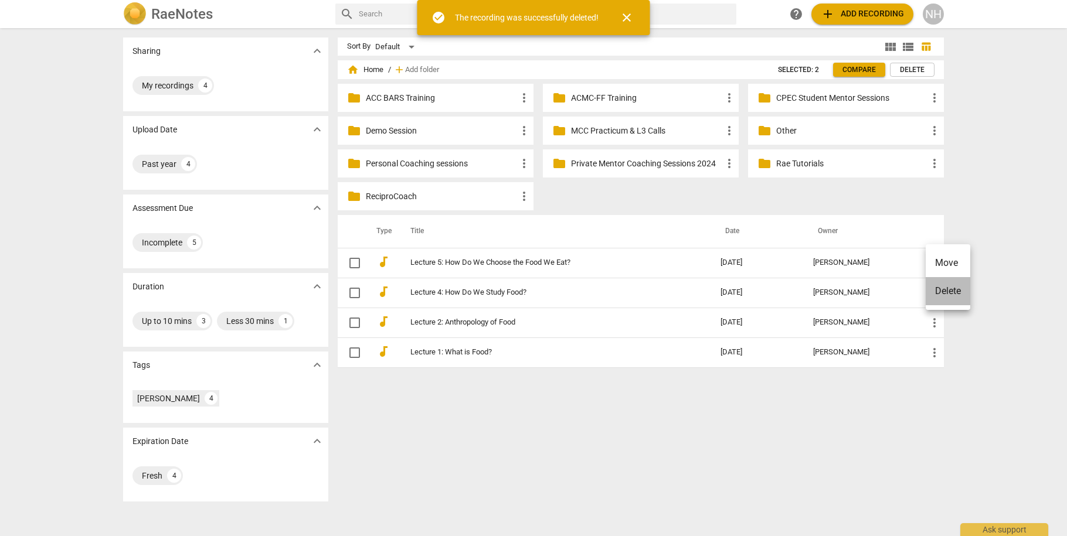
click at [944, 288] on li "Delete" at bounding box center [948, 291] width 45 height 28
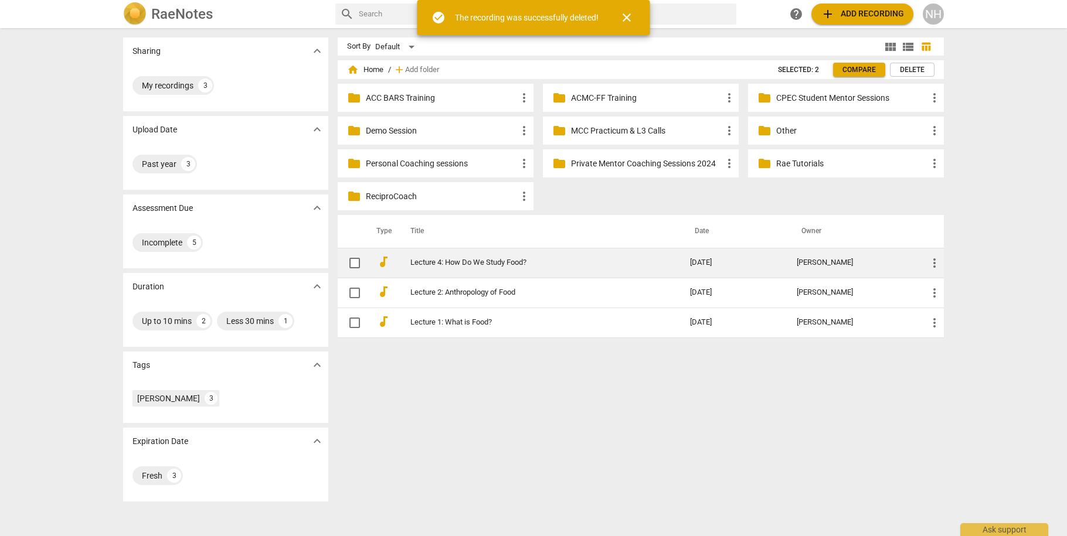
click at [934, 263] on span "more_vert" at bounding box center [934, 263] width 14 height 14
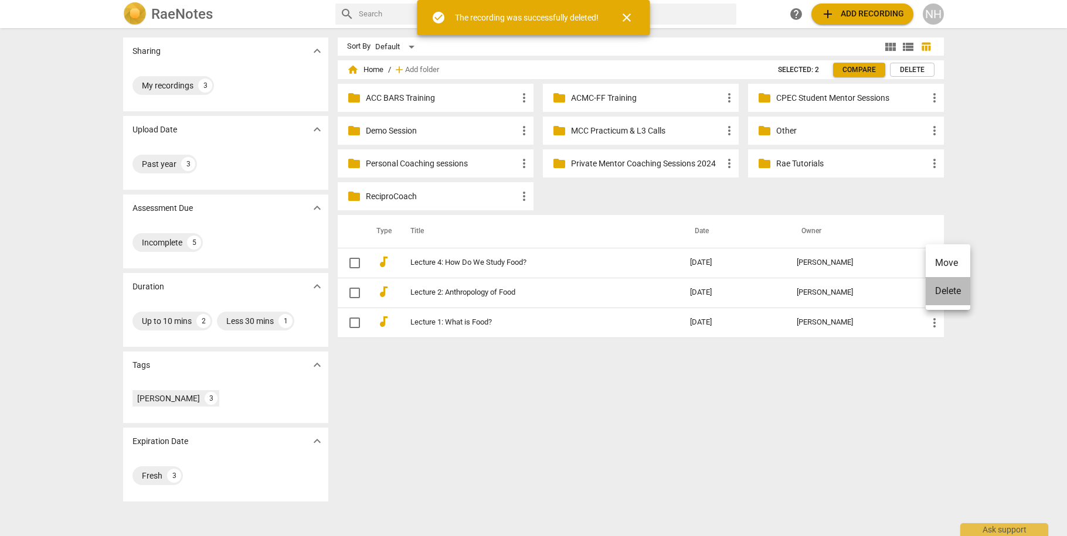
click at [947, 290] on li "Delete" at bounding box center [948, 291] width 45 height 28
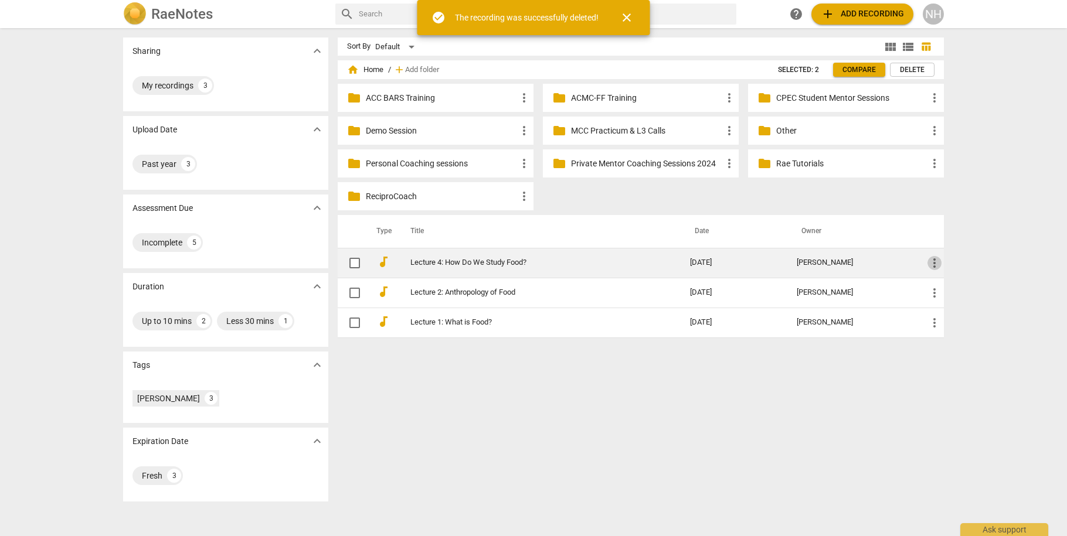
click at [928, 264] on span "more_vert" at bounding box center [934, 263] width 14 height 14
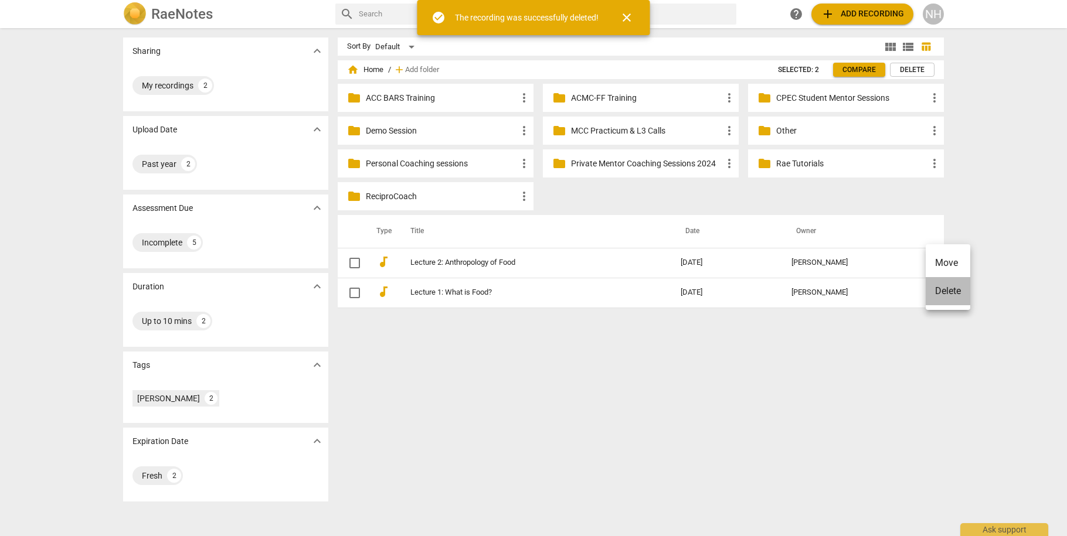
drag, startPoint x: 949, startPoint y: 296, endPoint x: 801, endPoint y: 250, distance: 154.8
click at [949, 296] on li "Delete" at bounding box center [948, 291] width 45 height 28
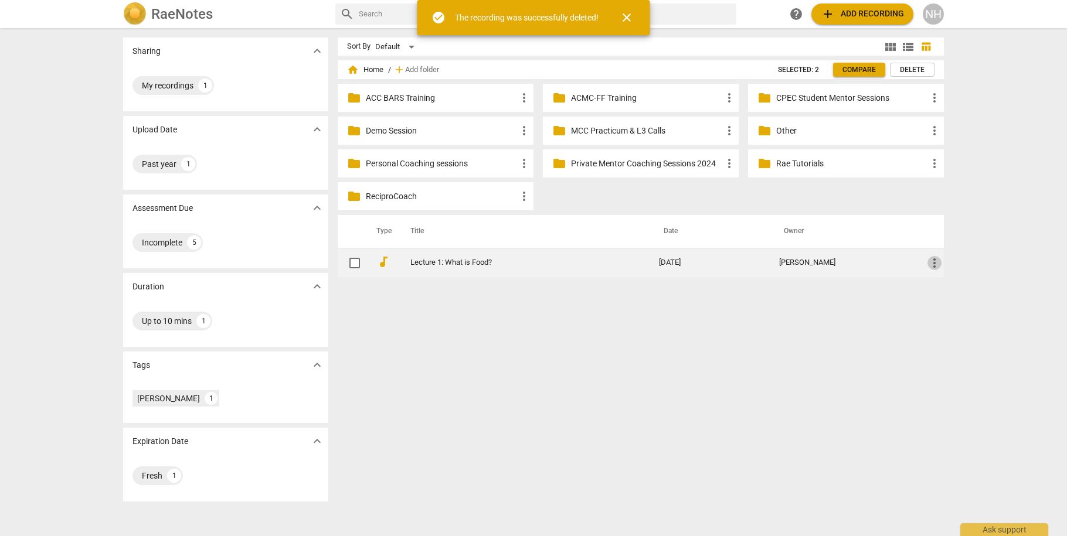
click at [936, 261] on span "more_vert" at bounding box center [934, 263] width 14 height 14
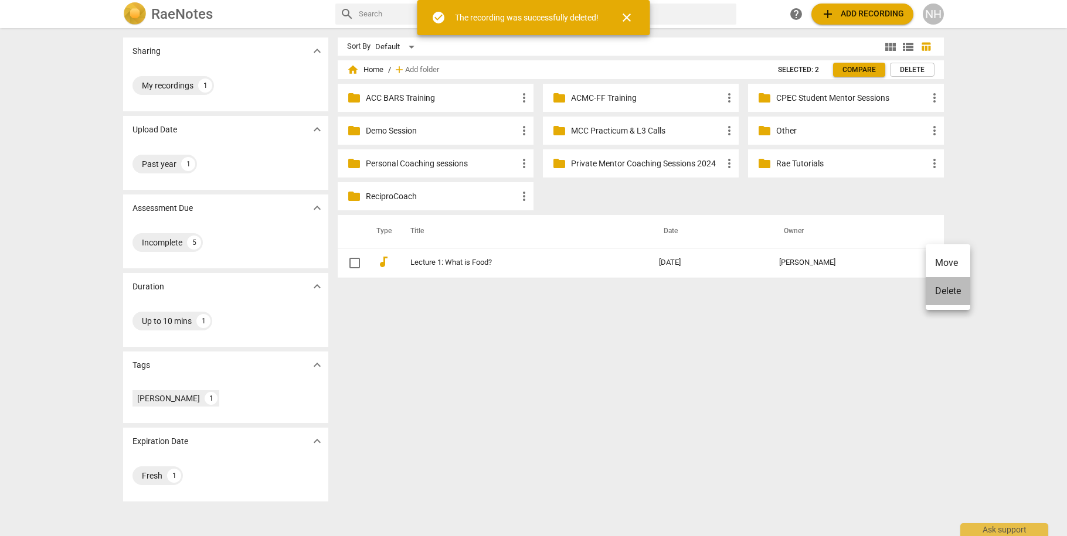
click at [954, 293] on li "Delete" at bounding box center [948, 291] width 45 height 28
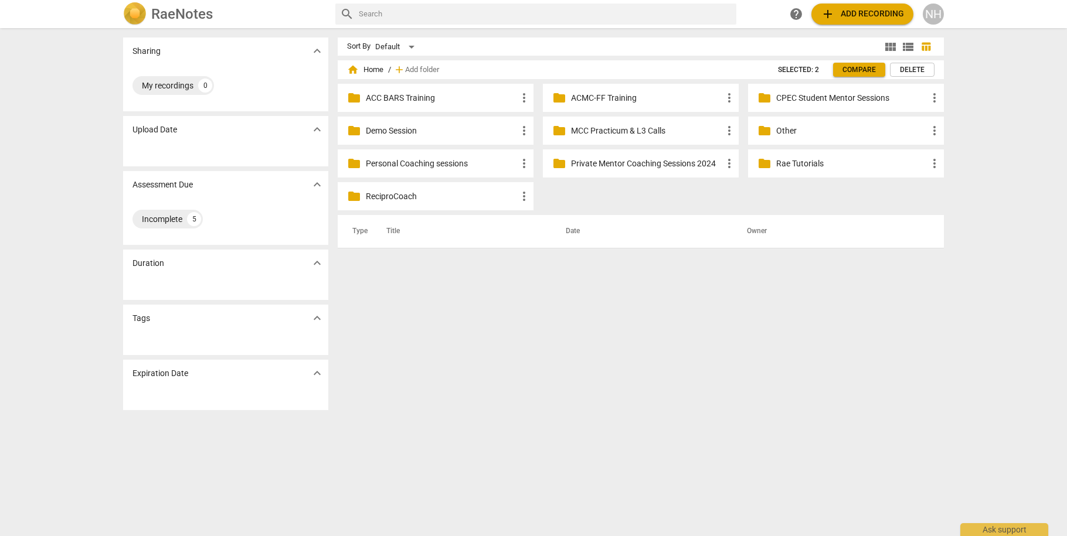
click at [815, 130] on p "Other" at bounding box center [851, 131] width 151 height 12
click at [457, 135] on p "Demo Session" at bounding box center [441, 131] width 151 height 12
click at [869, 93] on p "CPEC Student Mentor Sessions" at bounding box center [851, 98] width 151 height 12
click at [914, 164] on p "Rae Tutorials" at bounding box center [851, 164] width 151 height 12
click at [853, 6] on button "add Add recording" at bounding box center [862, 14] width 102 height 21
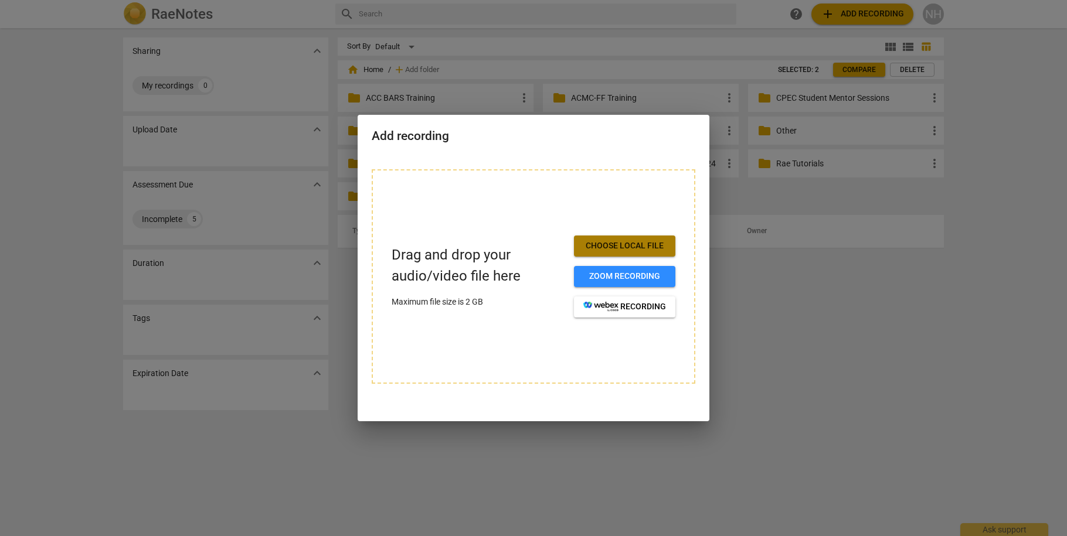
click at [651, 248] on span "Choose local file" at bounding box center [624, 246] width 83 height 12
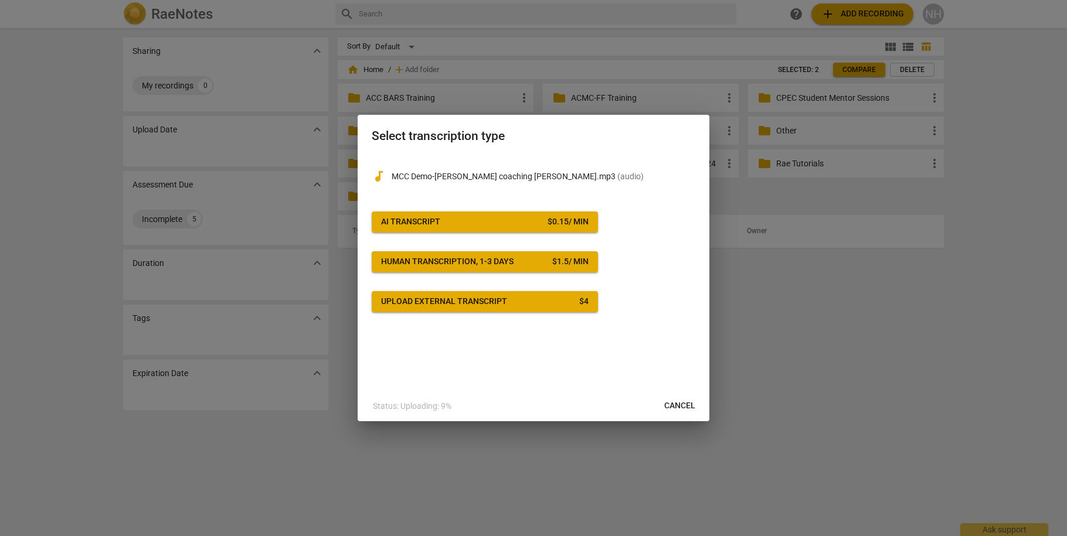
click at [492, 226] on span "AI Transcript $ 0.15 / min" at bounding box center [485, 222] width 208 height 12
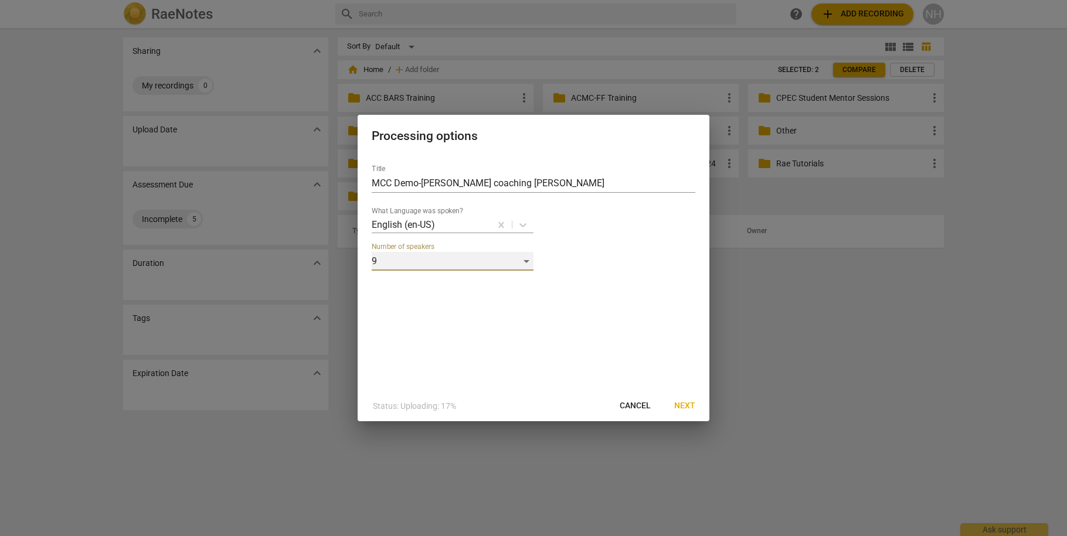
click at [530, 260] on div "9" at bounding box center [453, 261] width 162 height 19
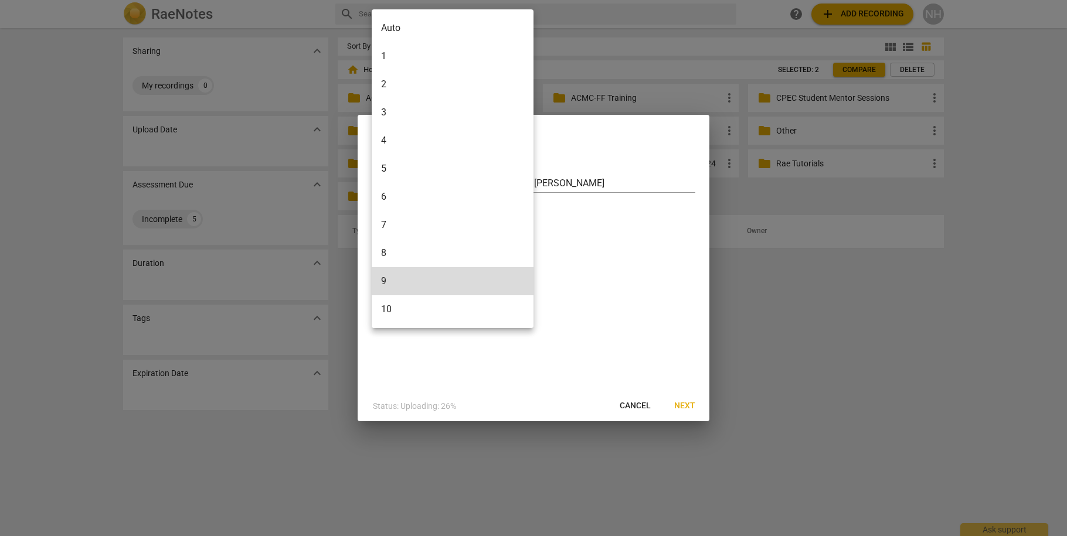
click at [442, 89] on li "2" at bounding box center [453, 84] width 162 height 28
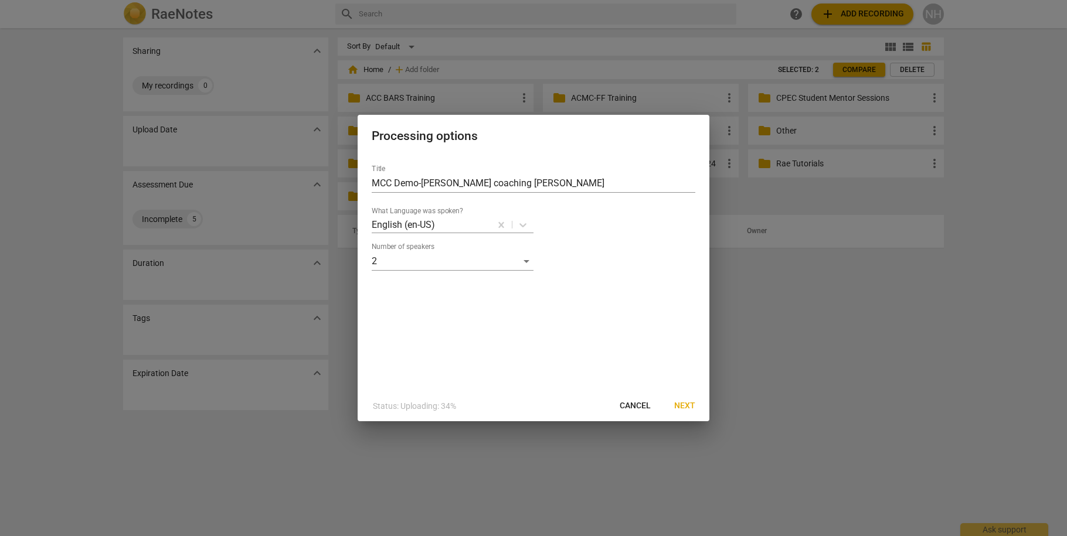
click at [597, 299] on div "Title MCC Demo-[PERSON_NAME] coaching [PERSON_NAME] What Language was spoken? E…" at bounding box center [534, 273] width 352 height 236
click at [682, 403] on span "Next" at bounding box center [684, 406] width 21 height 12
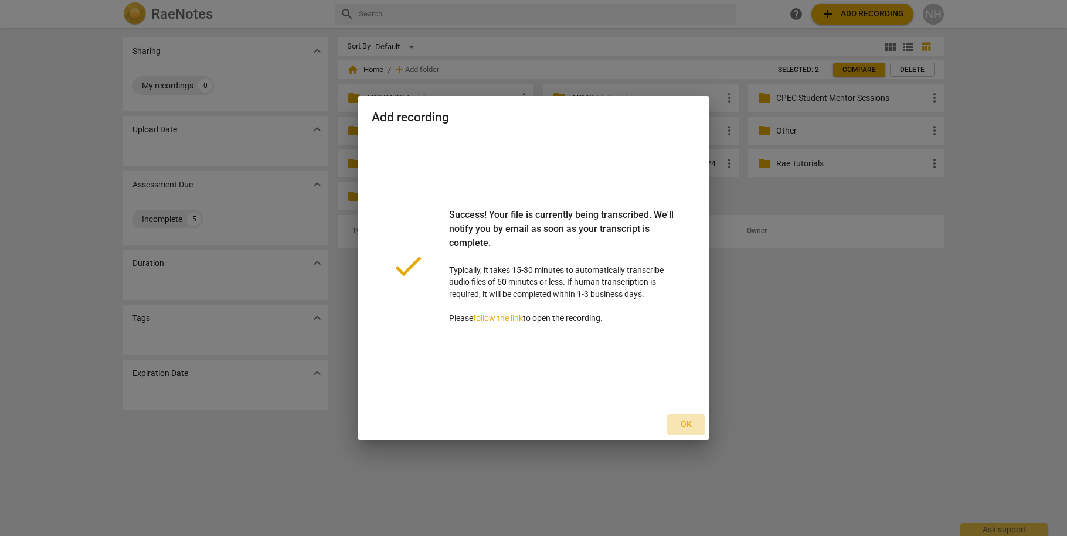
click at [687, 417] on button "Ok" at bounding box center [686, 424] width 38 height 21
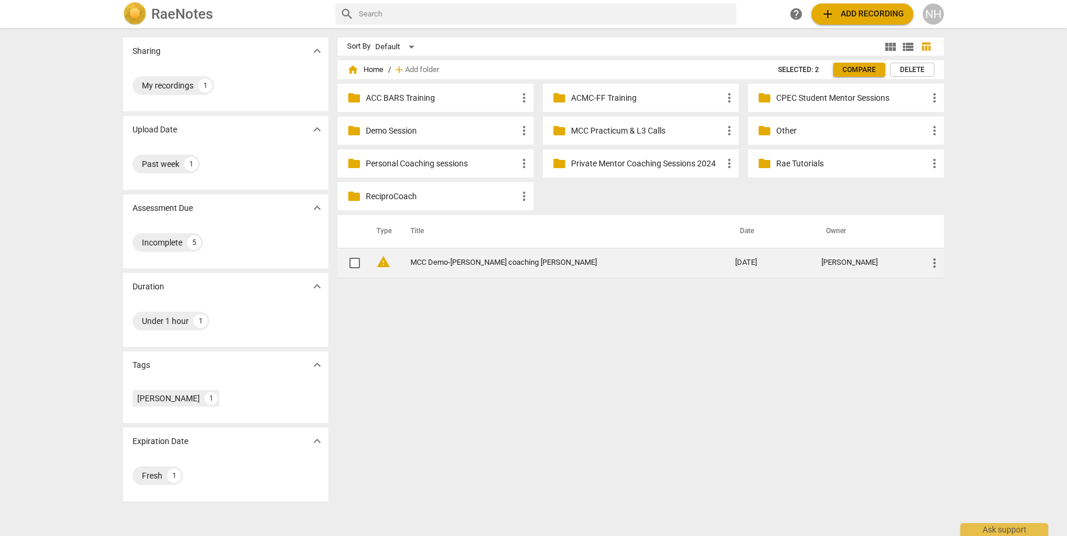
click at [431, 270] on td "MCC Demo-[PERSON_NAME] coaching [PERSON_NAME]" at bounding box center [560, 263] width 329 height 30
